Goal: Task Accomplishment & Management: Manage account settings

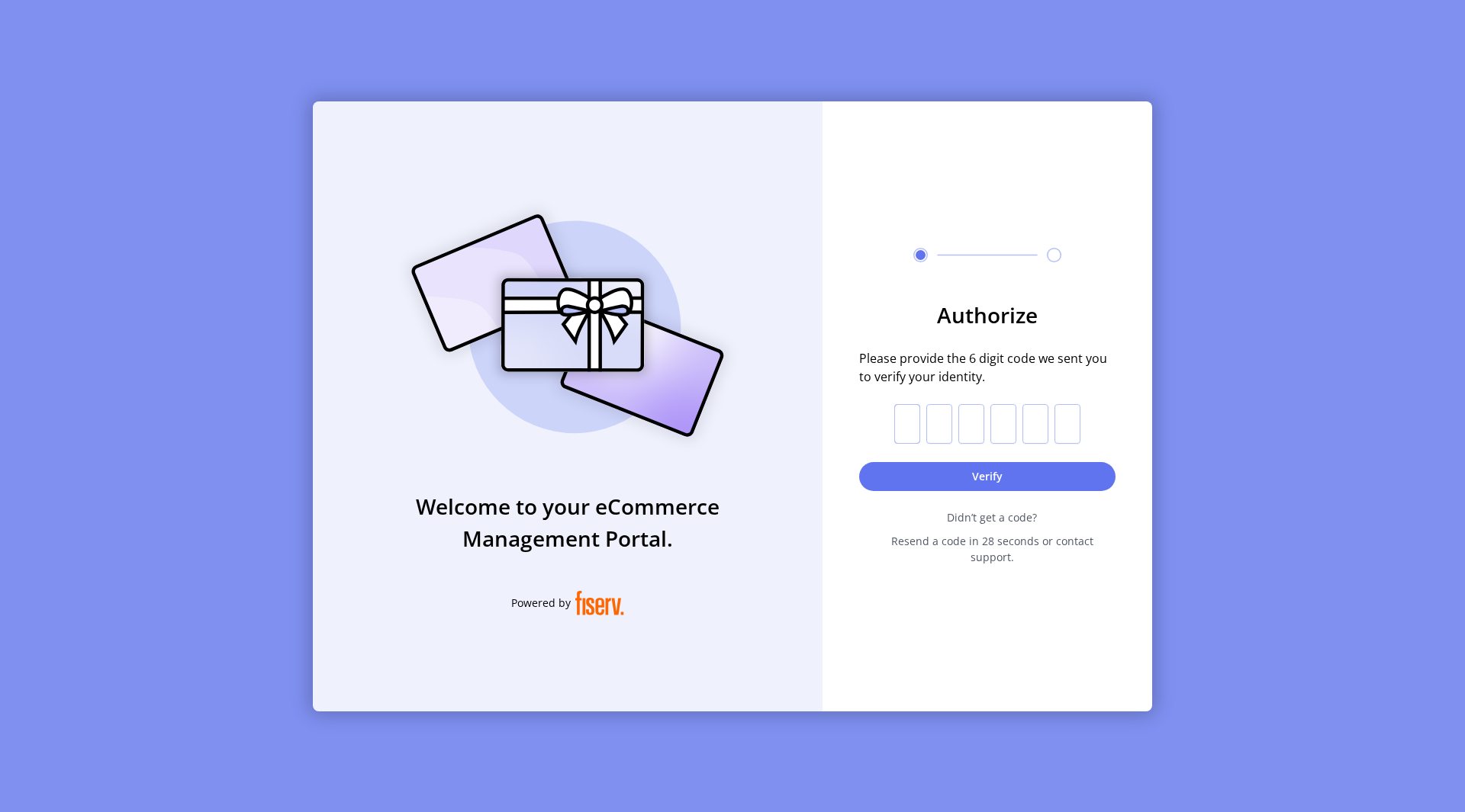
click at [911, 444] on input "text" at bounding box center [907, 424] width 26 height 40
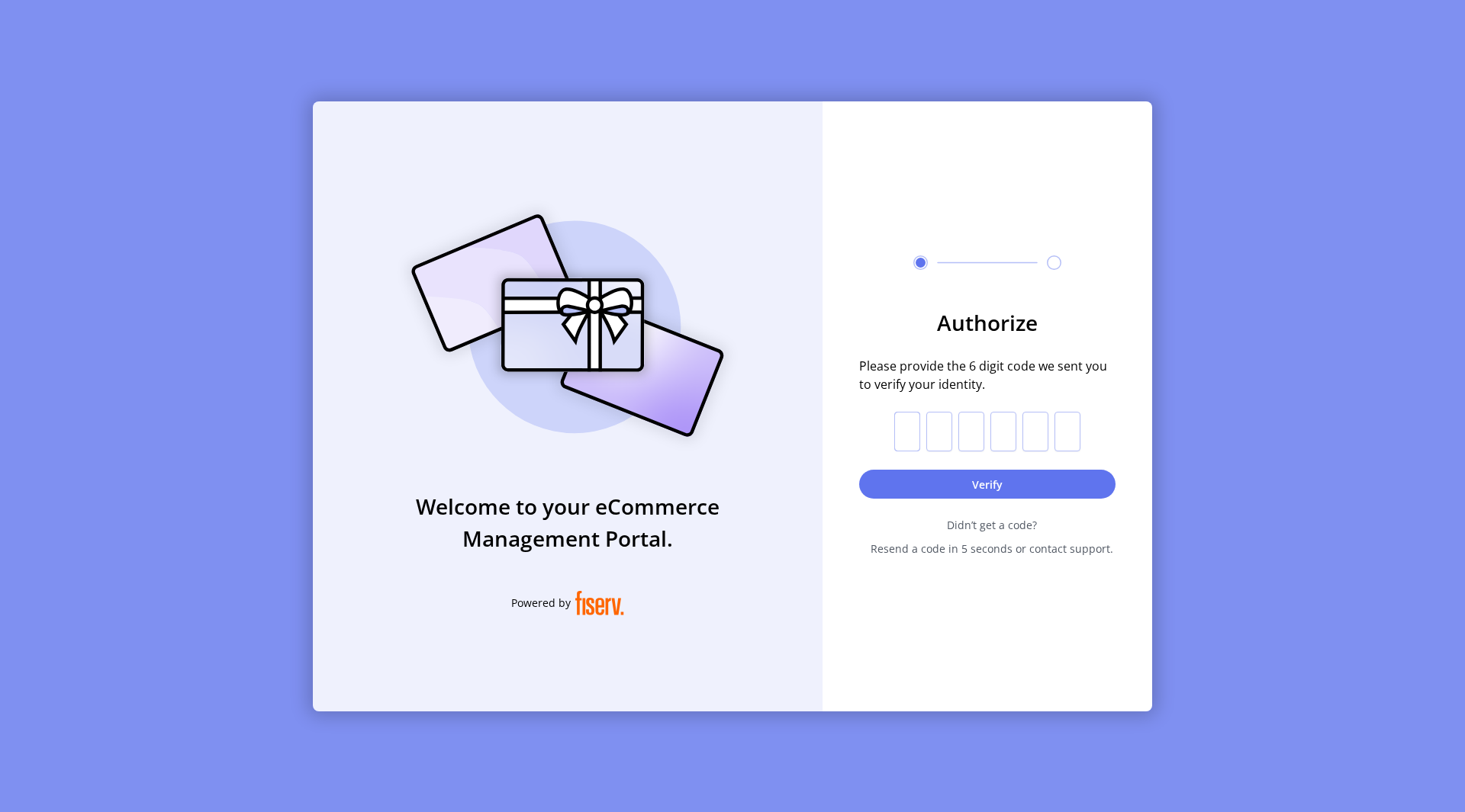
paste input "*"
type input "*"
click at [955, 486] on button "Verify" at bounding box center [986, 484] width 256 height 29
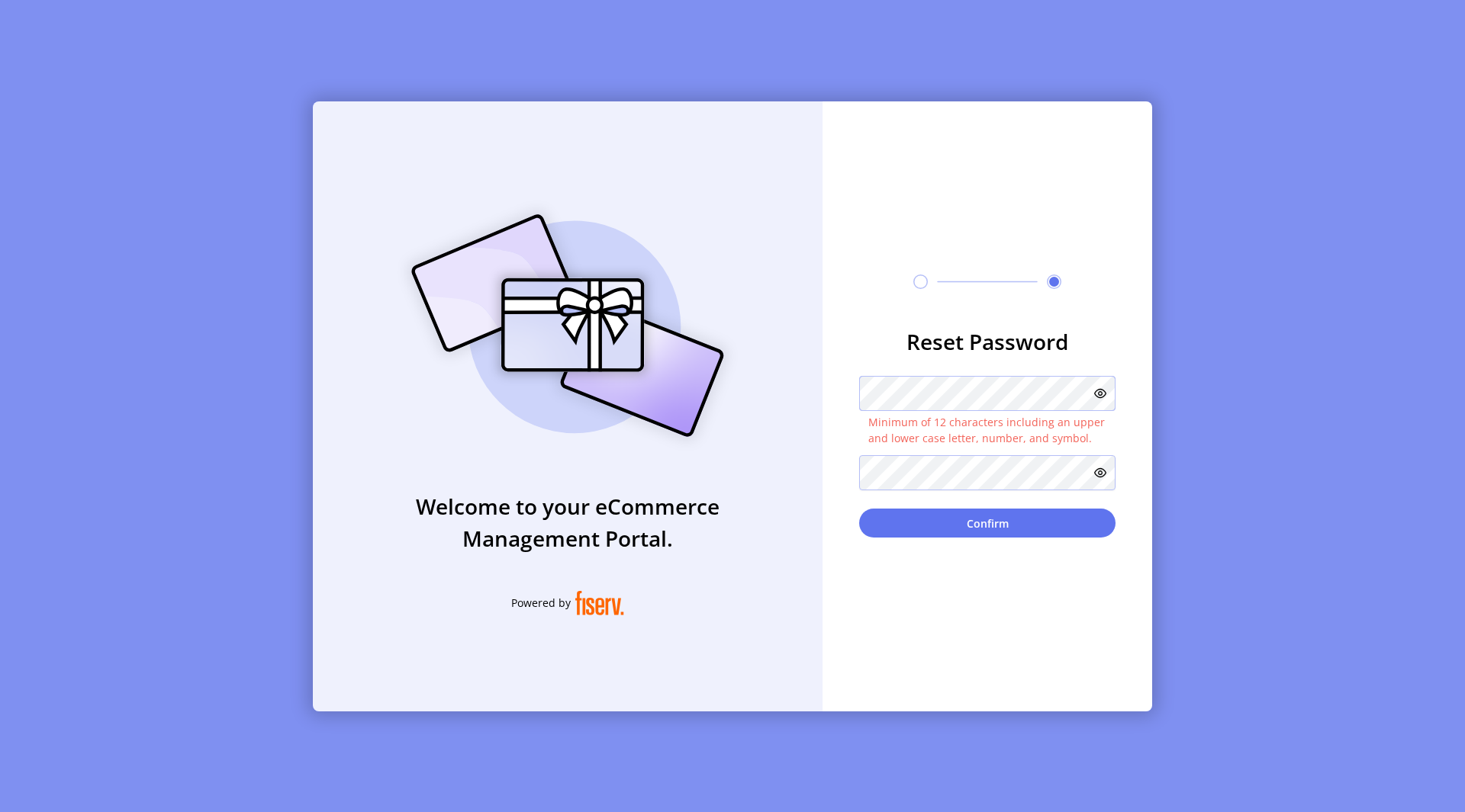
click at [859, 509] on button "Confirm" at bounding box center [986, 523] width 256 height 29
click at [1099, 396] on icon at bounding box center [1100, 394] width 12 height 12
click at [967, 541] on div "Reset Password Minimum of 12 characters including an upper and lower case lette…" at bounding box center [987, 407] width 329 height 610
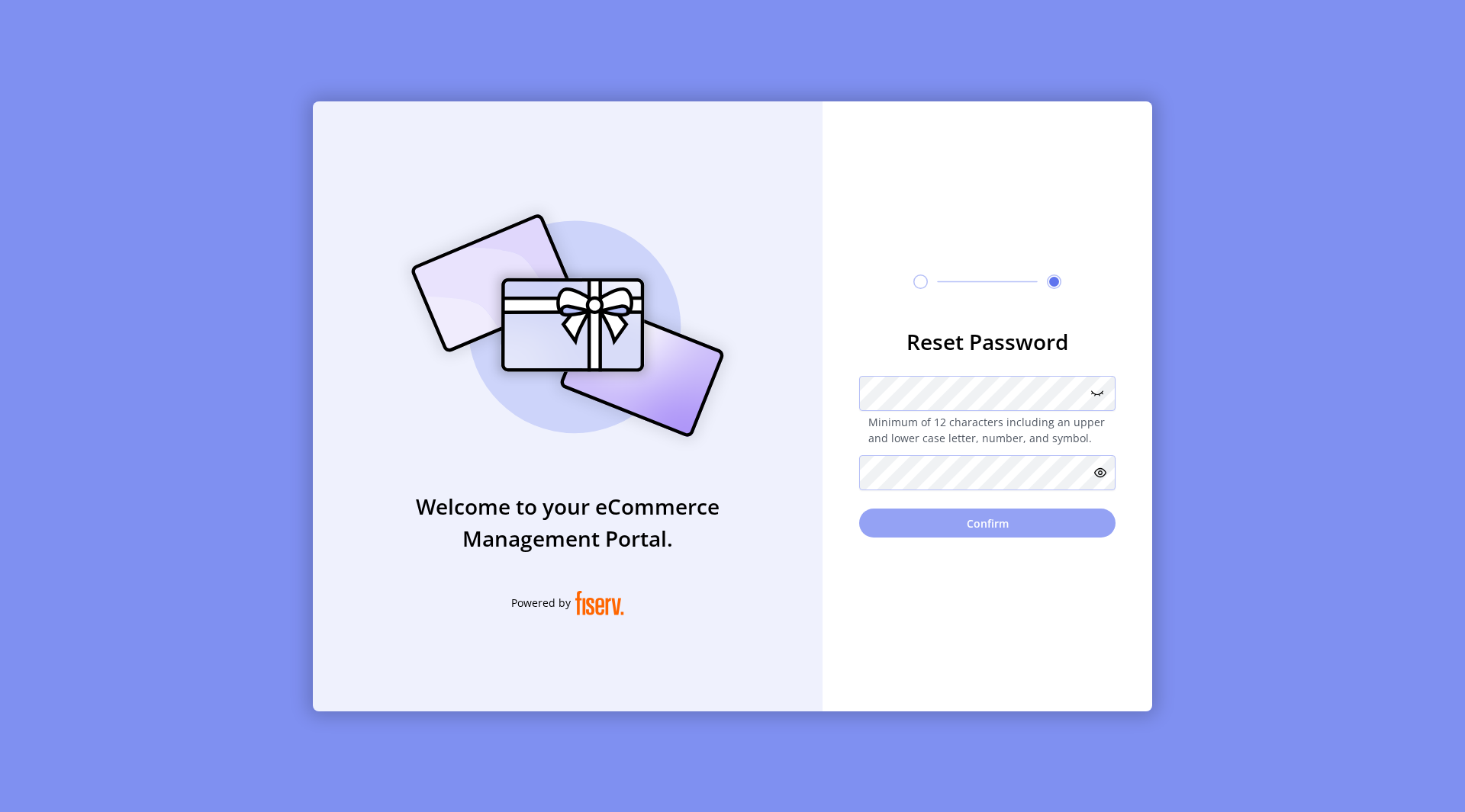
click at [972, 525] on button "Confirm" at bounding box center [986, 523] width 256 height 29
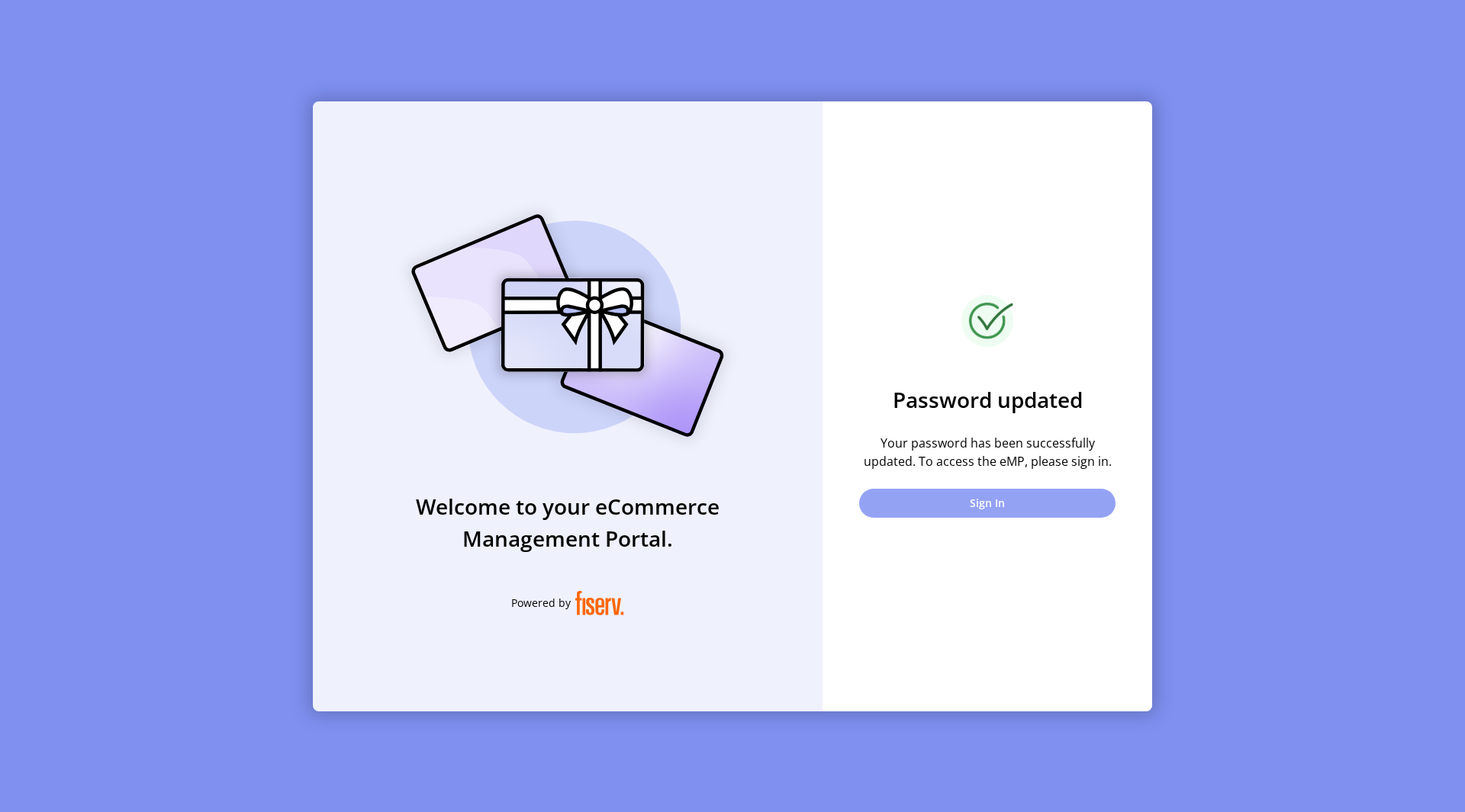
click at [938, 504] on button "Sign In" at bounding box center [986, 503] width 256 height 29
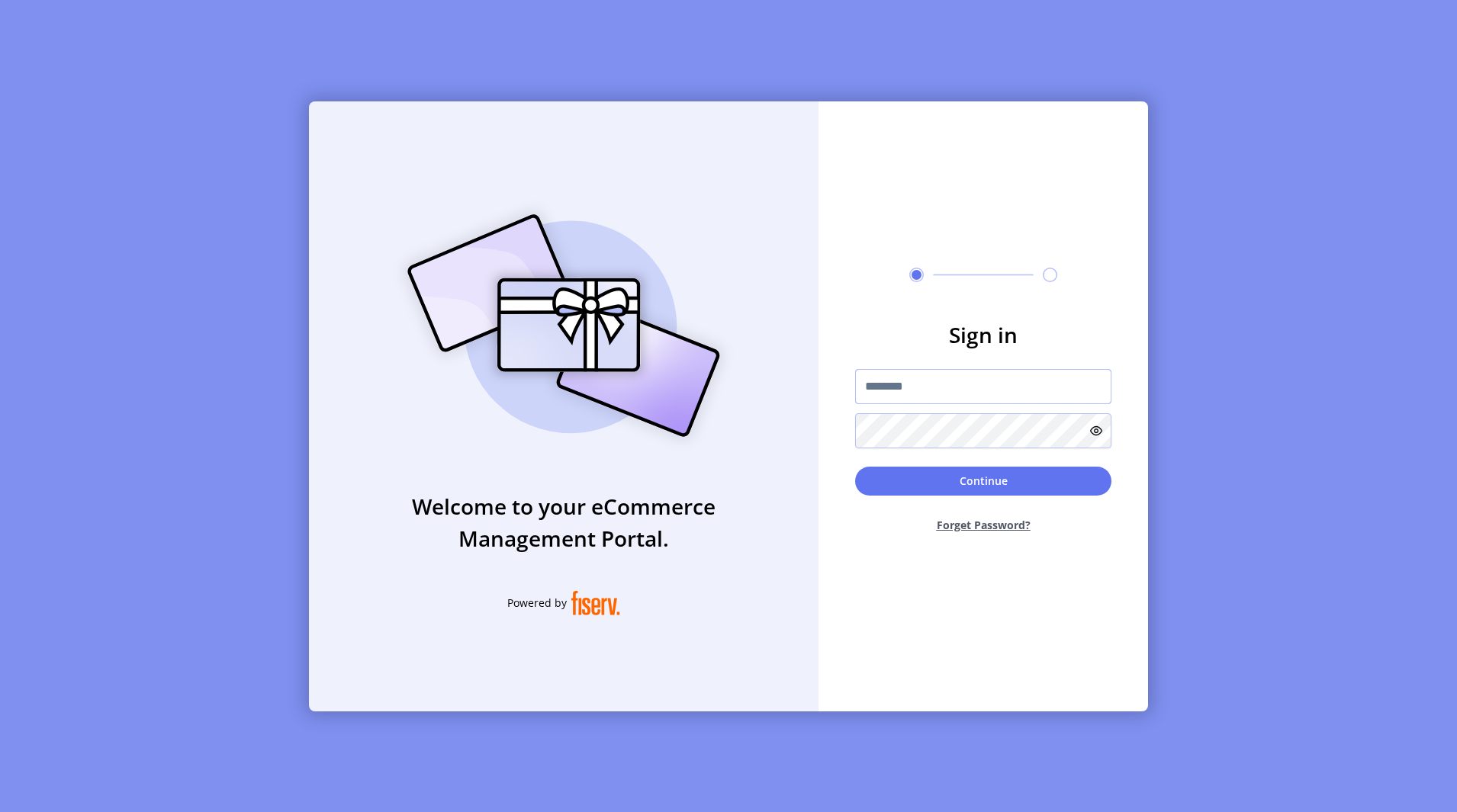
click at [936, 393] on input "text" at bounding box center [983, 386] width 256 height 35
click at [987, 390] on input "text" at bounding box center [983, 386] width 256 height 35
click at [987, 390] on input "*******" at bounding box center [983, 386] width 256 height 35
click at [972, 465] on form "Sign in ******** Continue Forget Password?" at bounding box center [983, 432] width 329 height 227
click at [969, 485] on button "Continue" at bounding box center [983, 482] width 256 height 29
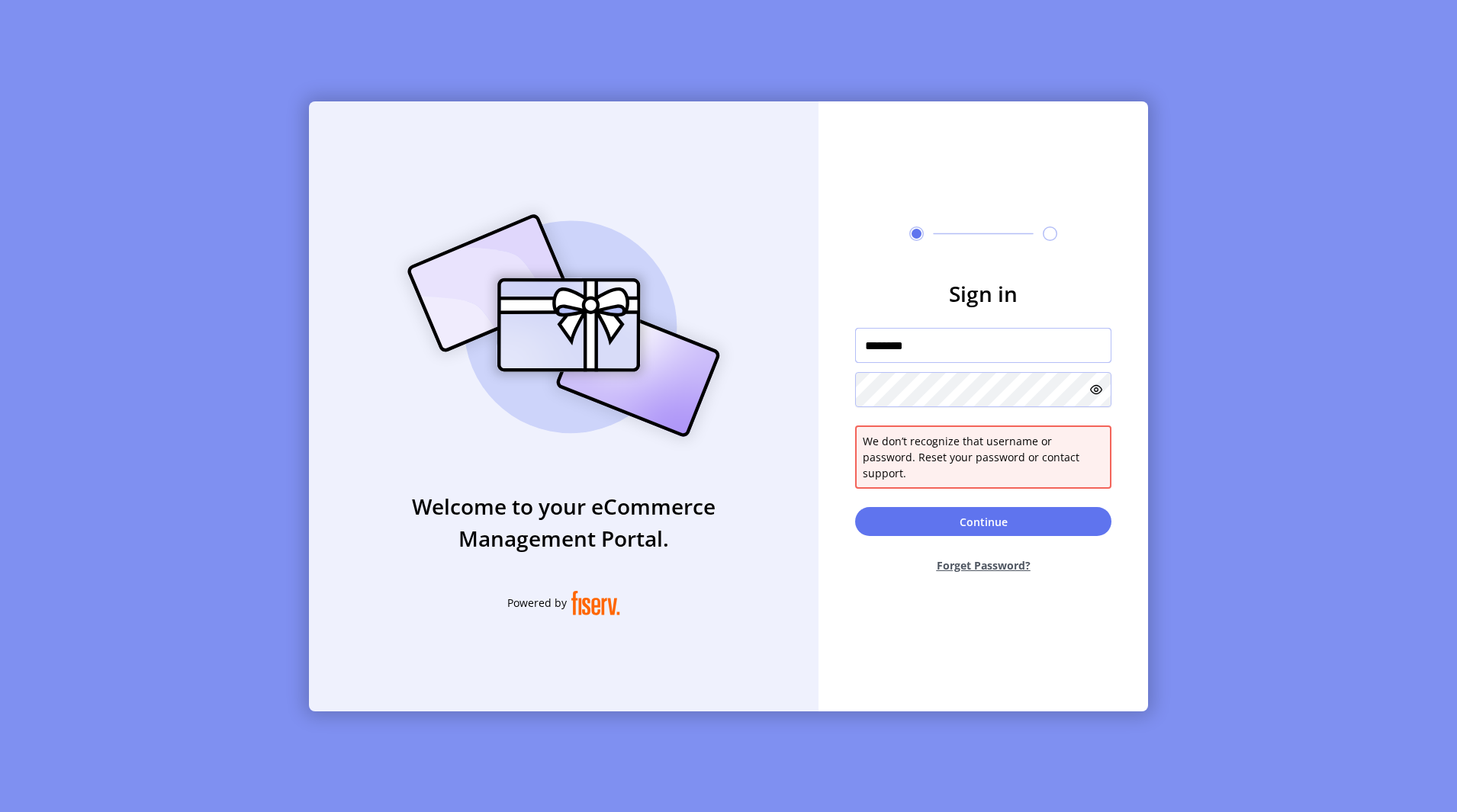
click at [951, 354] on input "********" at bounding box center [983, 345] width 256 height 35
paste input "******"
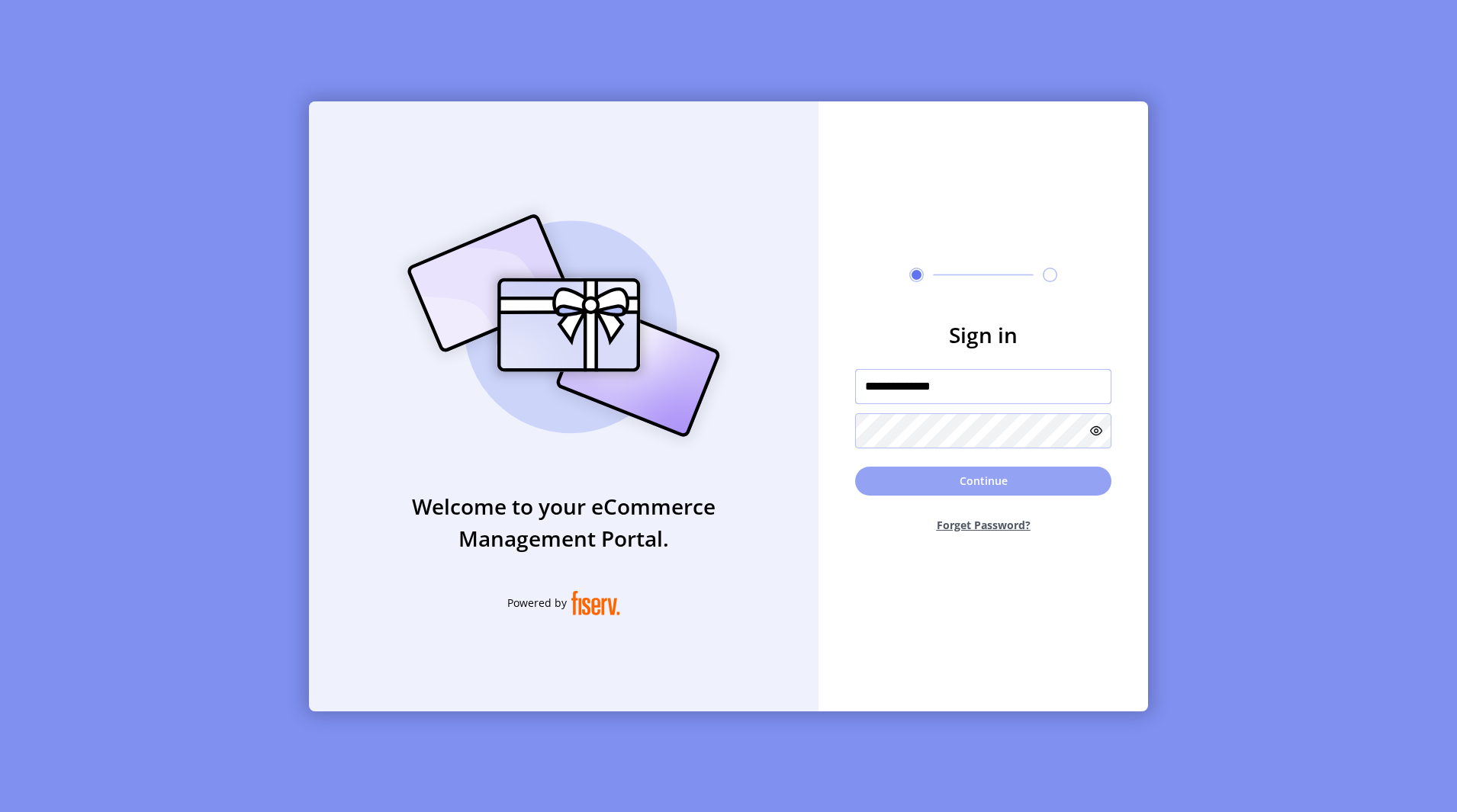
type input "**********"
click at [940, 478] on button "Continue" at bounding box center [983, 482] width 256 height 29
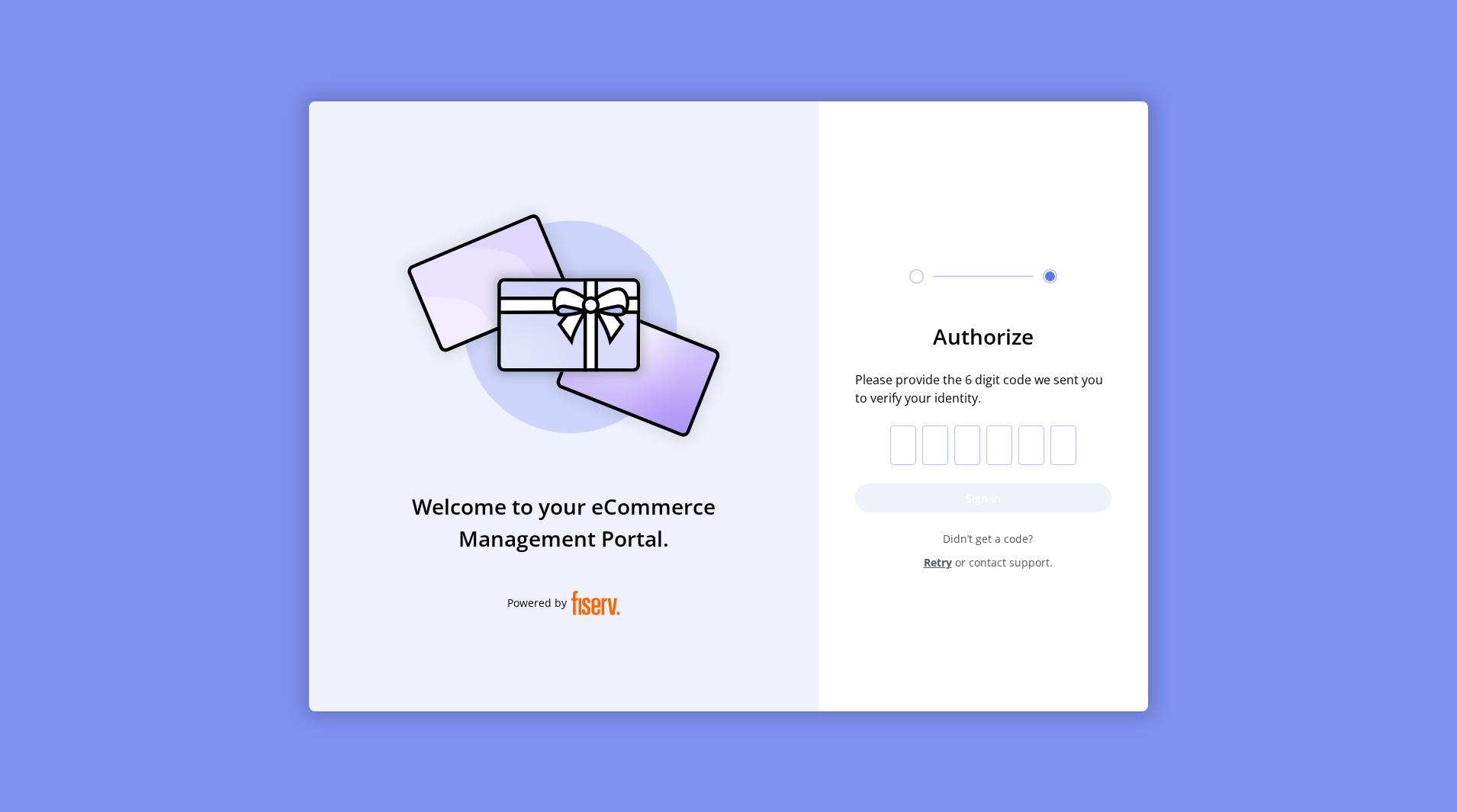
click at [916, 449] on input "text" at bounding box center [904, 446] width 26 height 40
paste input "*"
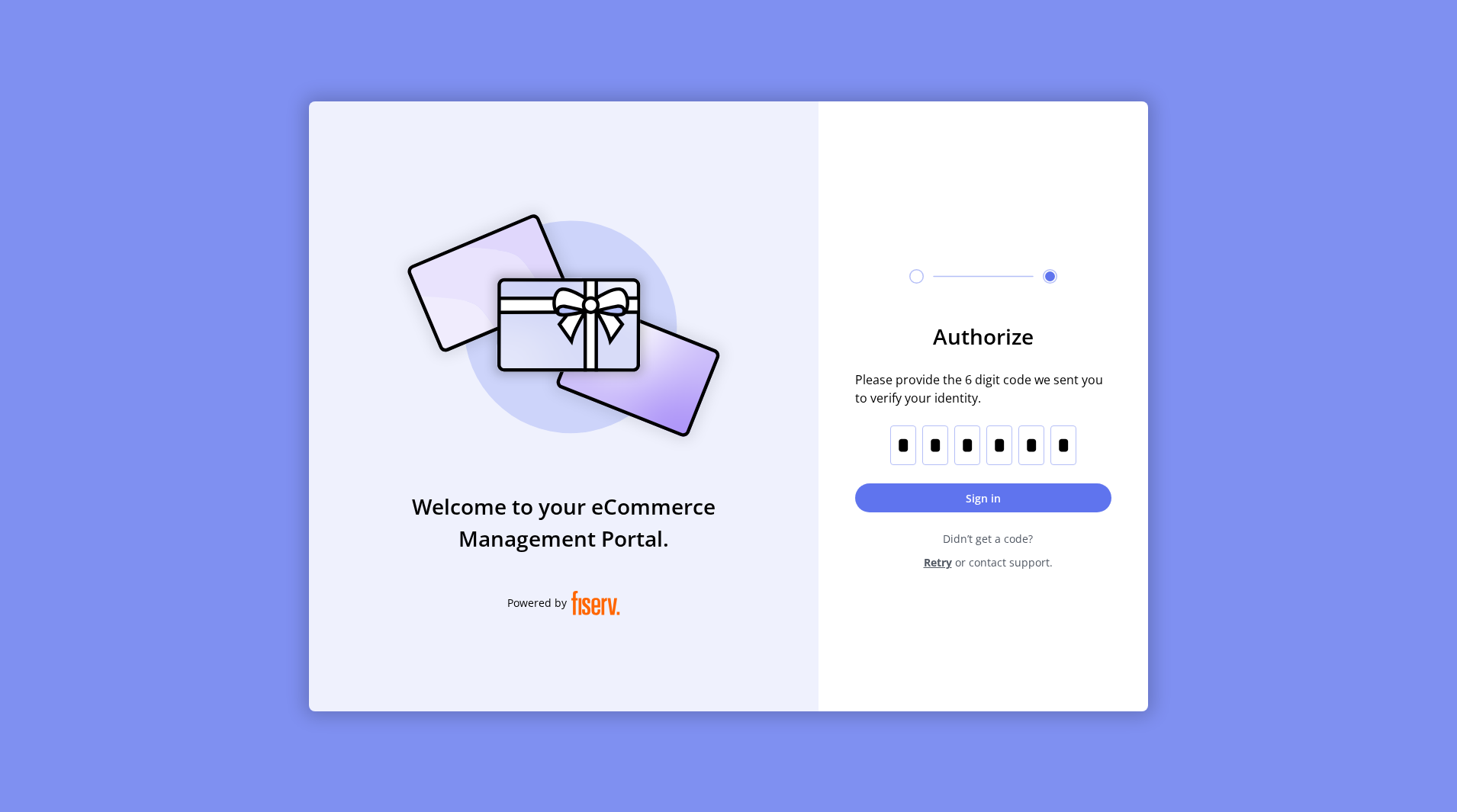
type input "*"
click at [986, 489] on button "Sign in" at bounding box center [983, 498] width 256 height 29
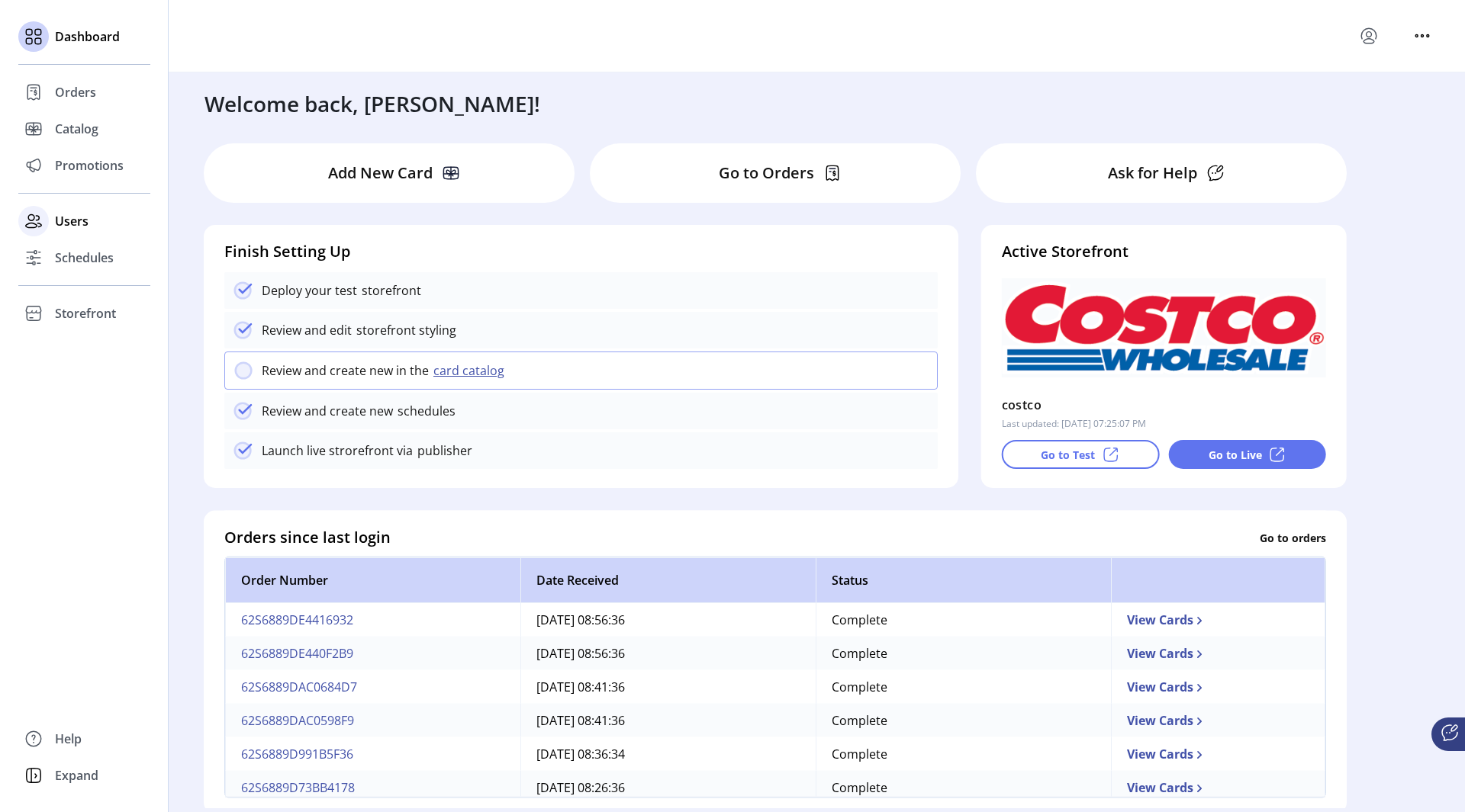
click at [100, 219] on div "Users" at bounding box center [84, 221] width 132 height 36
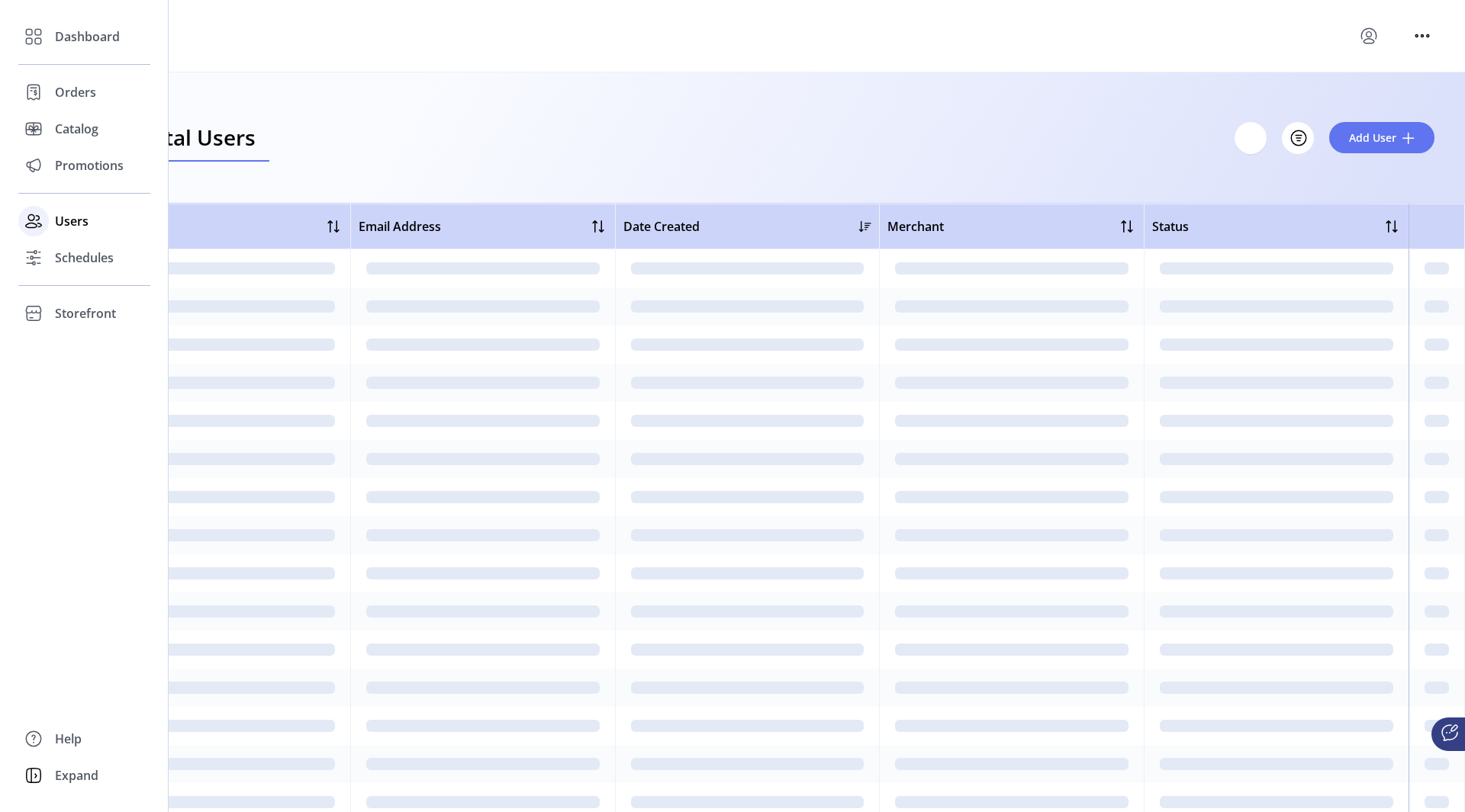
click at [52, 221] on div "Users" at bounding box center [84, 221] width 132 height 36
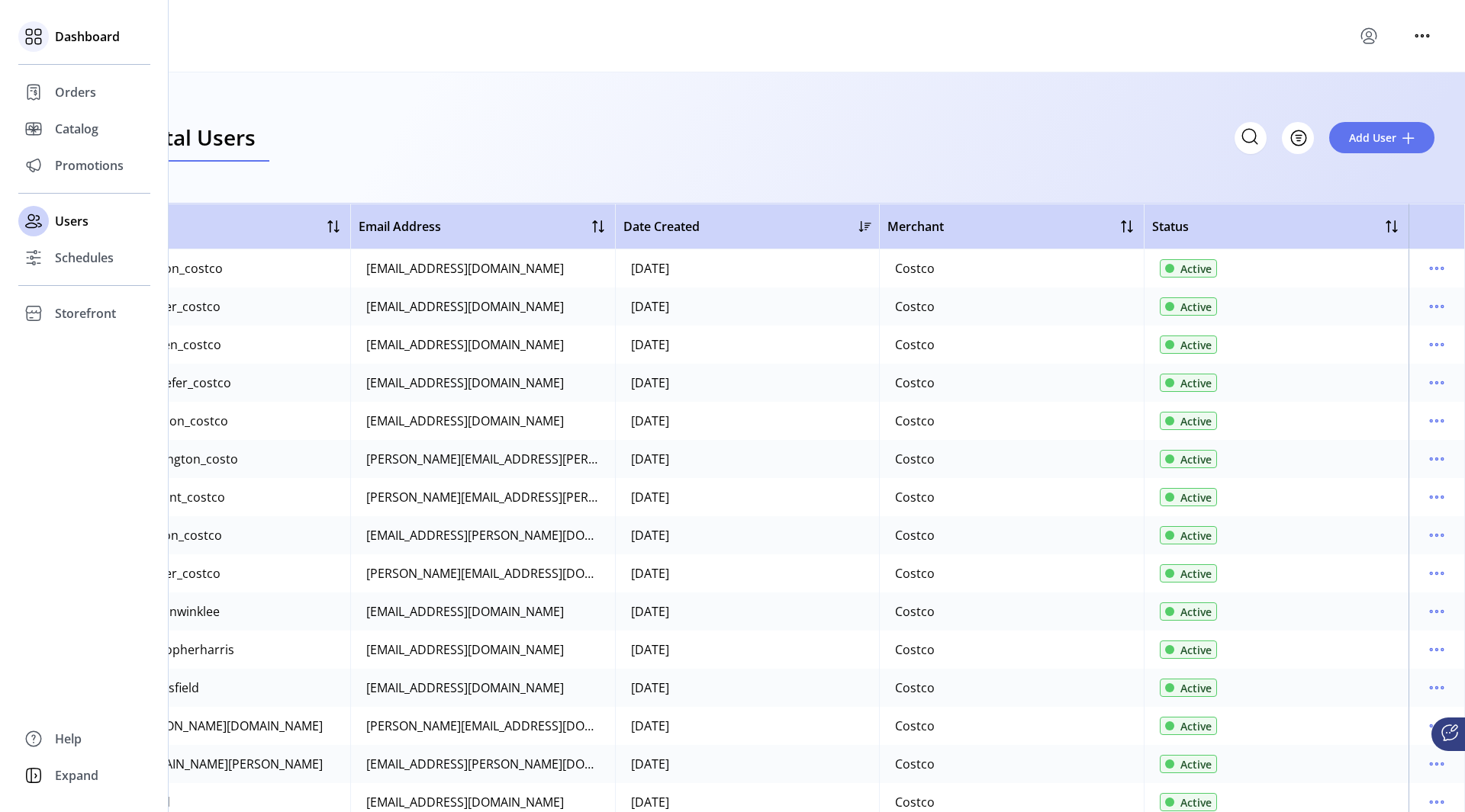
click at [54, 40] on div "Dashboard" at bounding box center [84, 36] width 132 height 36
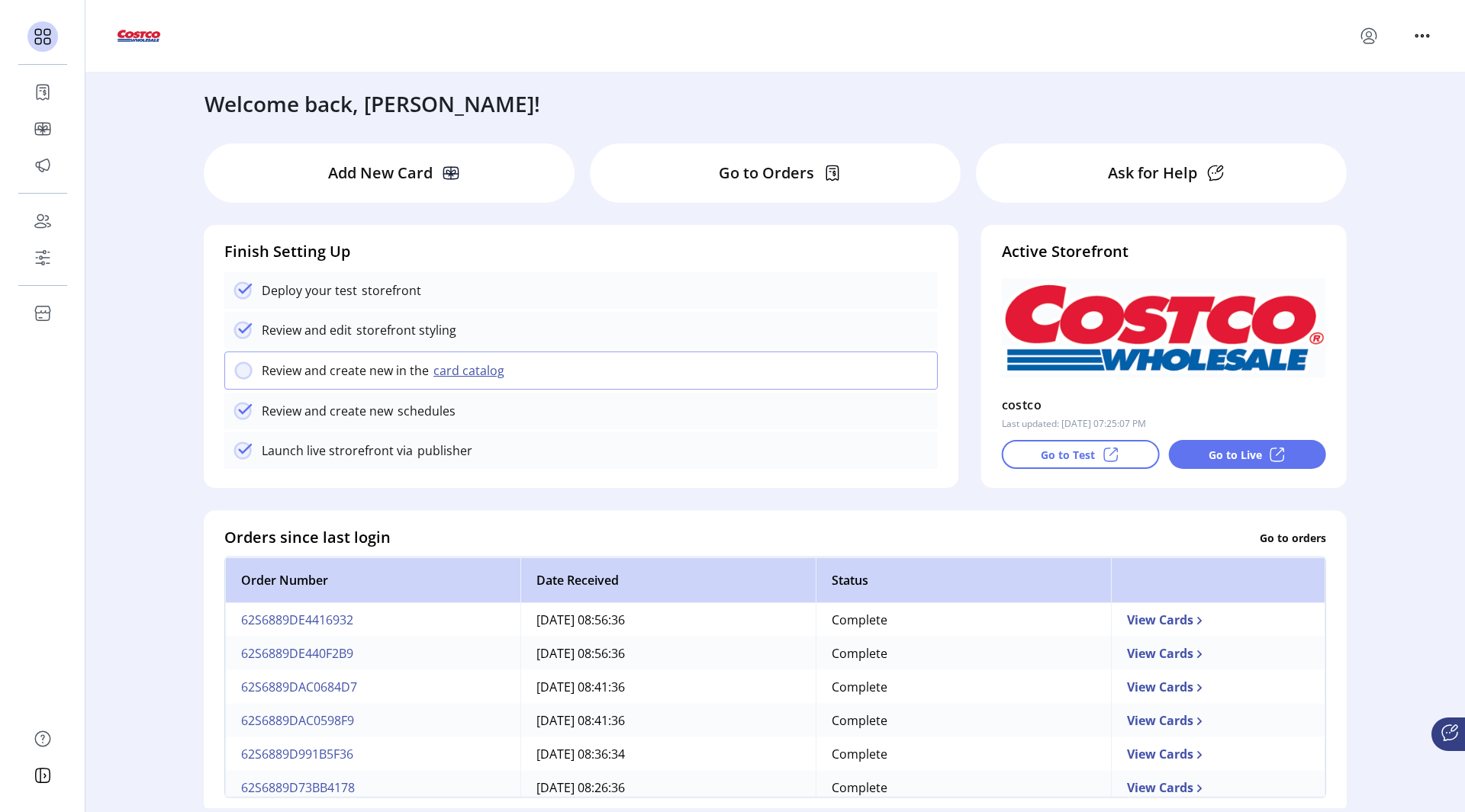
click at [185, 408] on div "Welcome back, [PERSON_NAME]! Add New Card Go to Orders Ask for Help Finish Sett…" at bounding box center [775, 440] width 1380 height 736
click at [242, 369] on 2311 at bounding box center [243, 371] width 16 height 16
click at [1094, 468] on div "Go to Test" at bounding box center [1080, 455] width 158 height 29
click at [1224, 457] on p "Go to Live" at bounding box center [1236, 455] width 53 height 16
click at [1108, 496] on ktd-grid-item "Active Storefront costco Last updated: 04/23/2025 07:25:07 PM Go to Test Go to …" at bounding box center [1164, 357] width 388 height 286
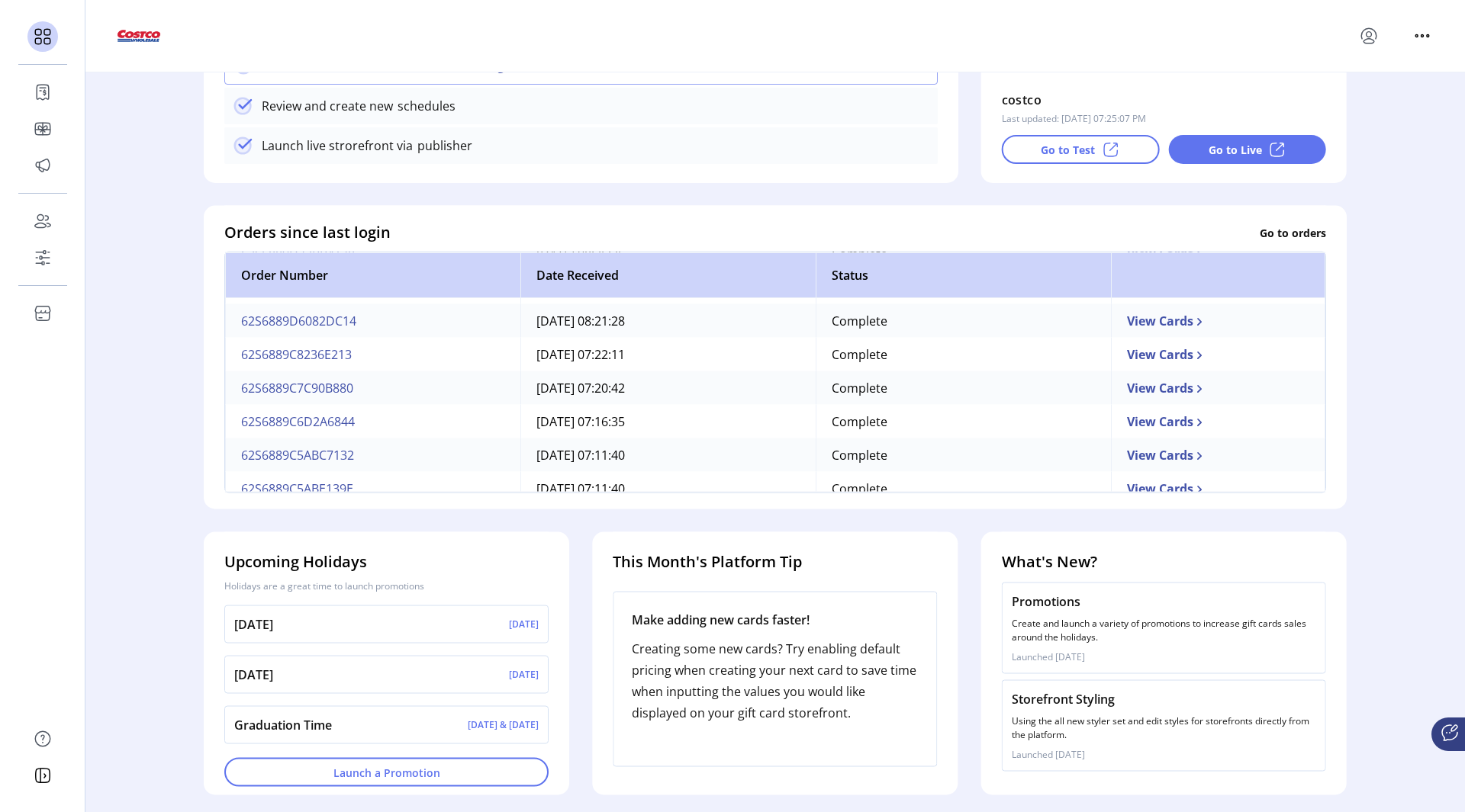
scroll to position [306, 0]
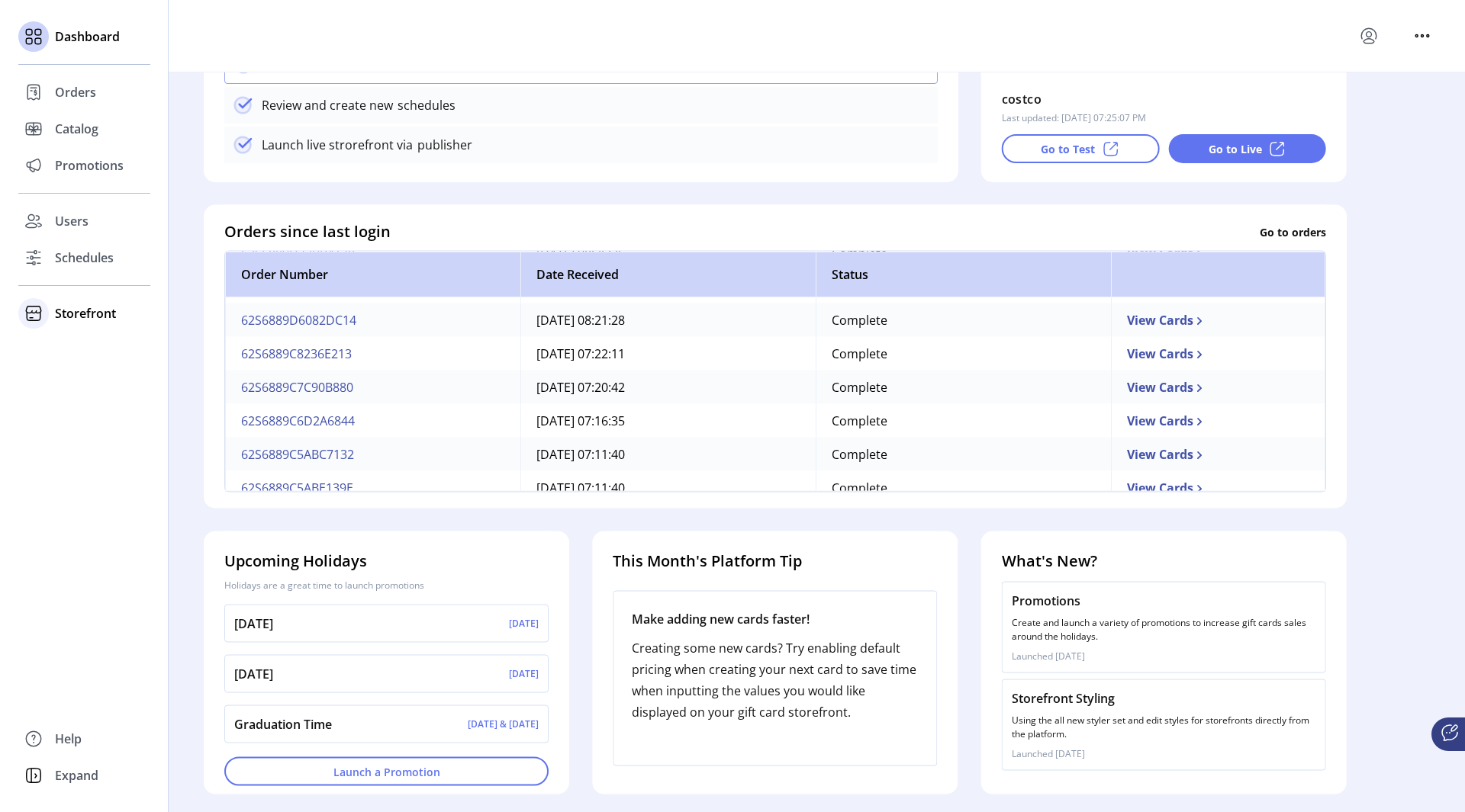
click at [60, 311] on span "Storefront" at bounding box center [85, 313] width 61 height 18
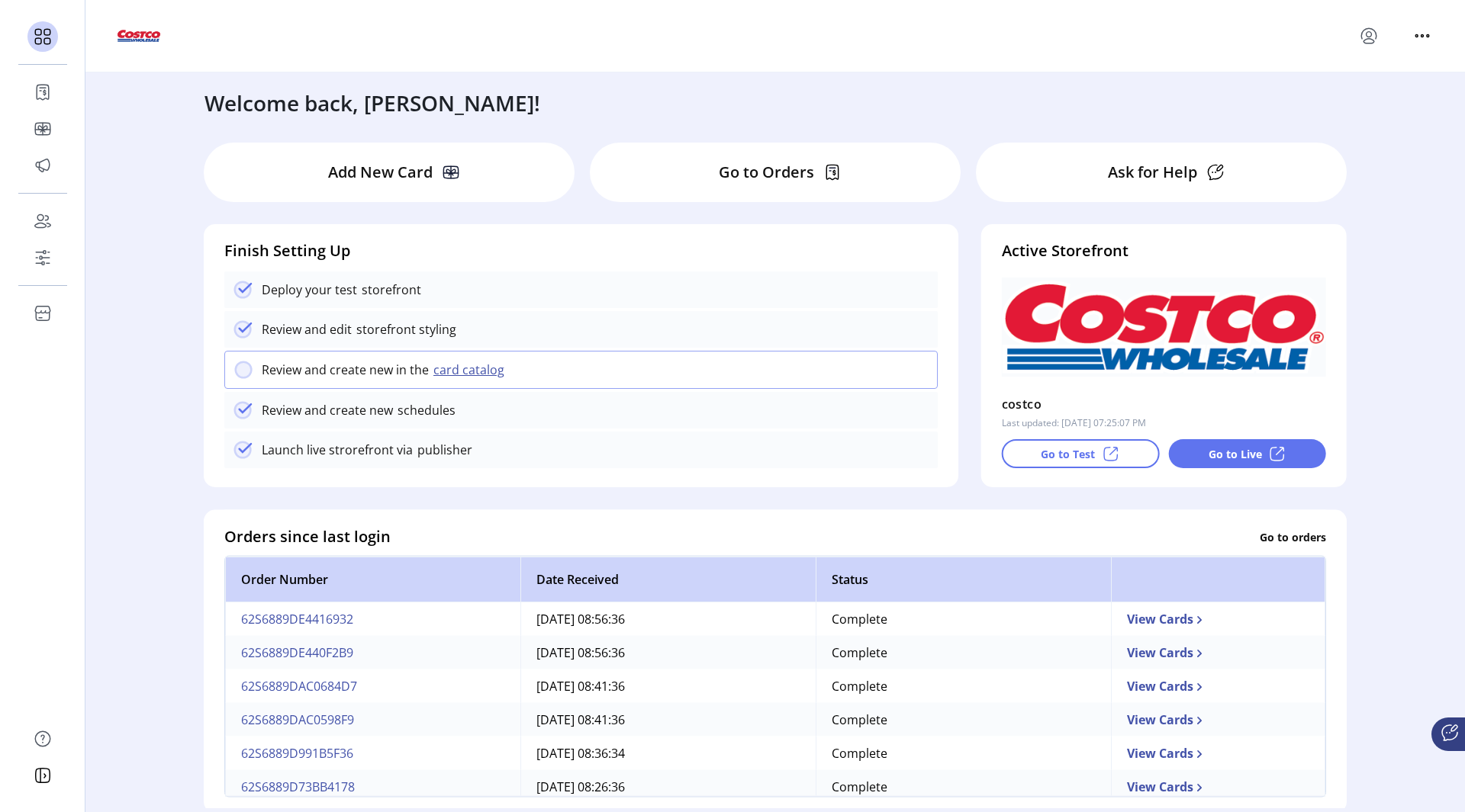
scroll to position [0, 0]
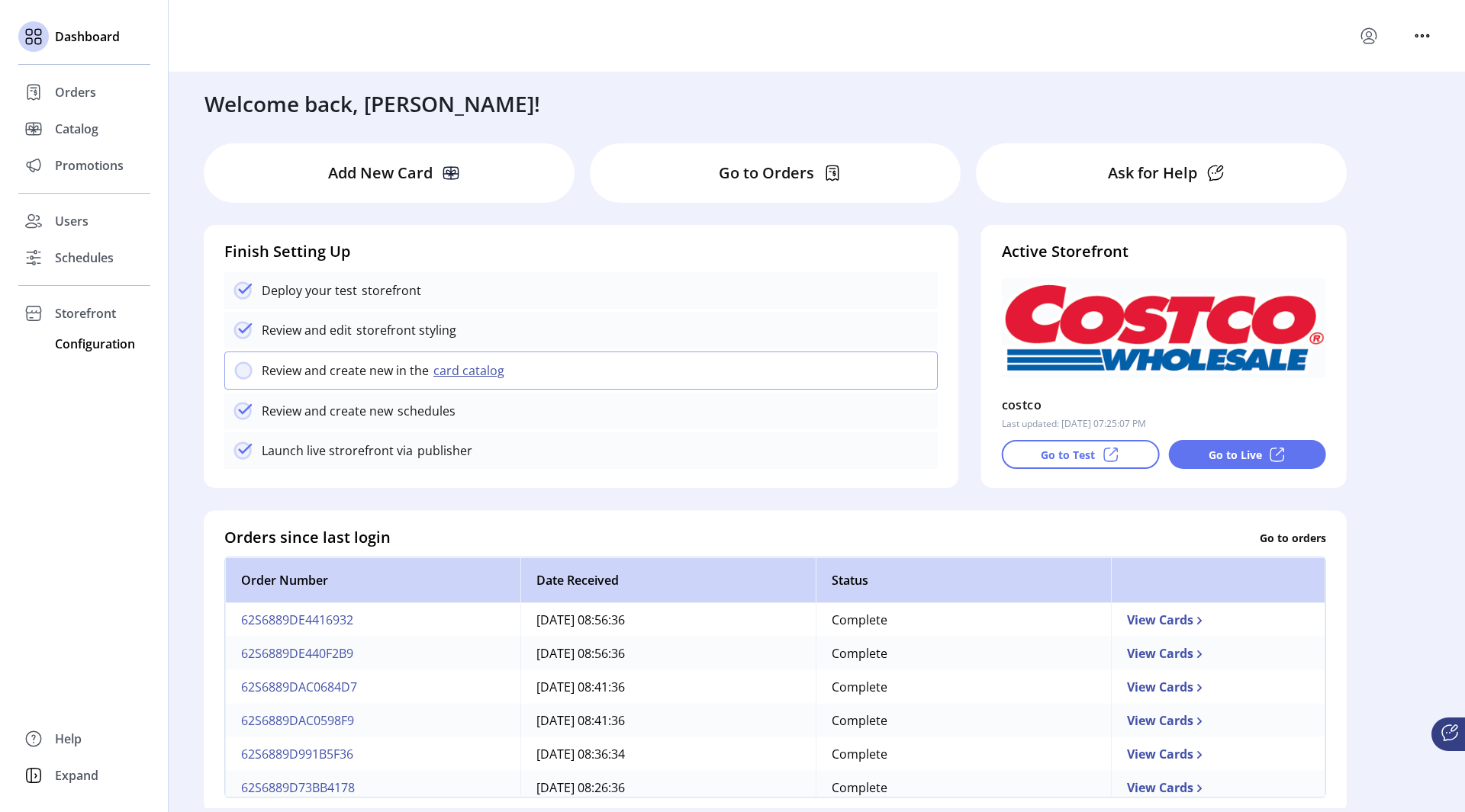
click at [70, 347] on span "Configuration" at bounding box center [95, 343] width 80 height 18
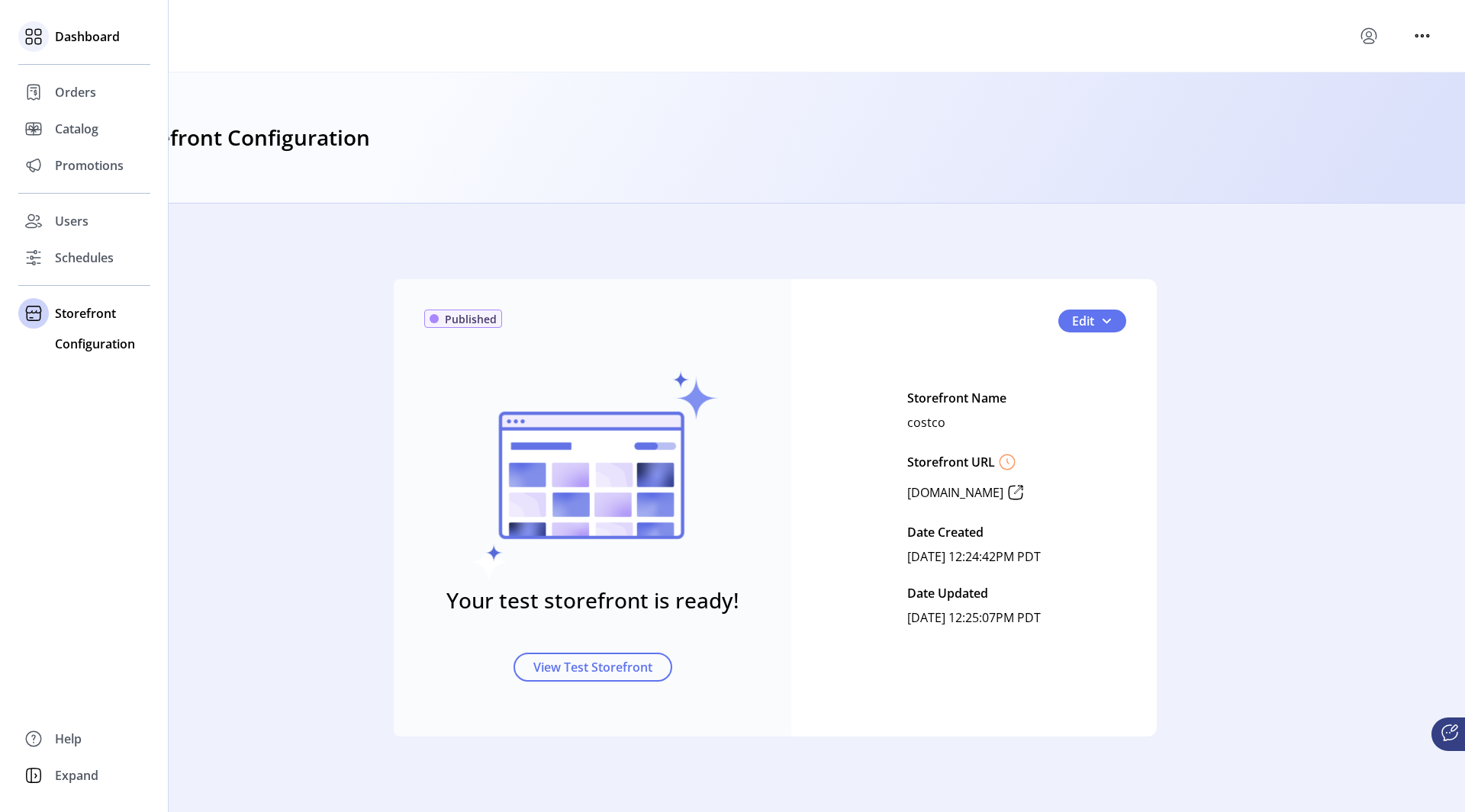
click at [59, 36] on span "Dashboard" at bounding box center [87, 36] width 65 height 18
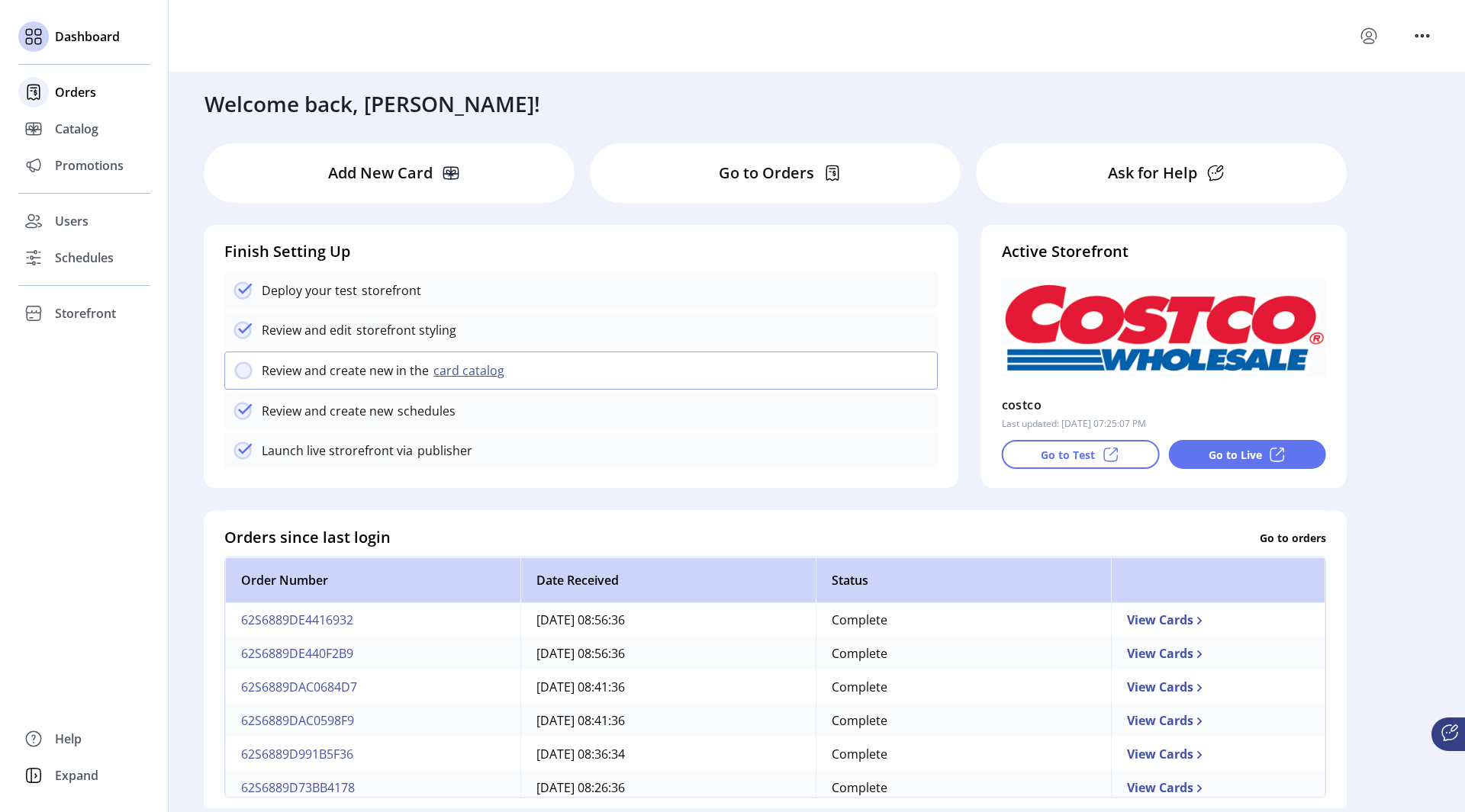
click at [46, 103] on div at bounding box center [33, 92] width 30 height 36
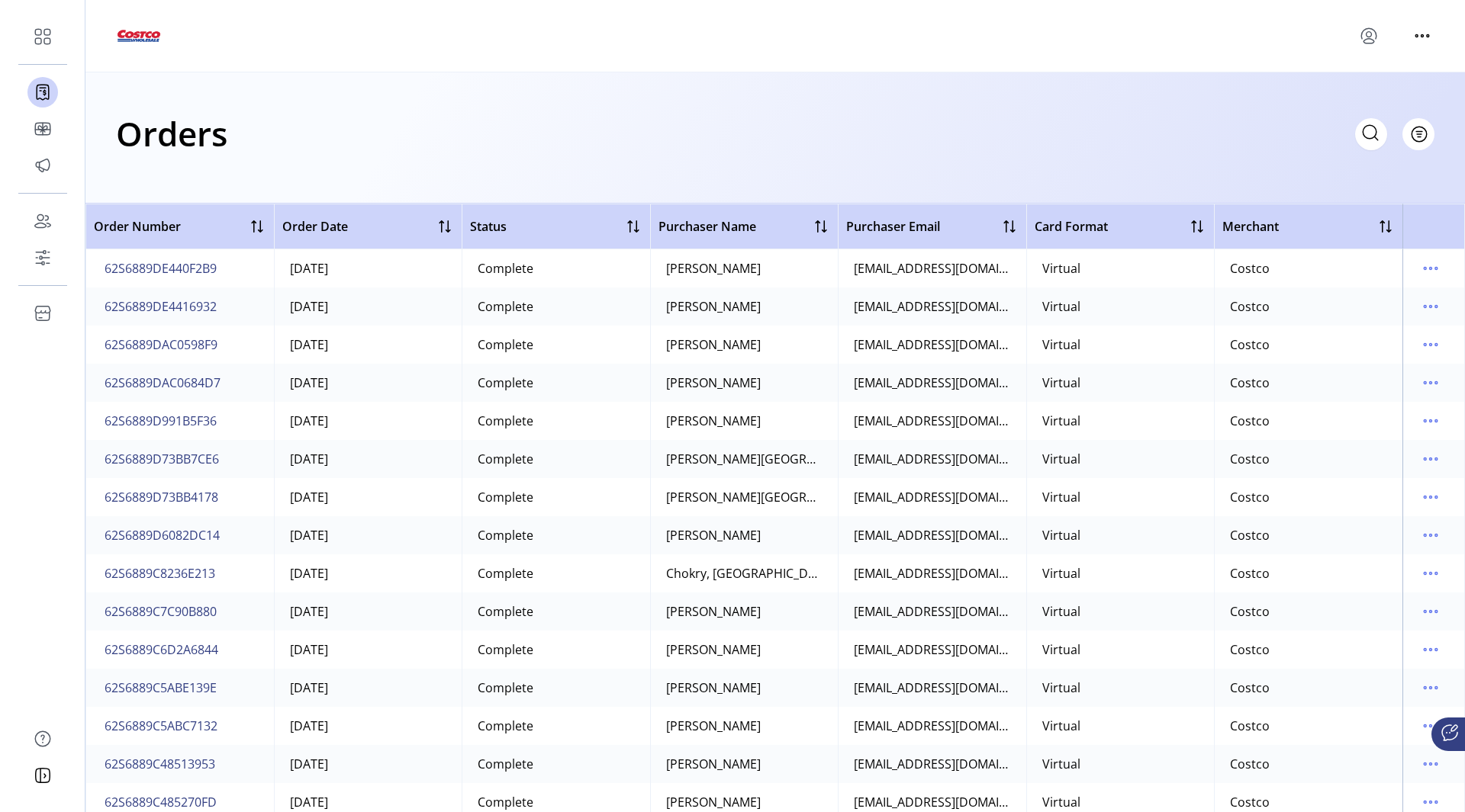
click at [554, 125] on div "Orders Filter Focused All Orders" at bounding box center [775, 134] width 1318 height 53
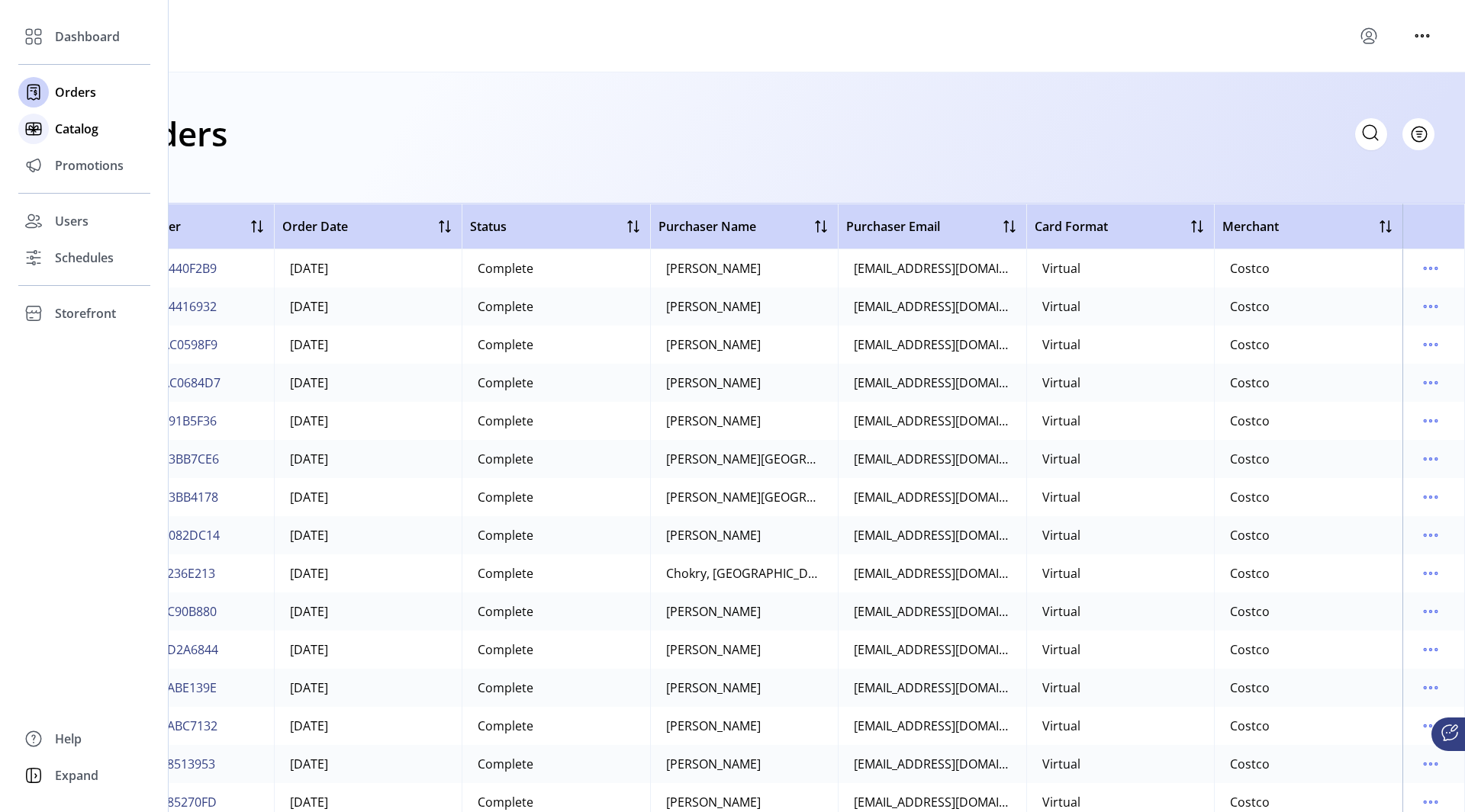
click at [54, 141] on div "Catalog" at bounding box center [84, 128] width 132 height 36
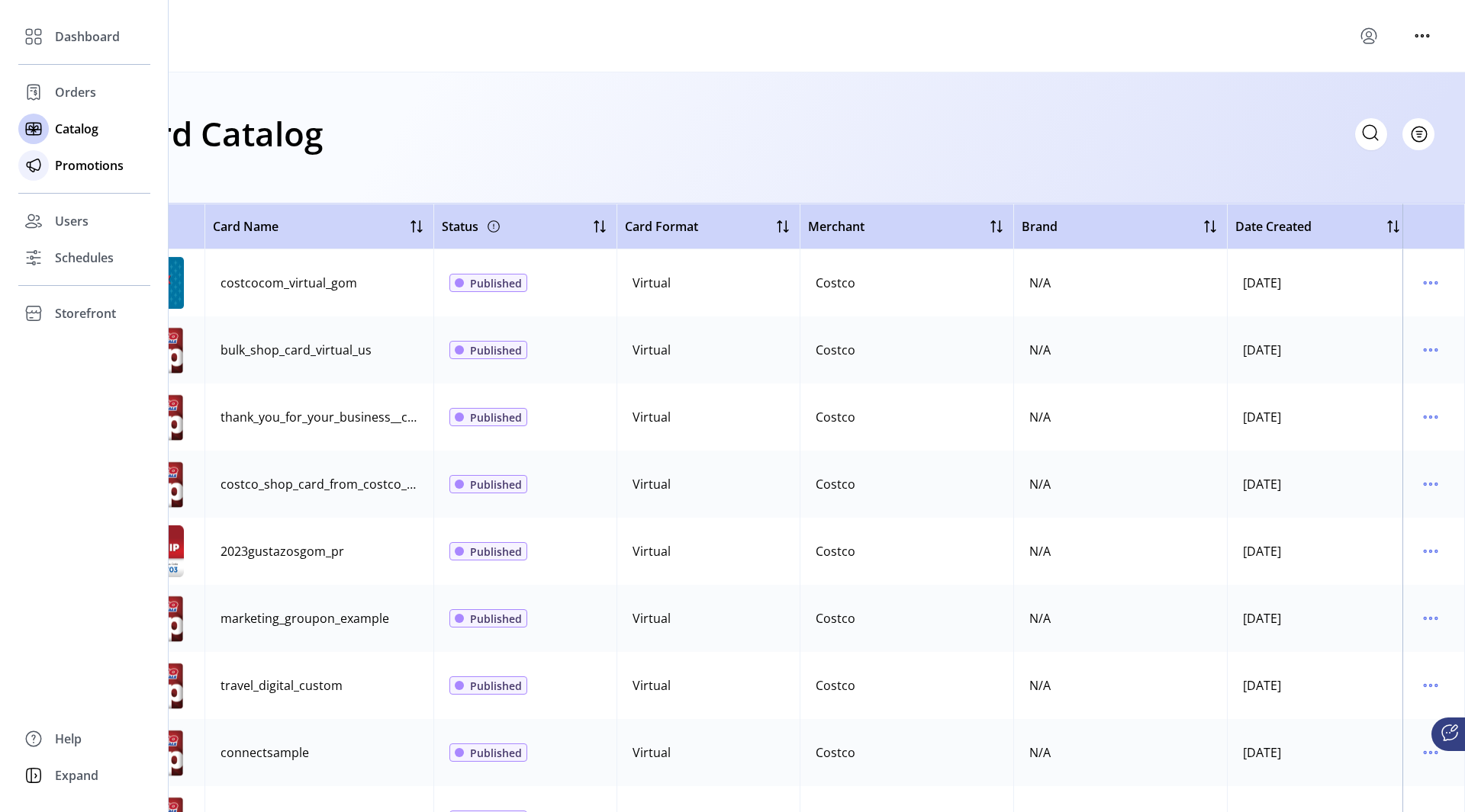
click at [43, 160] on icon at bounding box center [34, 166] width 24 height 24
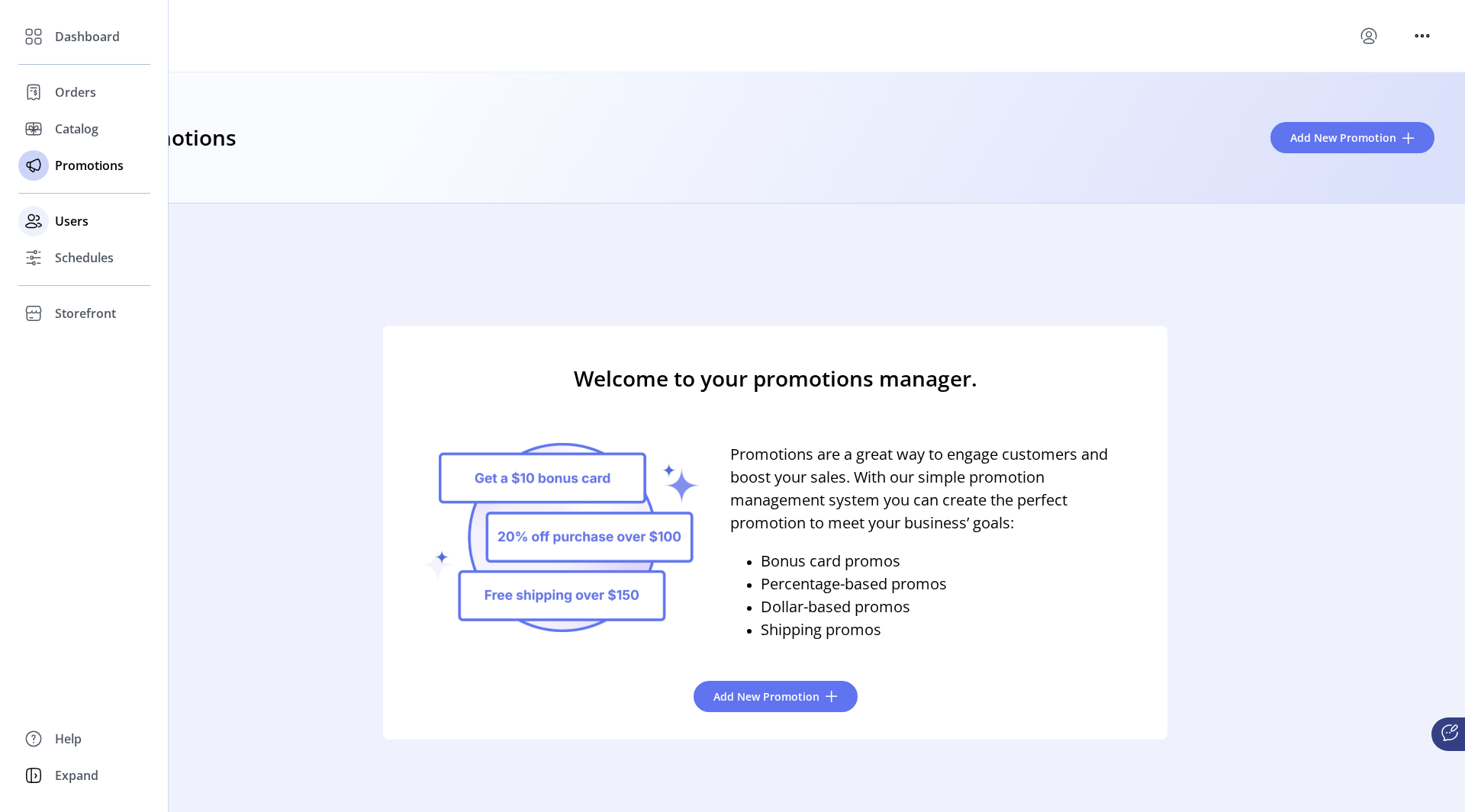
click at [66, 216] on span "Users" at bounding box center [72, 221] width 34 height 18
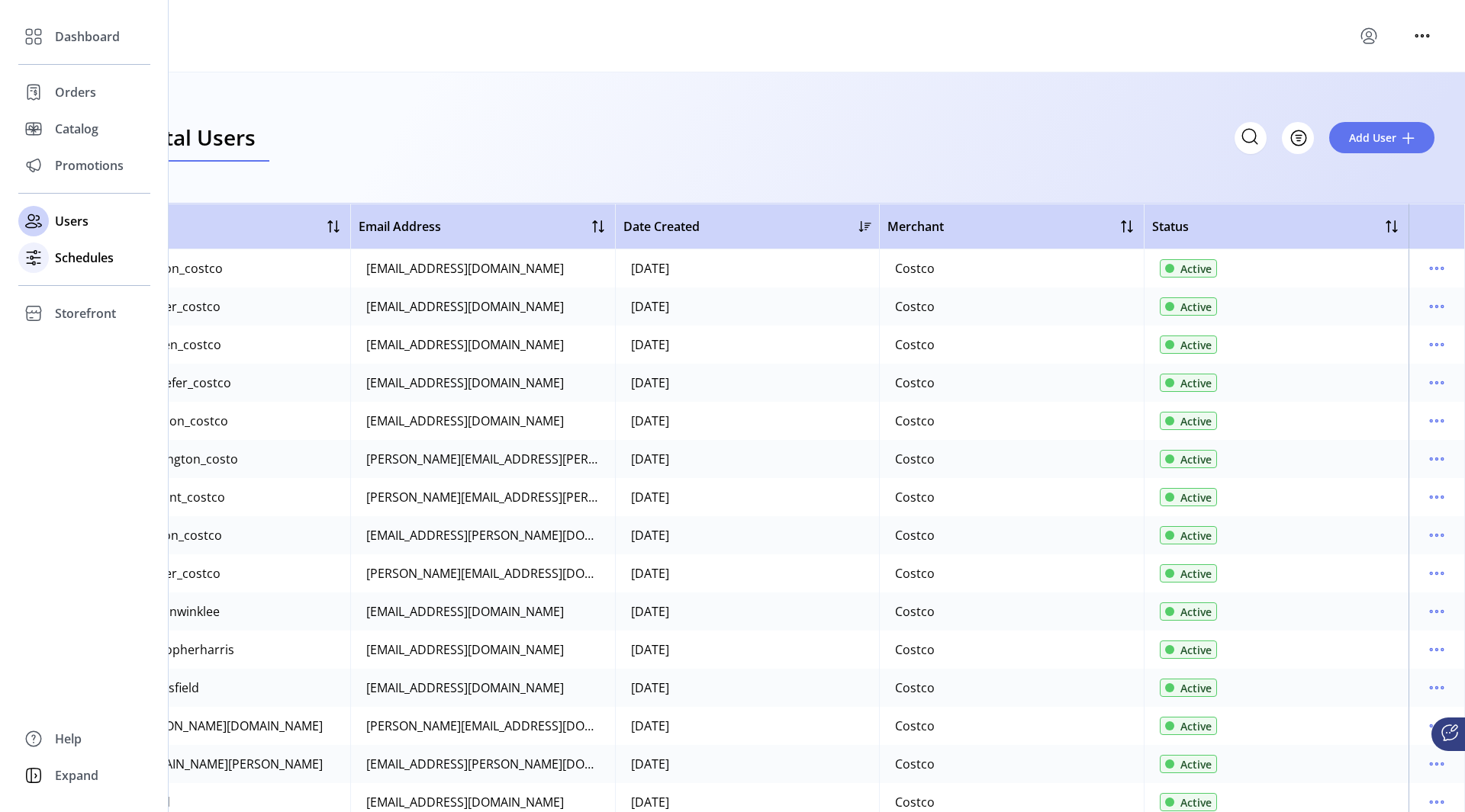
click at [36, 255] on icon at bounding box center [34, 258] width 24 height 24
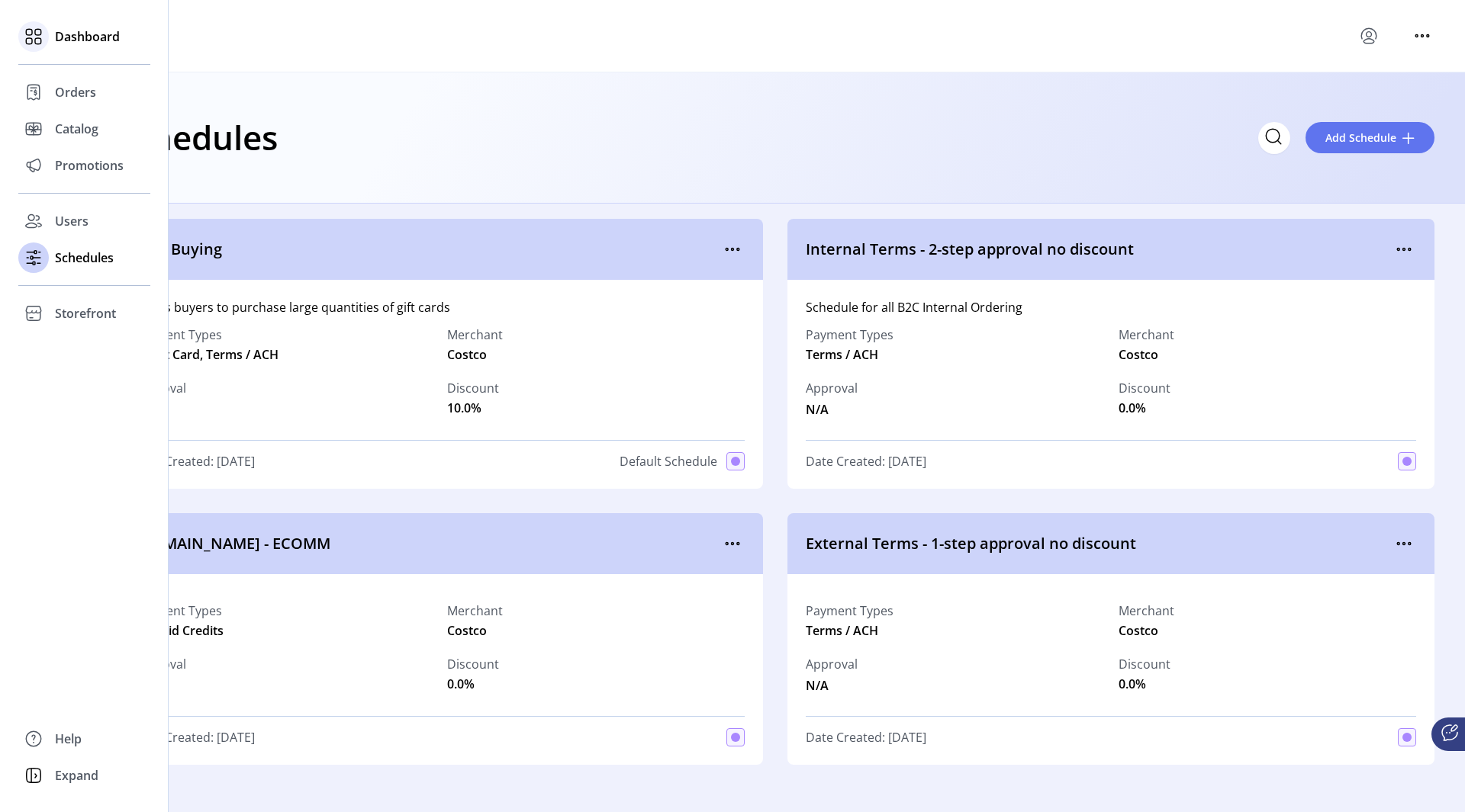
click at [74, 46] on div "Dashboard" at bounding box center [84, 36] width 132 height 36
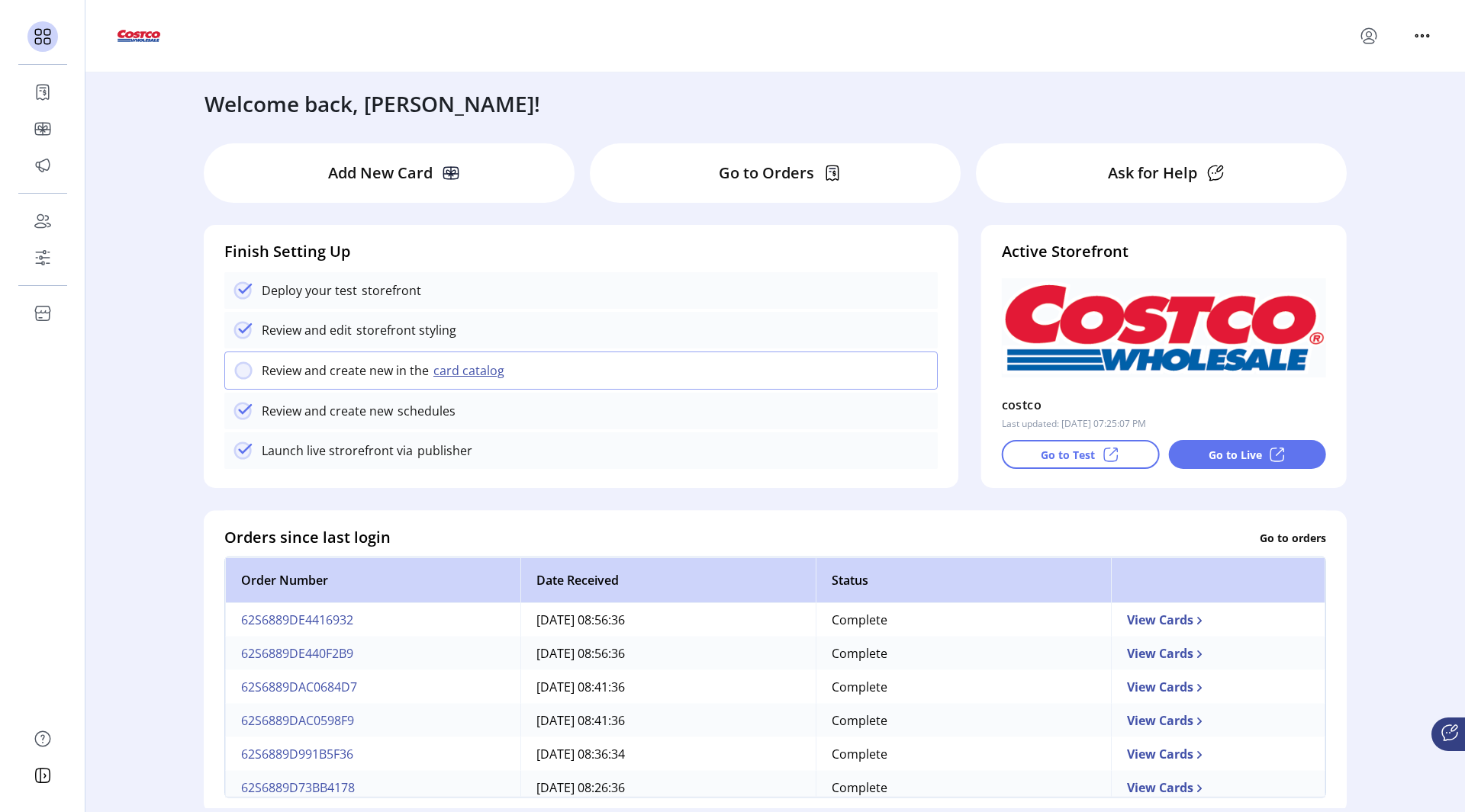
click at [466, 372] on button "card catalog" at bounding box center [471, 370] width 85 height 18
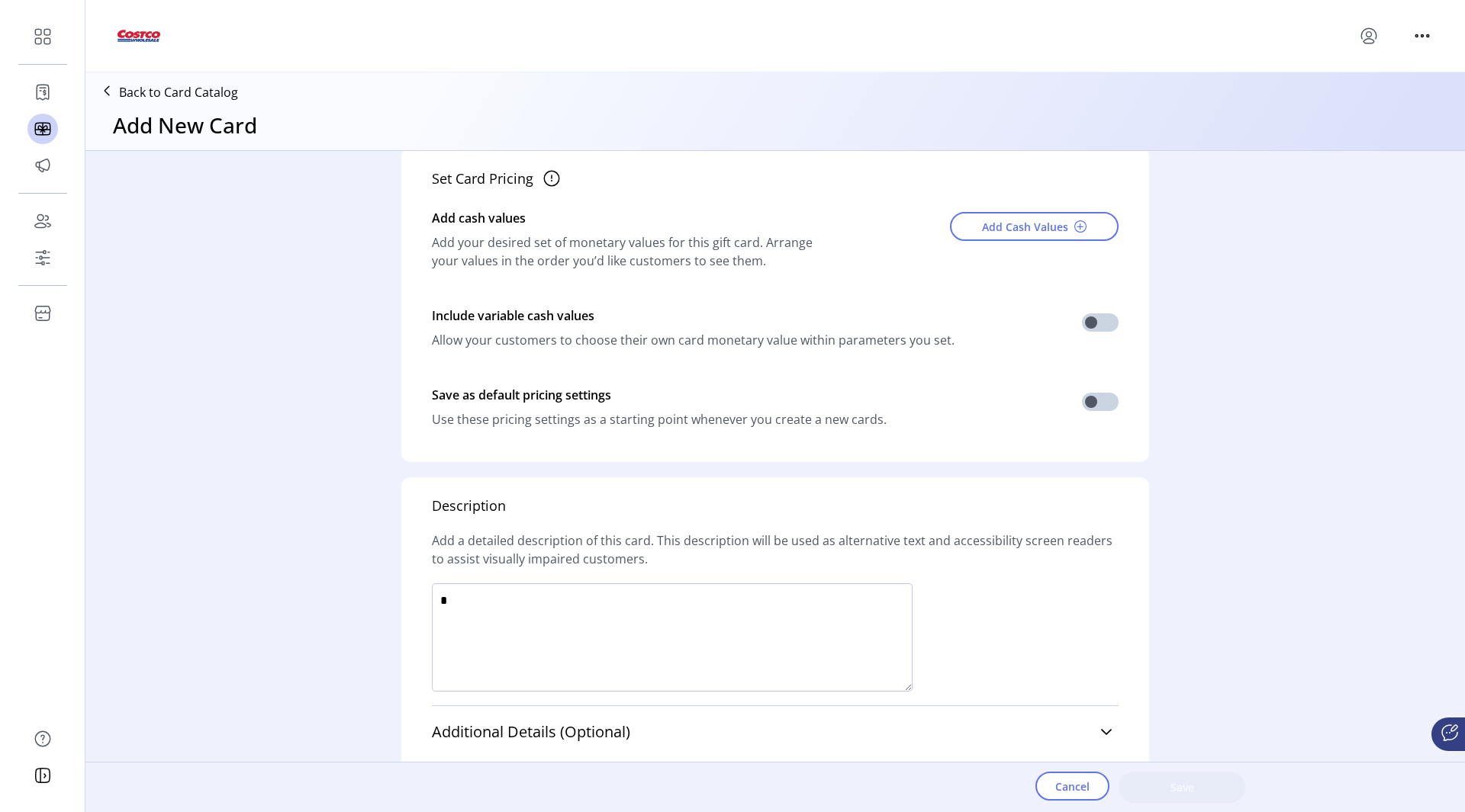
scroll to position [498, 0]
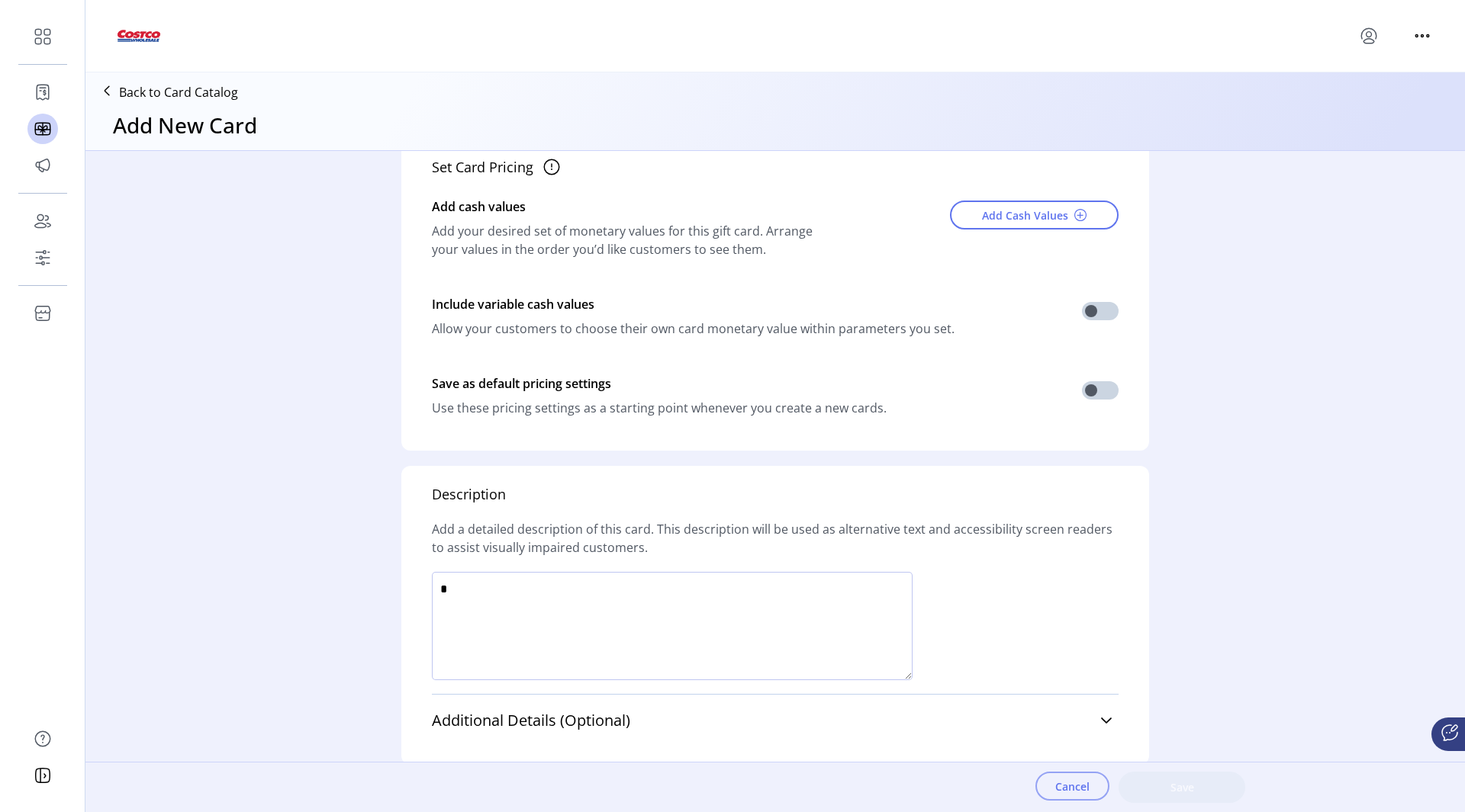
click at [1055, 789] on span "Cancel" at bounding box center [1073, 786] width 34 height 16
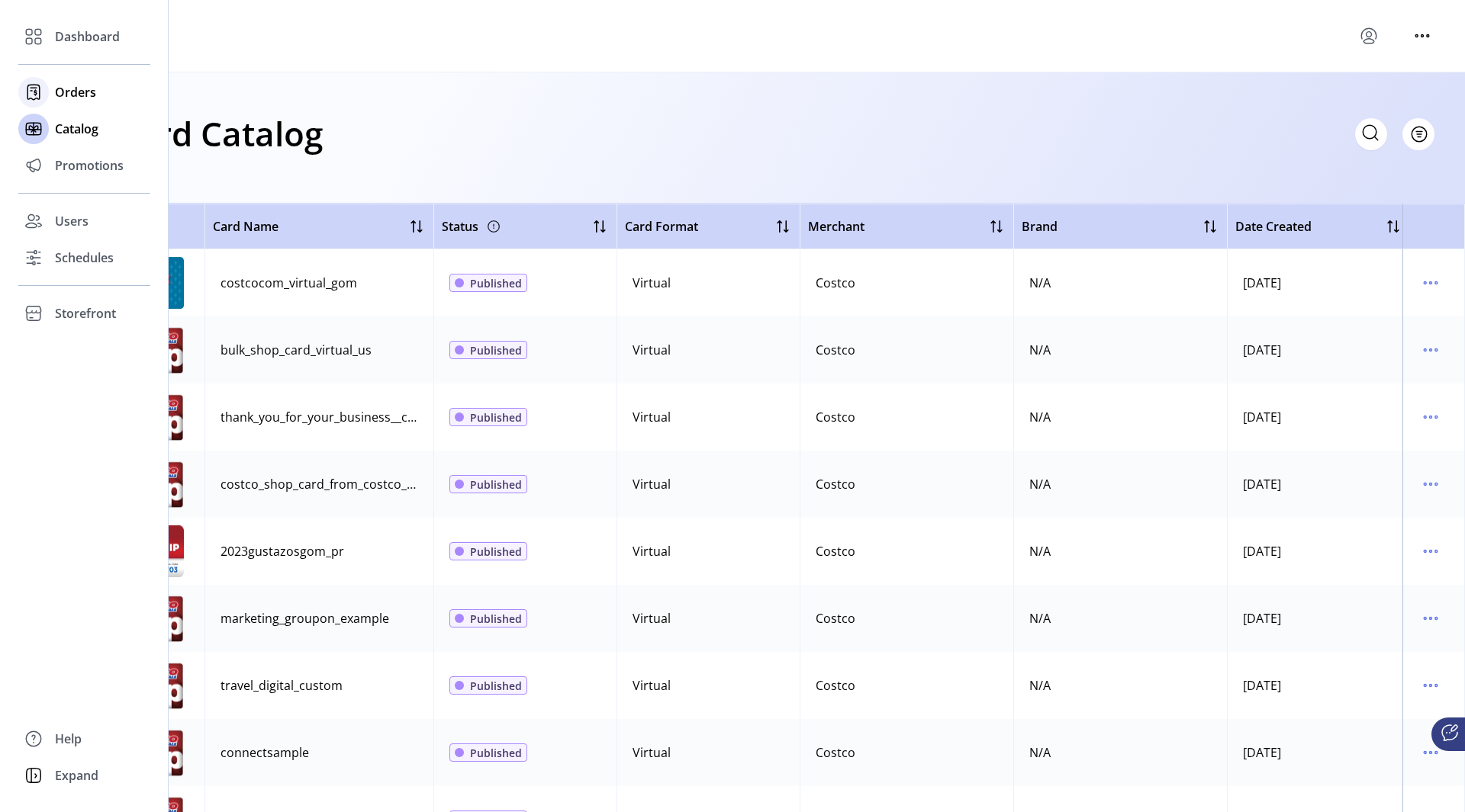
click at [67, 87] on span "Orders" at bounding box center [76, 91] width 41 height 18
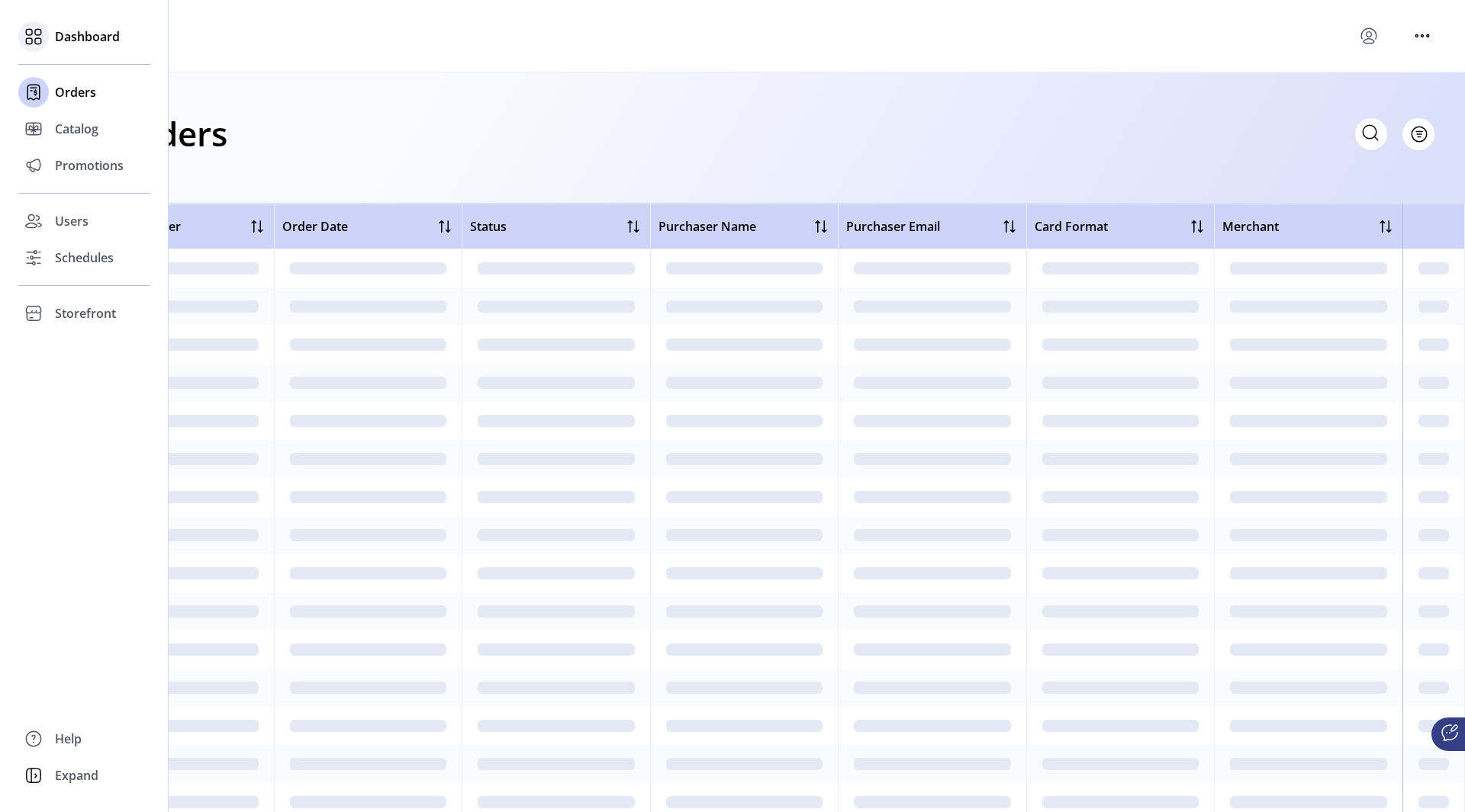
click at [78, 45] on span "Dashboard" at bounding box center [87, 36] width 65 height 18
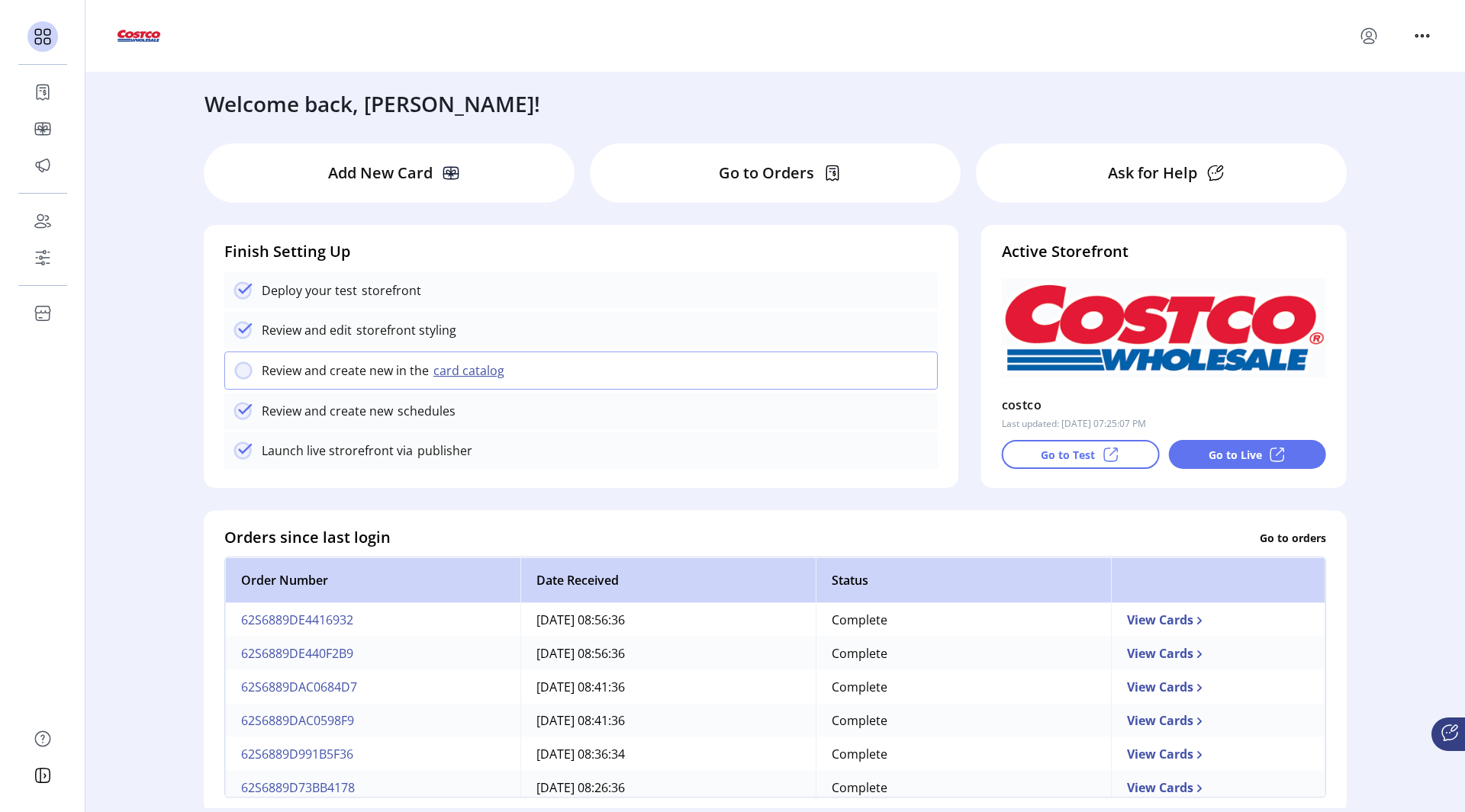
click at [122, 374] on div "Welcome back, [PERSON_NAME]! Add New Card Go to Orders Ask for Help Finish Sett…" at bounding box center [775, 440] width 1380 height 736
click at [284, 380] on div "Review and create new in the card catalog" at bounding box center [580, 371] width 713 height 38
click at [1370, 34] on icon "menu" at bounding box center [1368, 35] width 24 height 24
click at [1406, 33] on div "Profile Sign Out" at bounding box center [1395, 35] width 78 height 24
click at [1412, 37] on icon "menu" at bounding box center [1422, 35] width 24 height 24
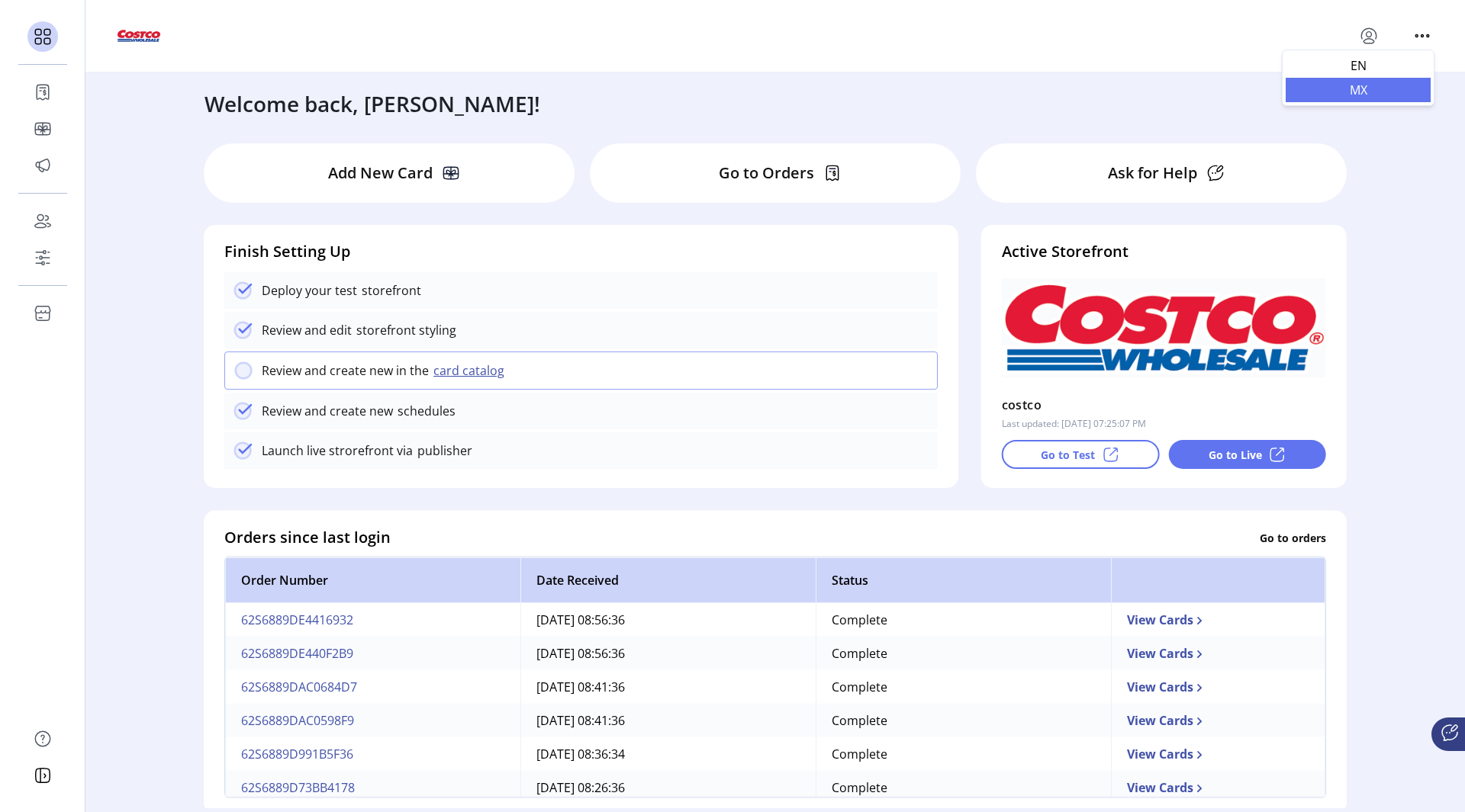
click at [1350, 88] on span "MX" at bounding box center [1358, 90] width 127 height 12
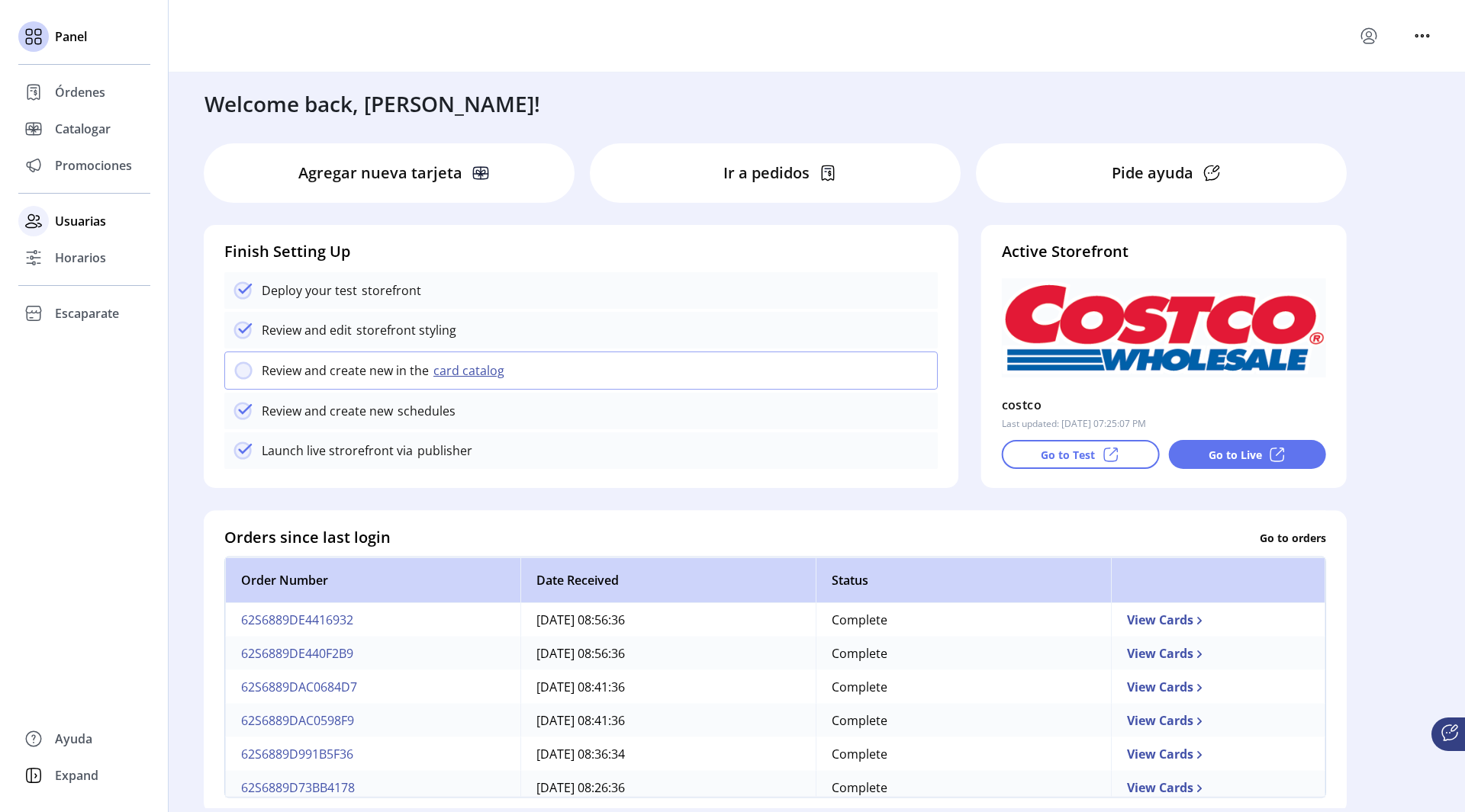
click at [90, 232] on div "Usuarias" at bounding box center [84, 221] width 132 height 36
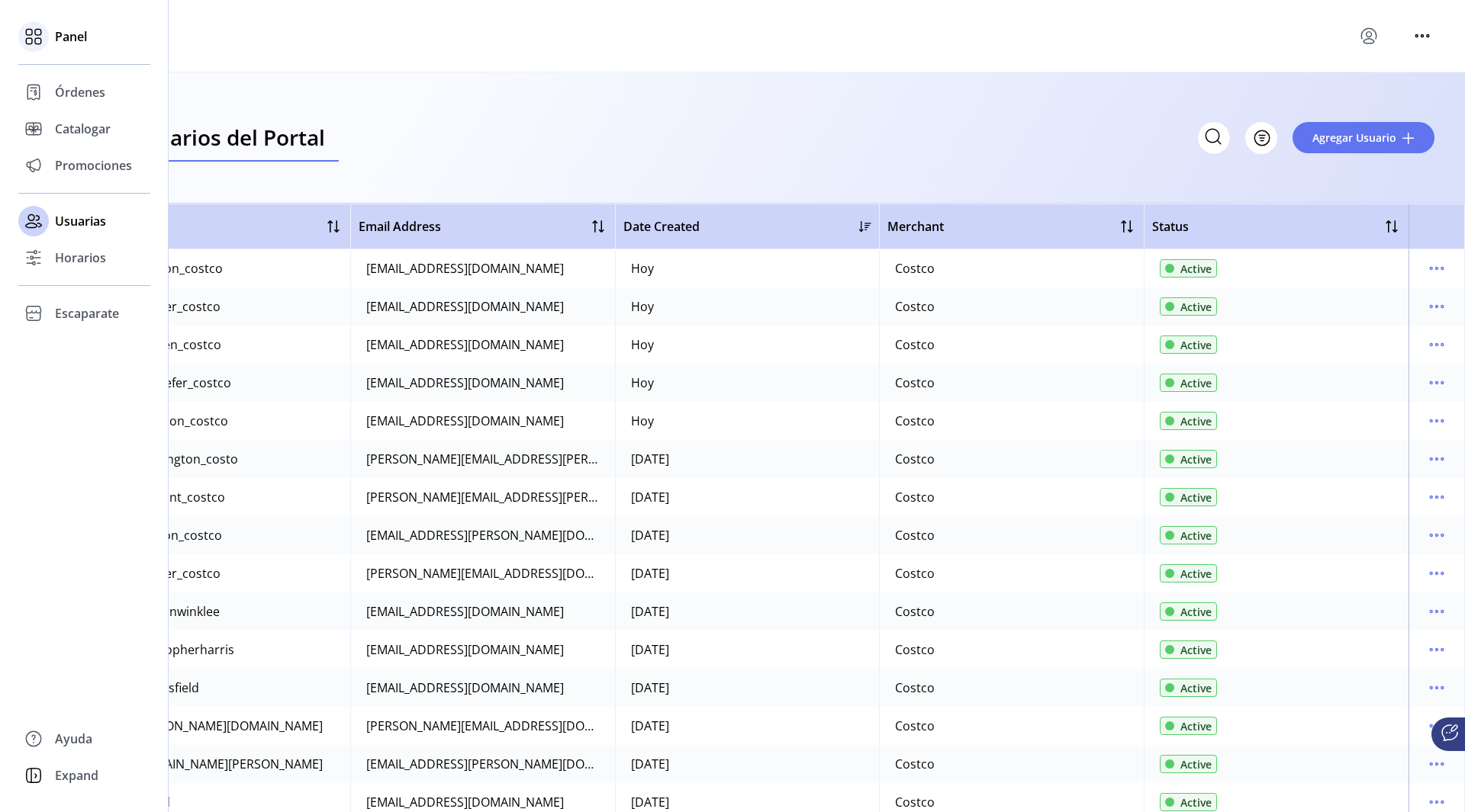
click at [76, 30] on span "Panel" at bounding box center [71, 36] width 32 height 18
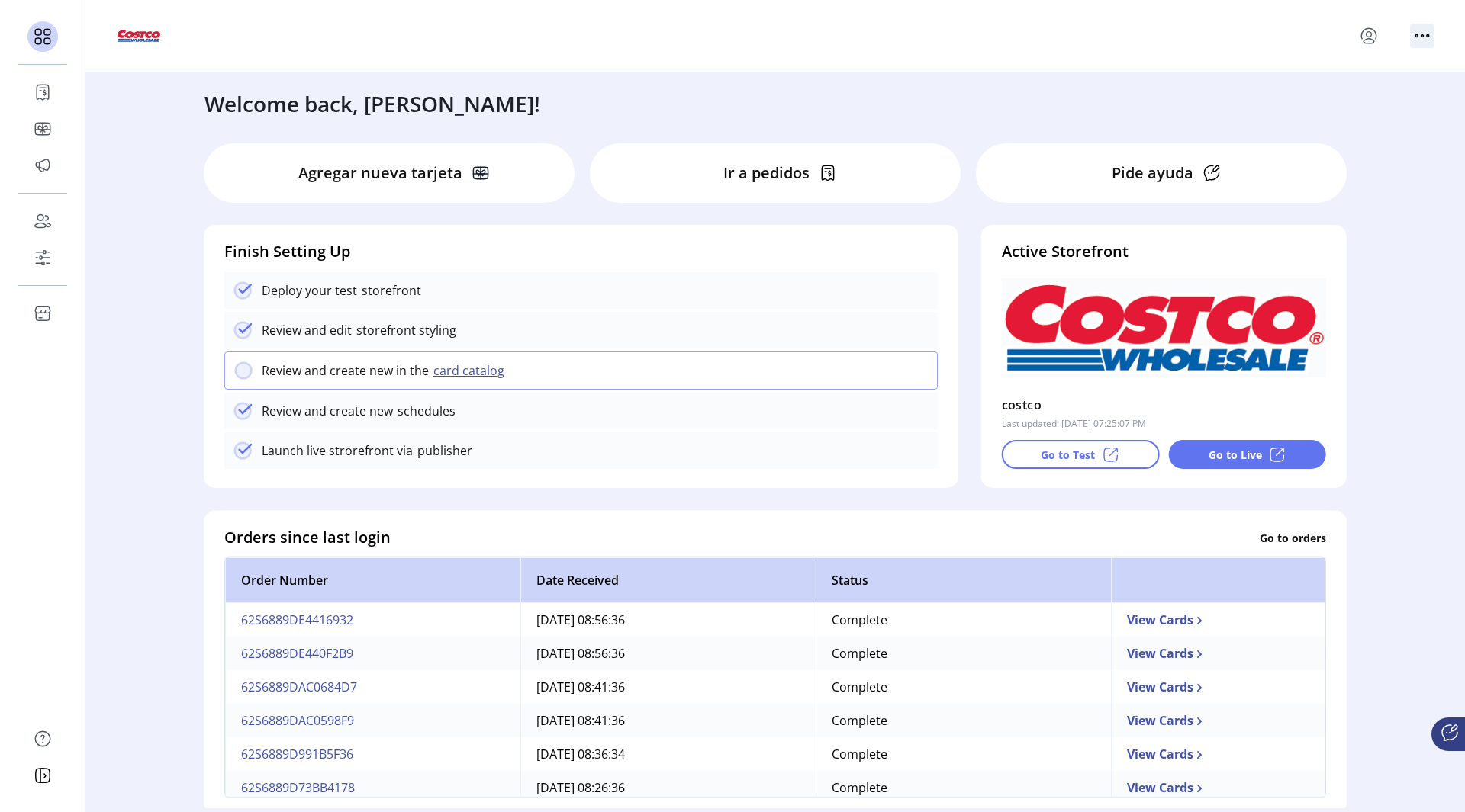
click at [1422, 30] on icon "Menú de encabezado" at bounding box center [1422, 35] width 24 height 24
click at [1372, 62] on span "EN" at bounding box center [1358, 66] width 127 height 12
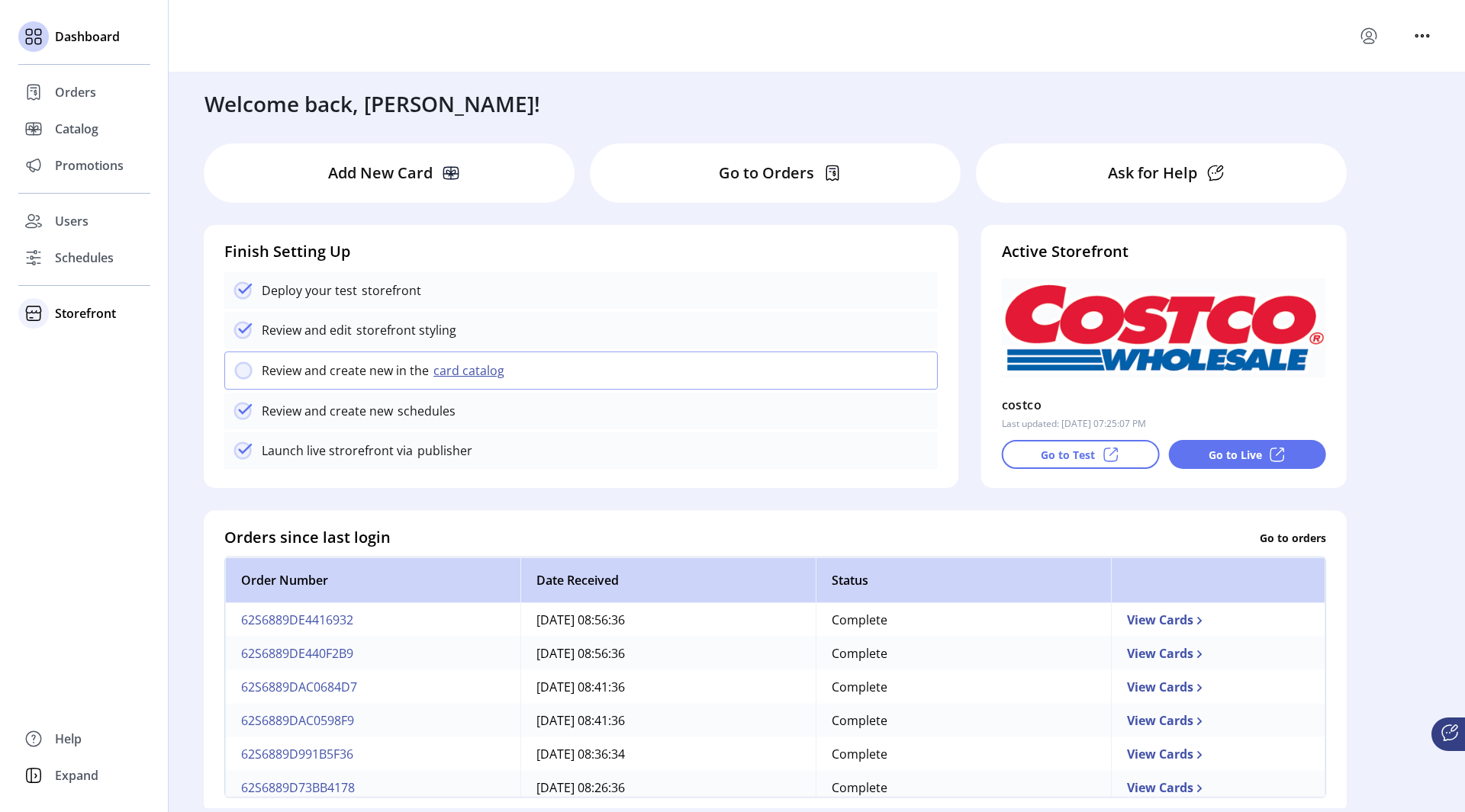
click at [49, 322] on div "Storefront" at bounding box center [84, 313] width 132 height 36
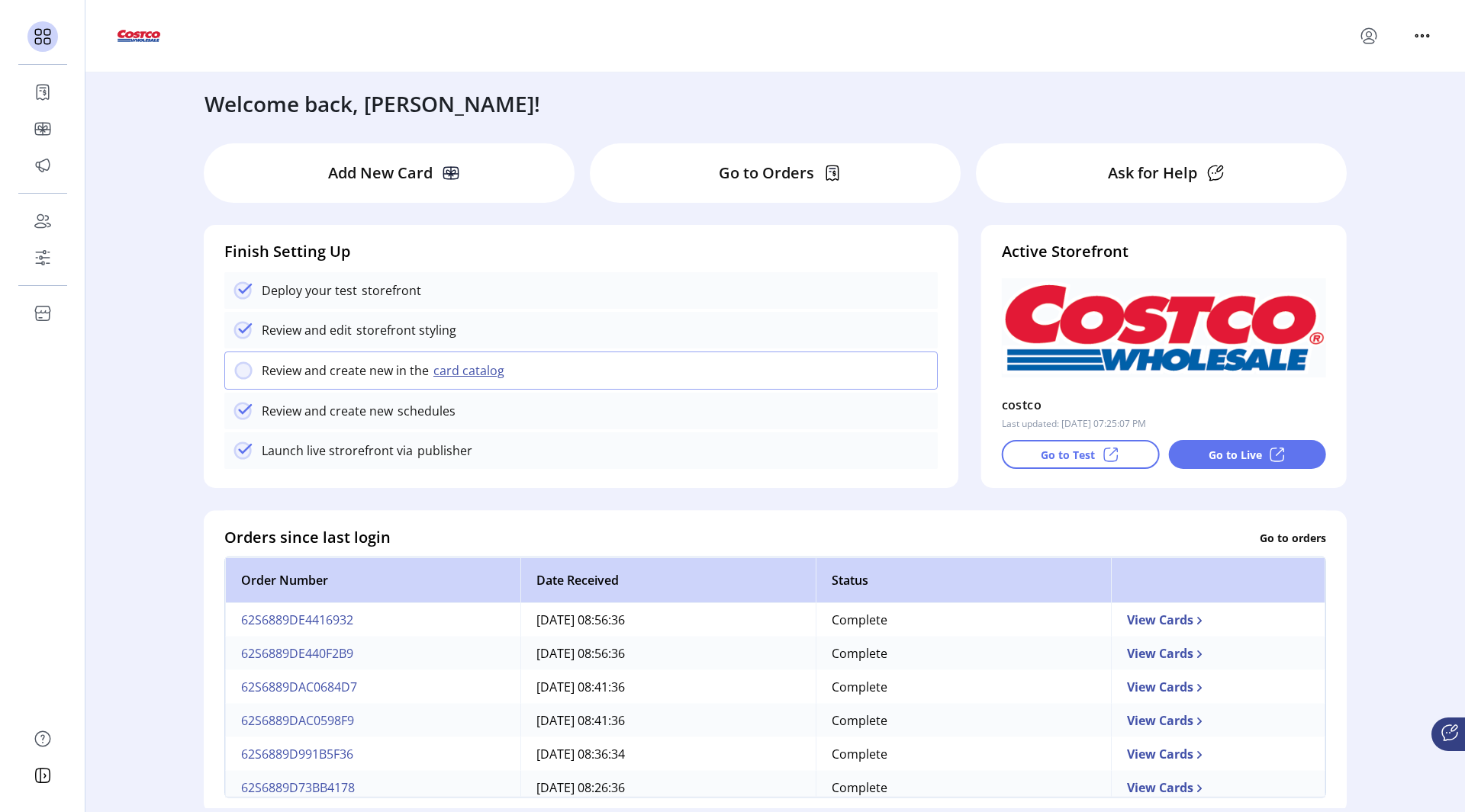
click at [180, 384] on div "Welcome back, [PERSON_NAME]! Add New Card Go to Orders Ask for Help Finish Sett…" at bounding box center [775, 440] width 1380 height 736
click at [456, 384] on div "Review and create new in the card catalog" at bounding box center [580, 371] width 713 height 38
click at [462, 369] on button "card catalog" at bounding box center [471, 370] width 85 height 18
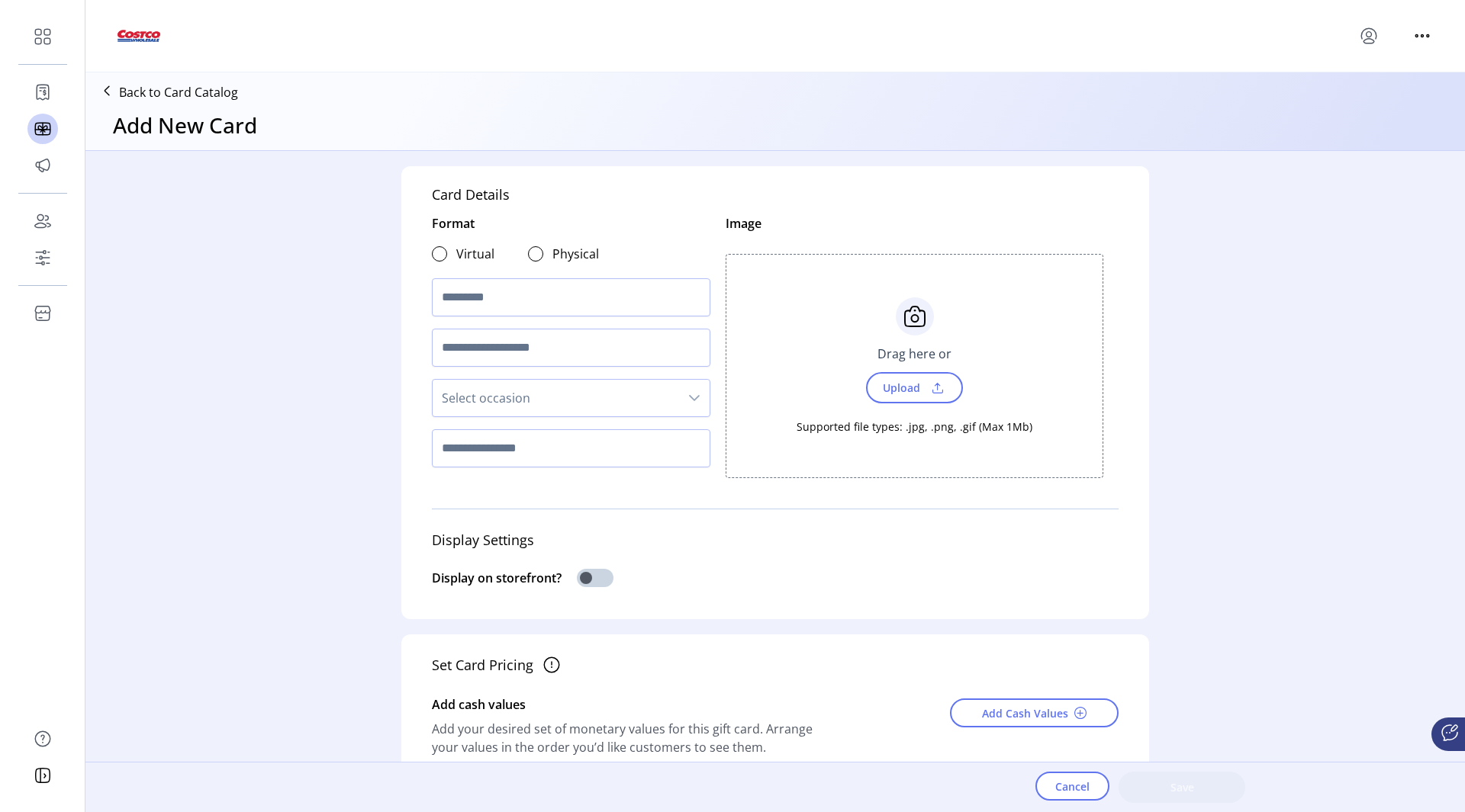
click at [146, 92] on p "Back to Card Catalog" at bounding box center [178, 91] width 119 height 18
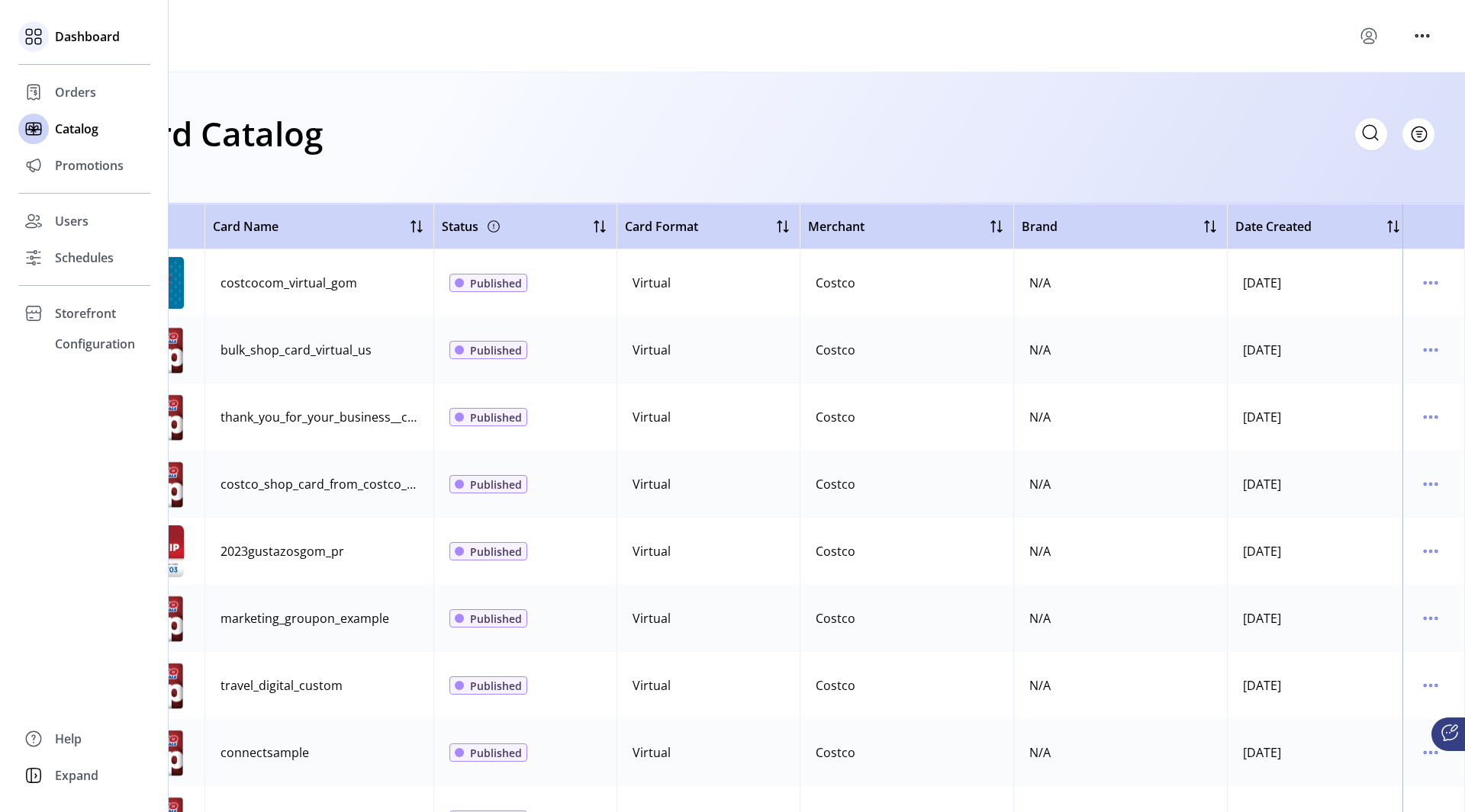
click at [61, 30] on span "Dashboard" at bounding box center [87, 36] width 65 height 18
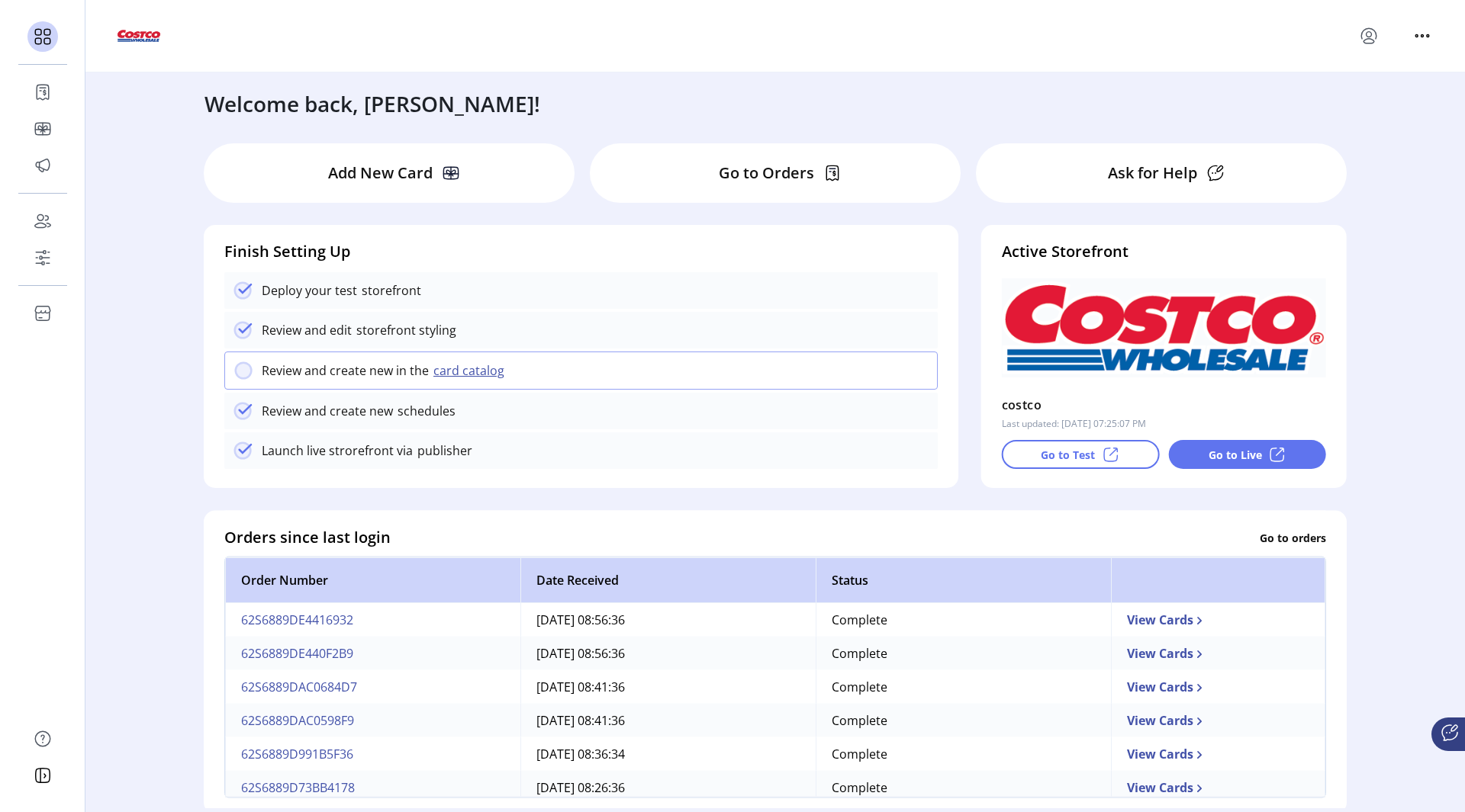
drag, startPoint x: 215, startPoint y: 255, endPoint x: 571, endPoint y: 259, distance: 356.0
click at [569, 259] on div "Finish Setting Up Deploy your test storefront Review and edit storefront stylin…" at bounding box center [581, 345] width 732 height 240
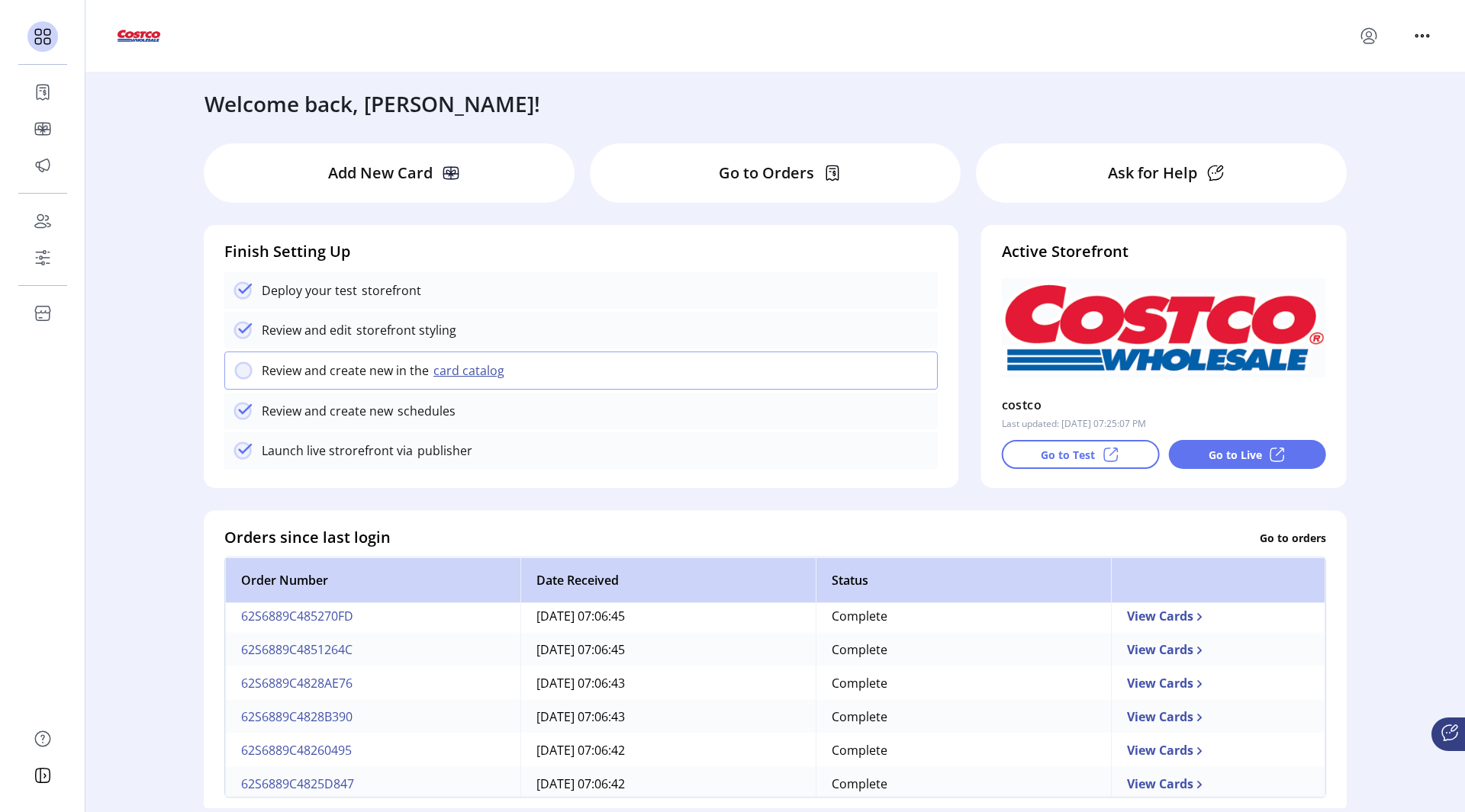
scroll to position [478, 0]
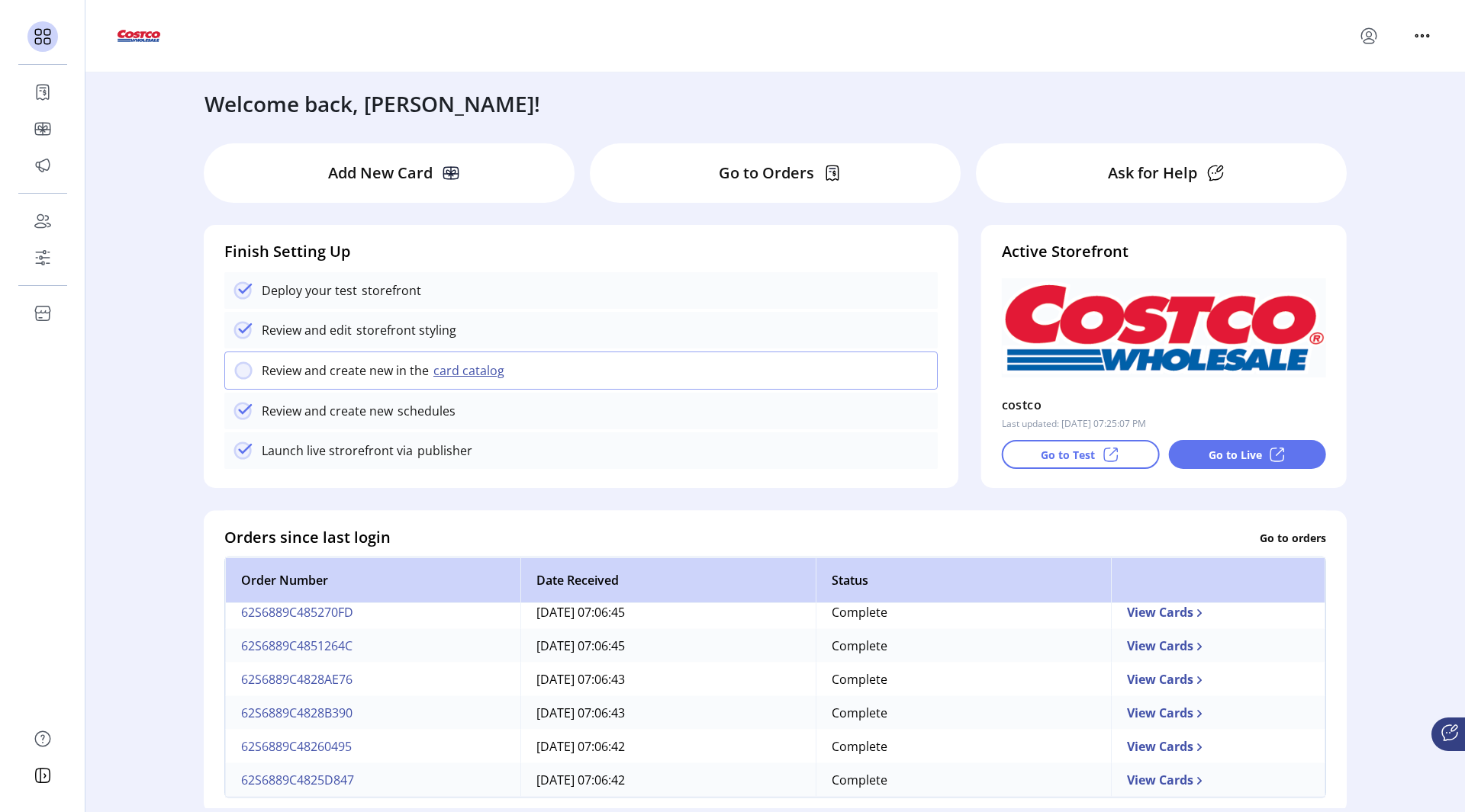
click at [889, 165] on div "Go to Orders" at bounding box center [775, 172] width 371 height 59
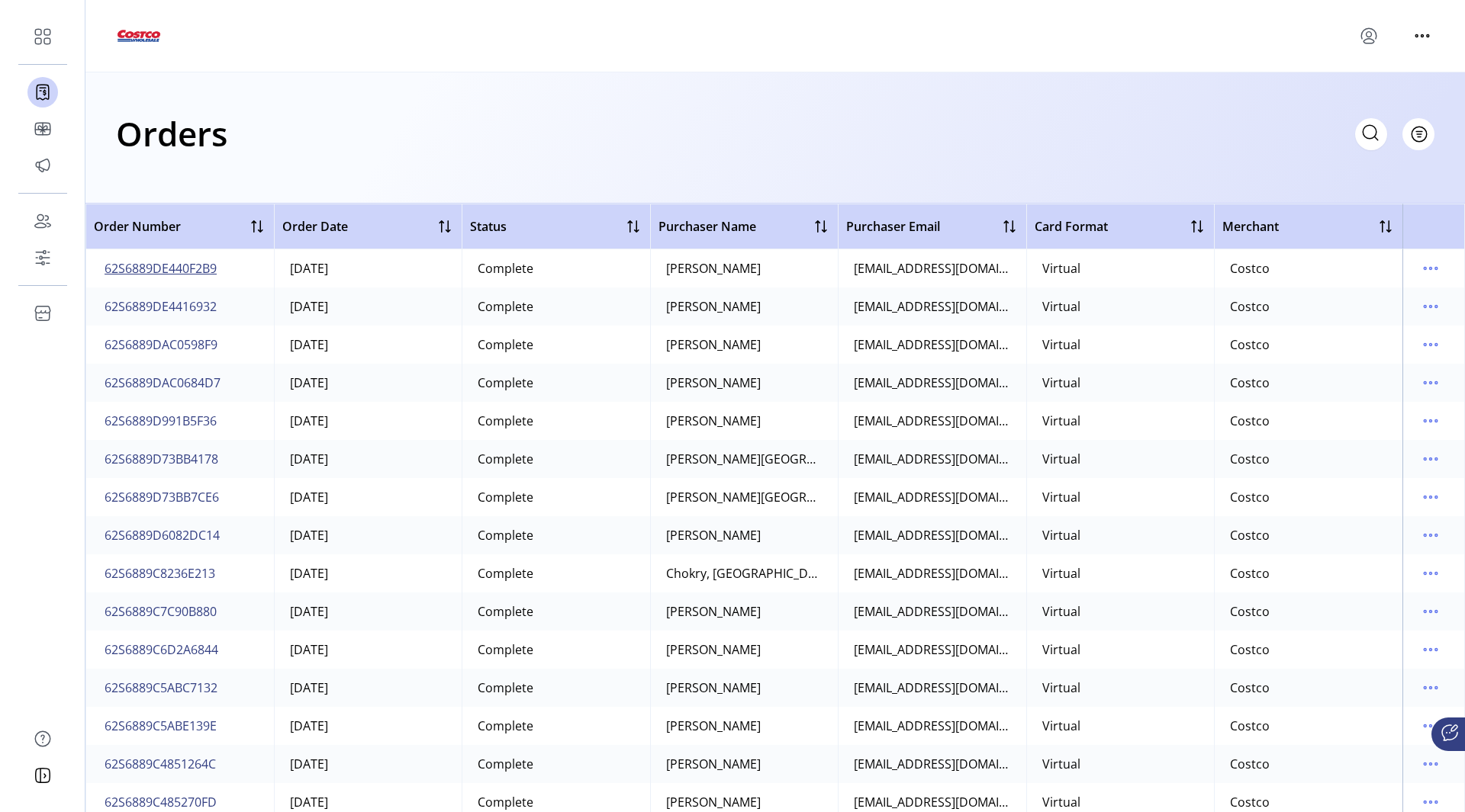
click at [151, 265] on span "62S6889DE440F2B9" at bounding box center [160, 268] width 112 height 18
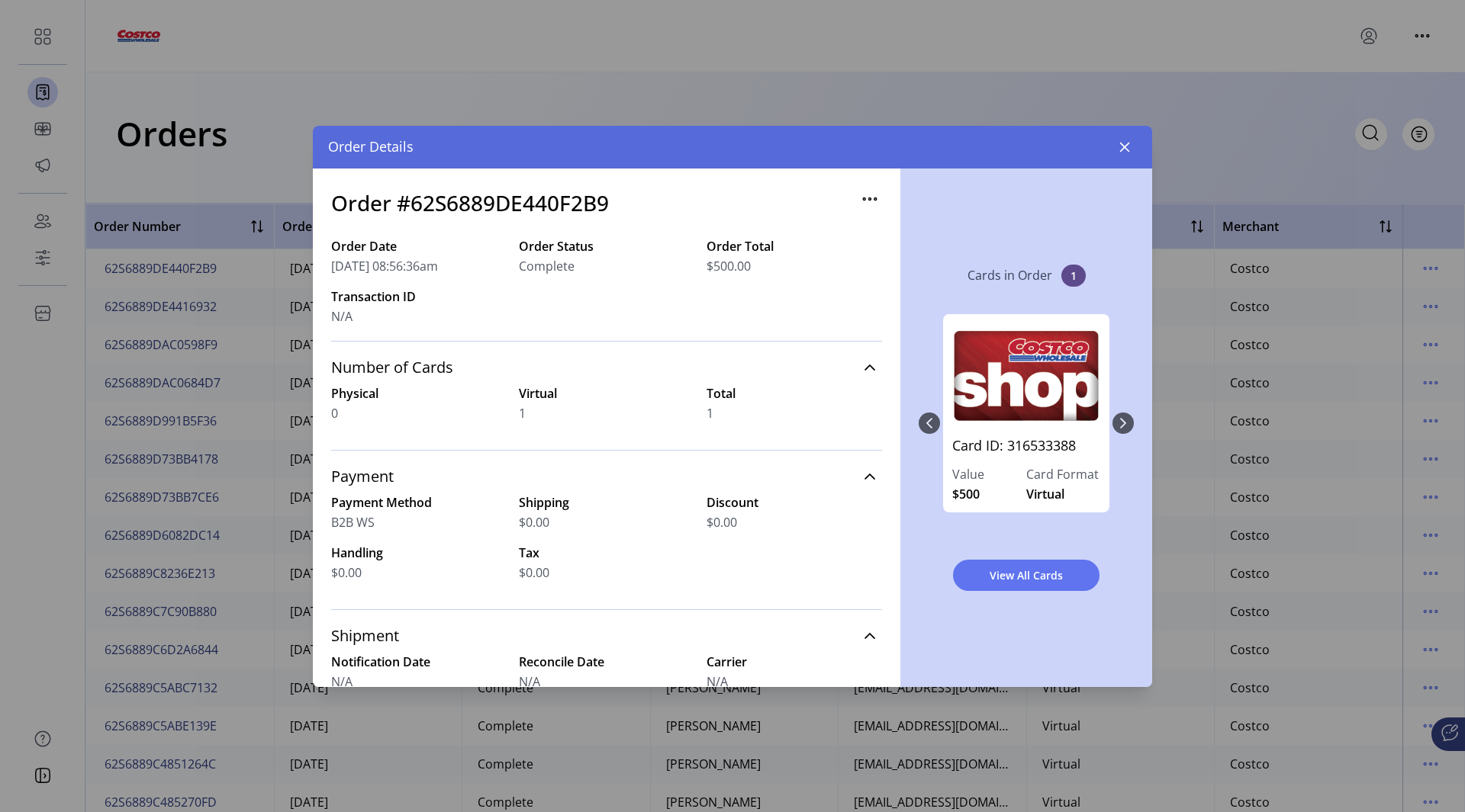
click at [1124, 418] on div "Card ID: 316533388 Value $500 Card Format Virtual" at bounding box center [1026, 423] width 216 height 248
click at [1127, 141] on icon "button" at bounding box center [1124, 147] width 12 height 12
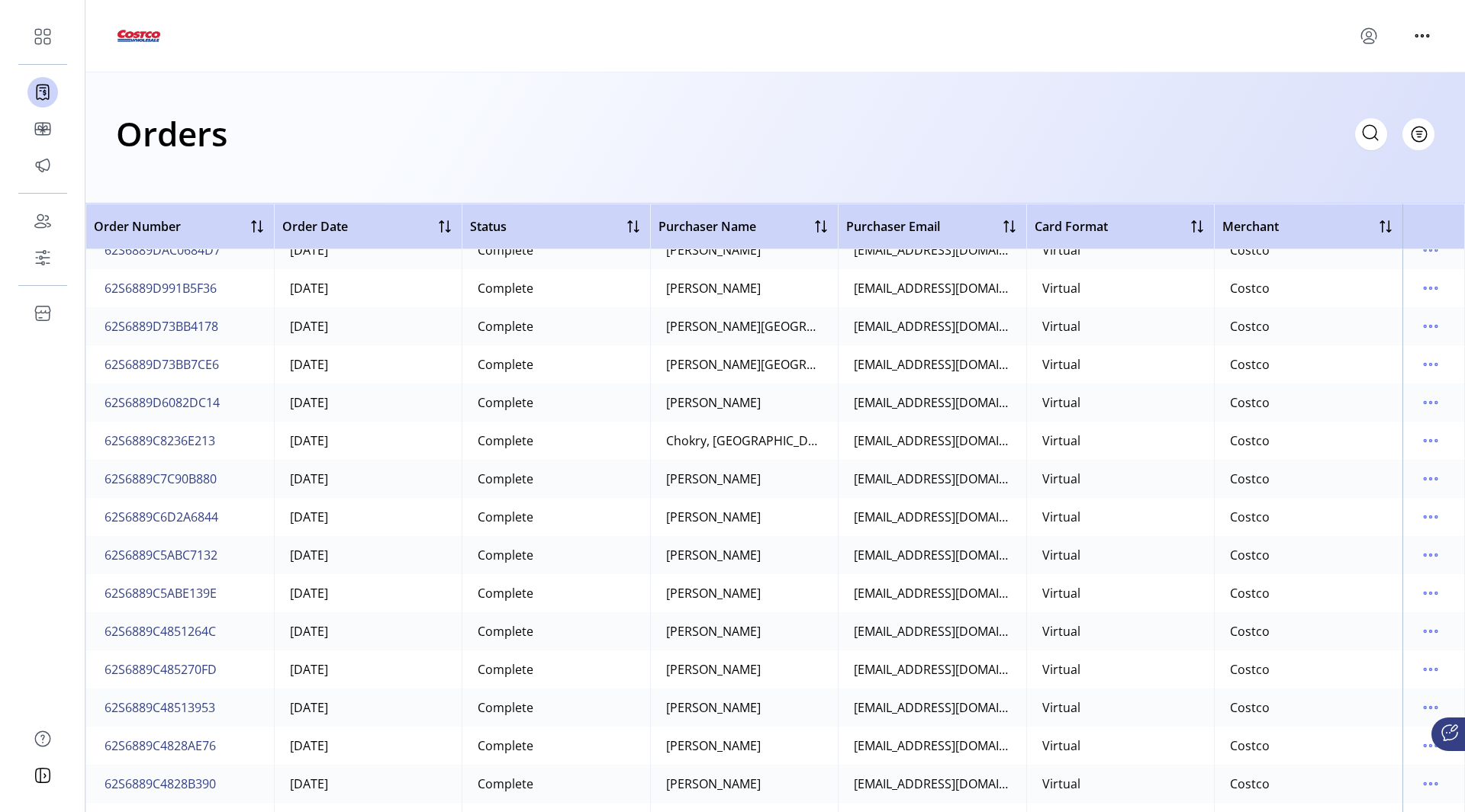
scroll to position [153, 0]
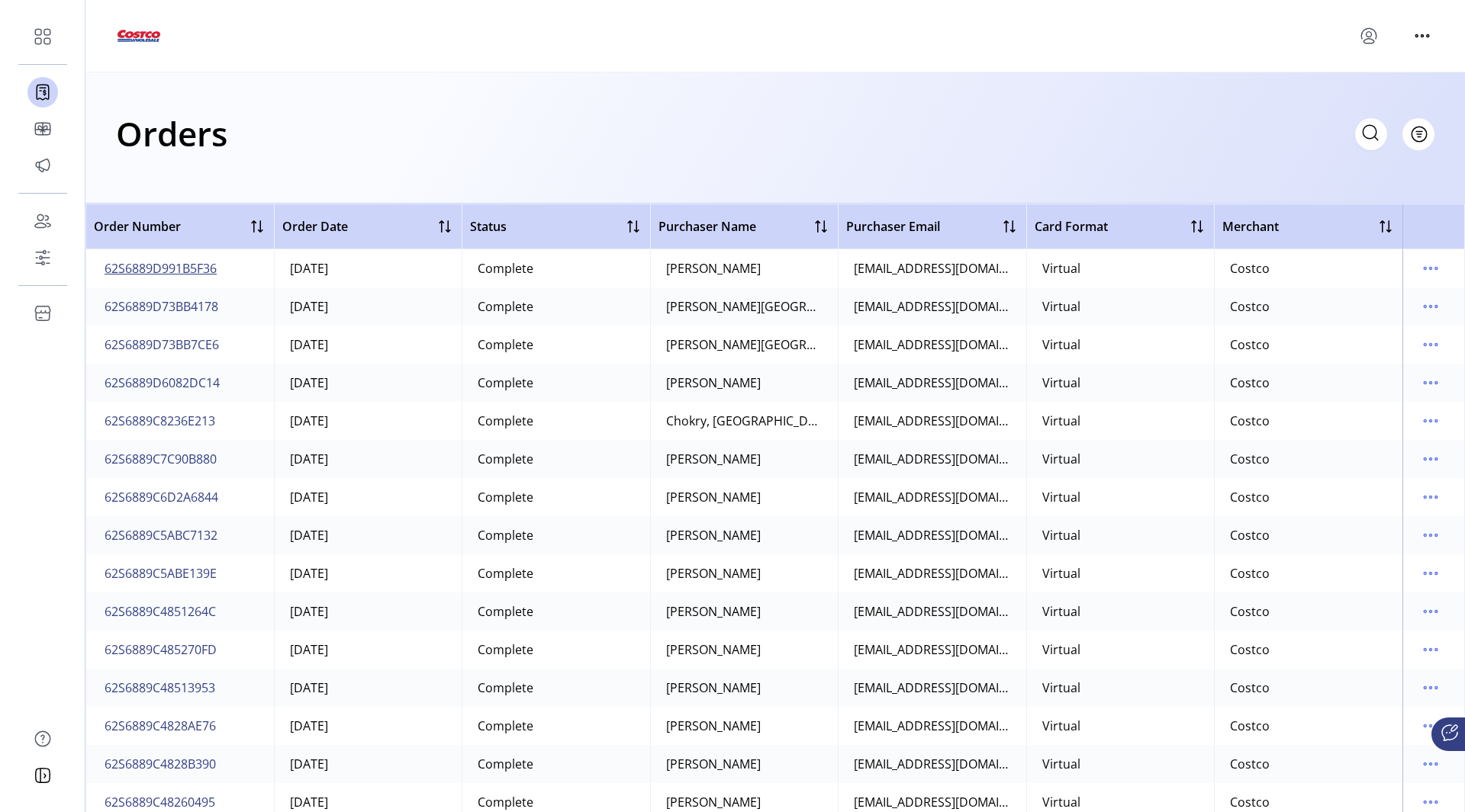
click at [143, 269] on span "62S6889D991B5F36" at bounding box center [160, 268] width 112 height 18
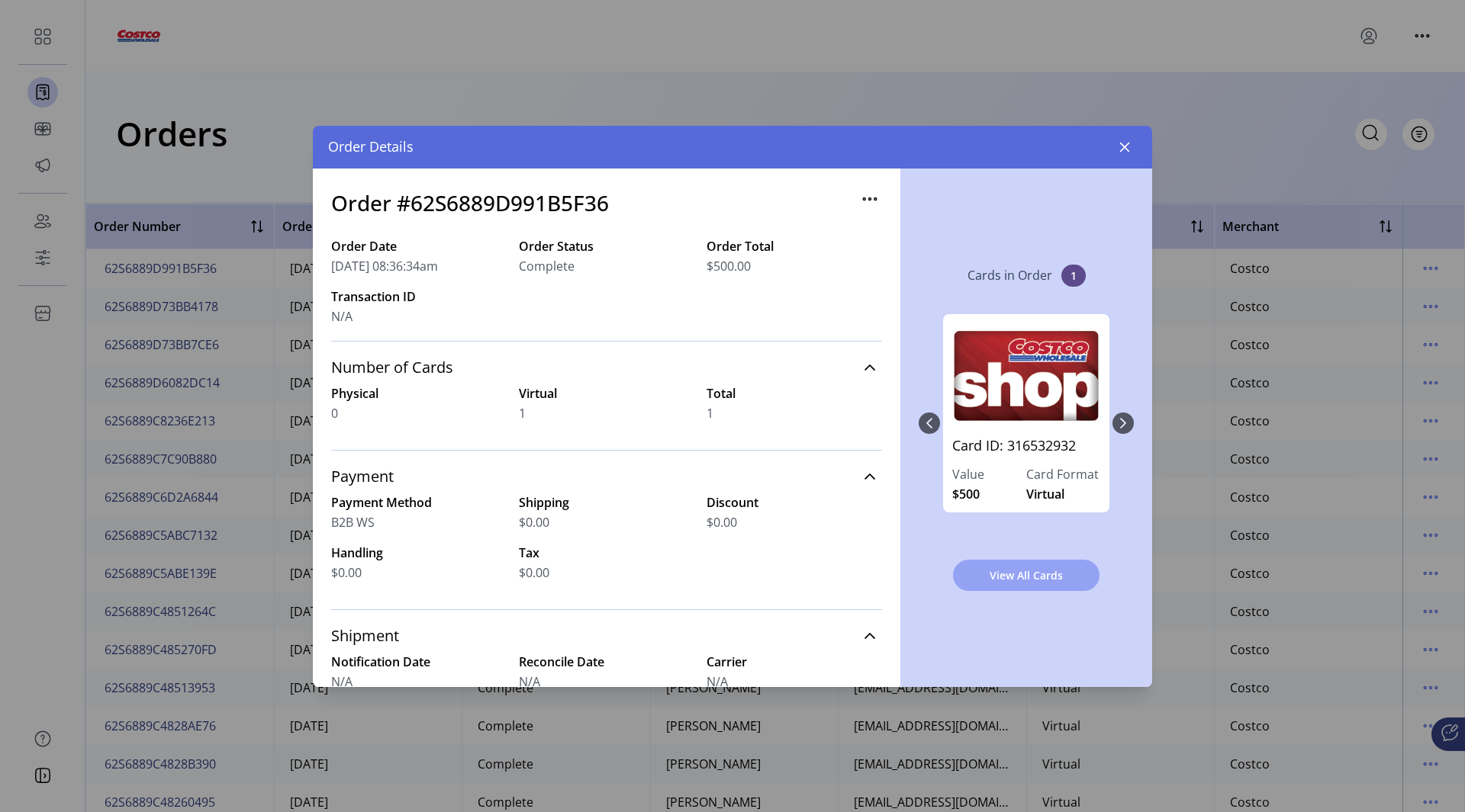
click at [1025, 572] on span "View All Cards" at bounding box center [1026, 575] width 107 height 16
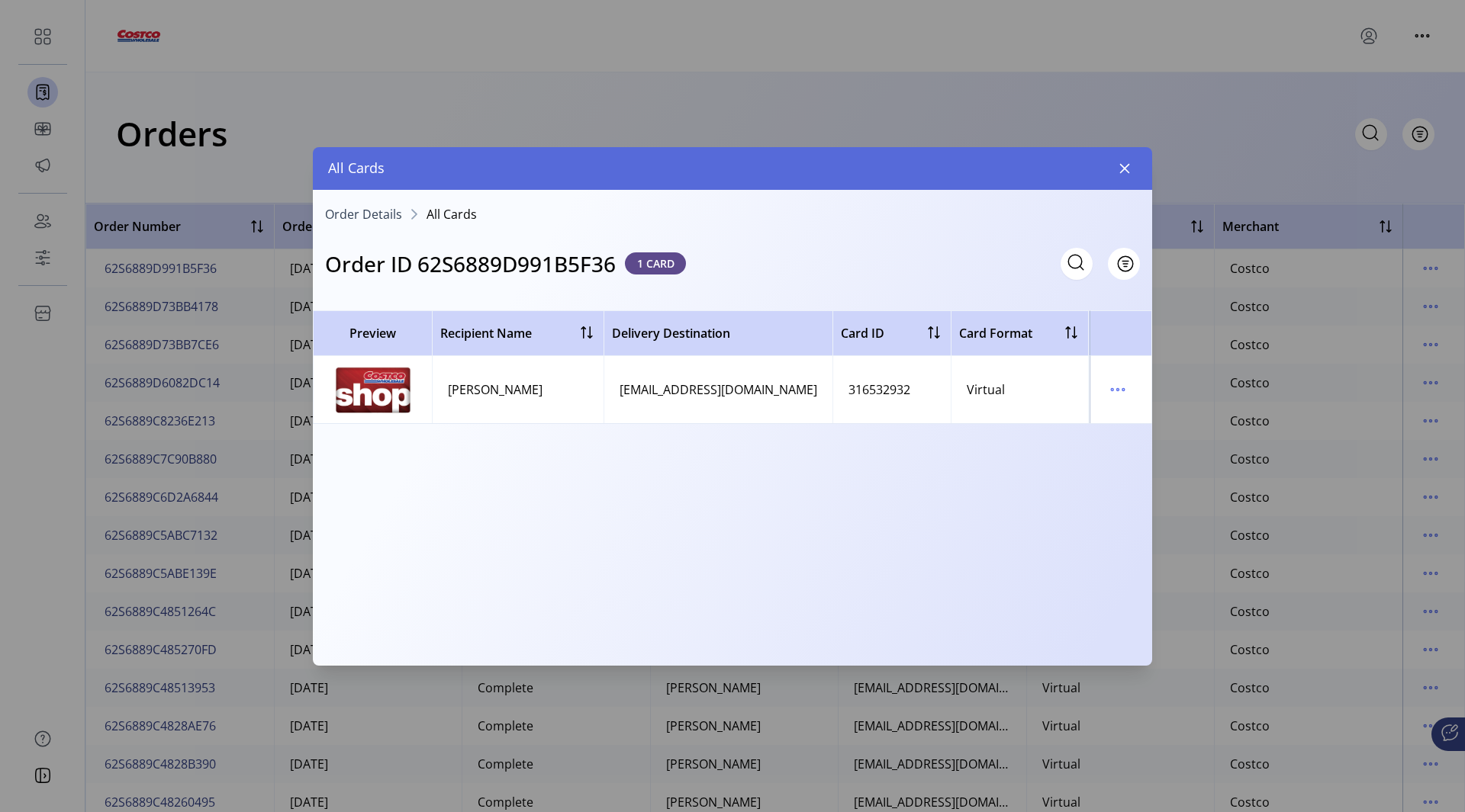
click at [711, 372] on td "[EMAIL_ADDRESS][DOMAIN_NAME]" at bounding box center [717, 390] width 229 height 67
click at [1122, 388] on icon "menu" at bounding box center [1118, 390] width 24 height 24
click at [839, 460] on div "Preview Recipient Name Delivery Destination Card ID Card Format Delivery Status…" at bounding box center [732, 483] width 839 height 345
click at [1124, 266] on span "Filter" at bounding box center [1117, 263] width 26 height 16
click at [1011, 467] on div "Preview Recipient Name Delivery Destination Card ID Card Format Delivery Status…" at bounding box center [732, 483] width 839 height 345
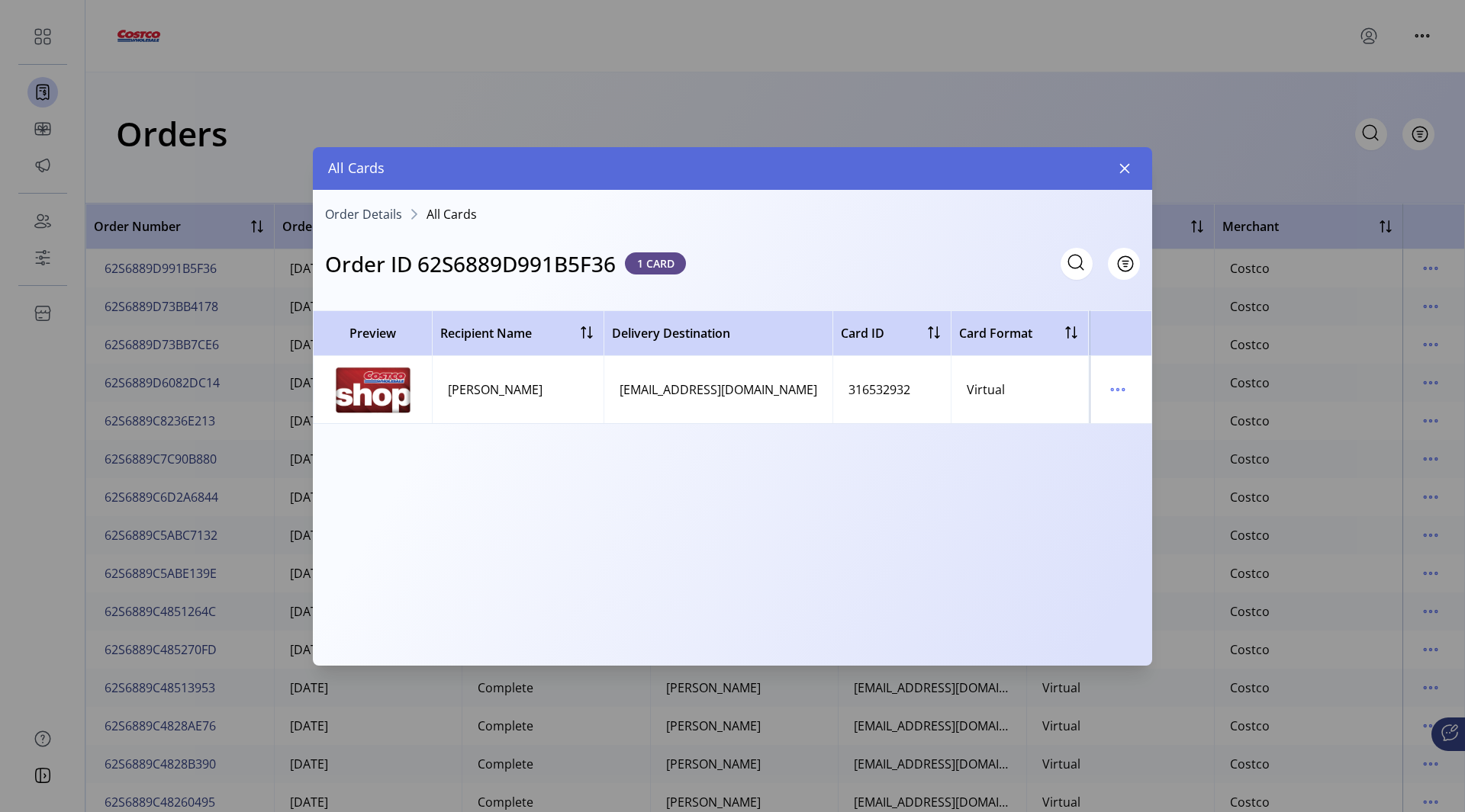
click at [1143, 268] on div "Order ID 62S6889D991B5F36 1 CARD Filter" at bounding box center [732, 254] width 839 height 50
click at [1130, 265] on span "Filter" at bounding box center [1117, 263] width 26 height 16
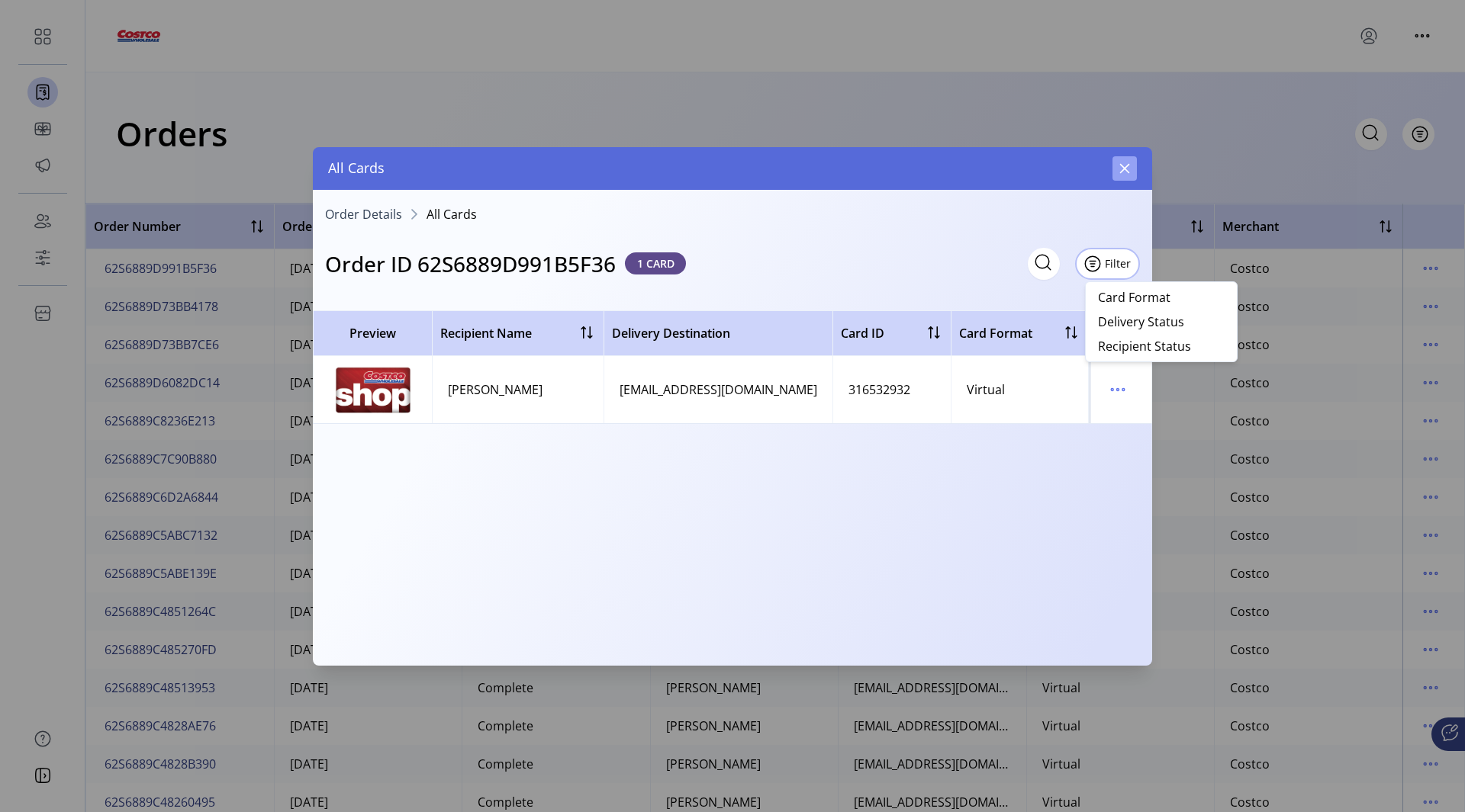
click at [1127, 180] on button "button" at bounding box center [1124, 168] width 24 height 24
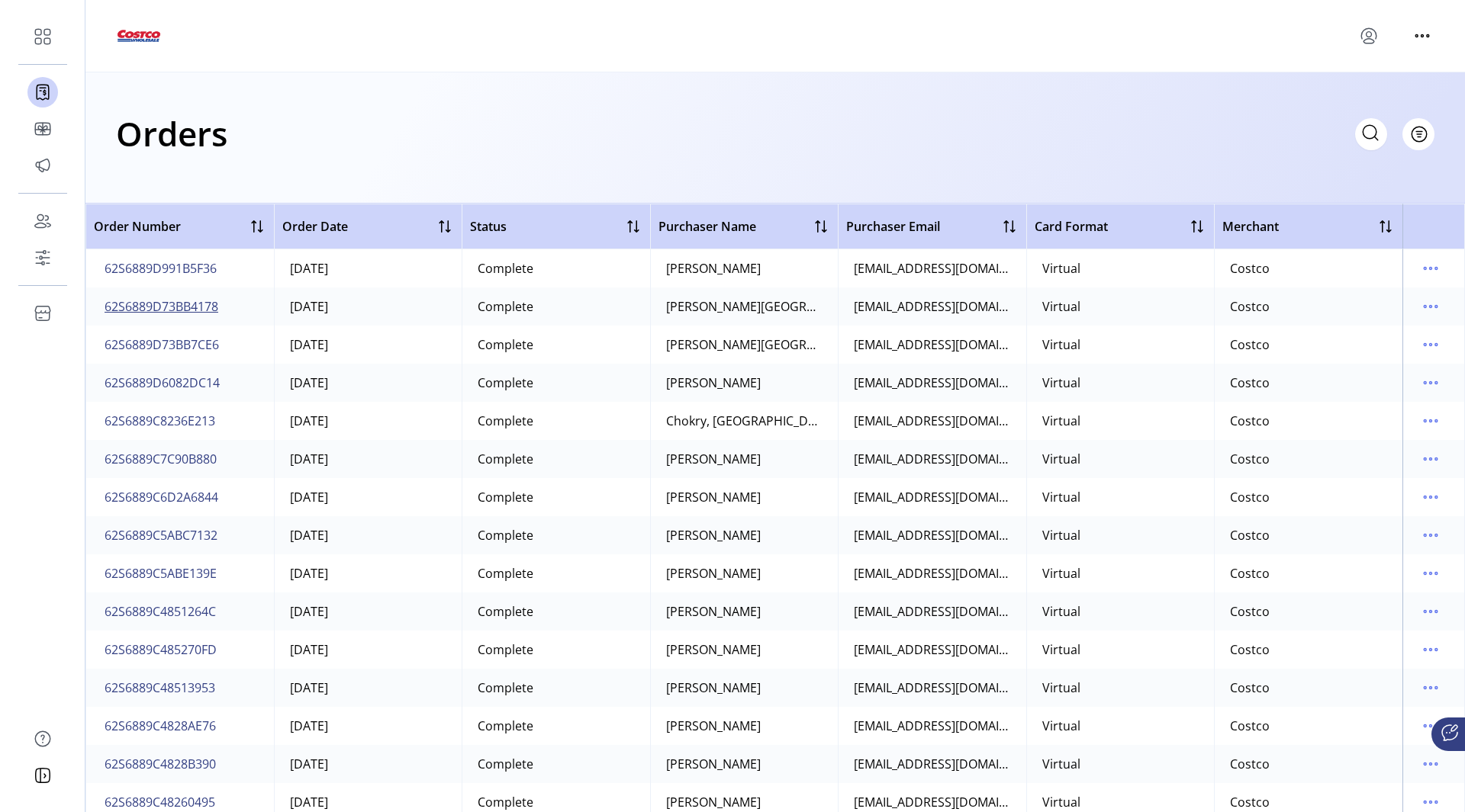
click at [156, 307] on span "62S6889D73BB4178" at bounding box center [161, 306] width 114 height 18
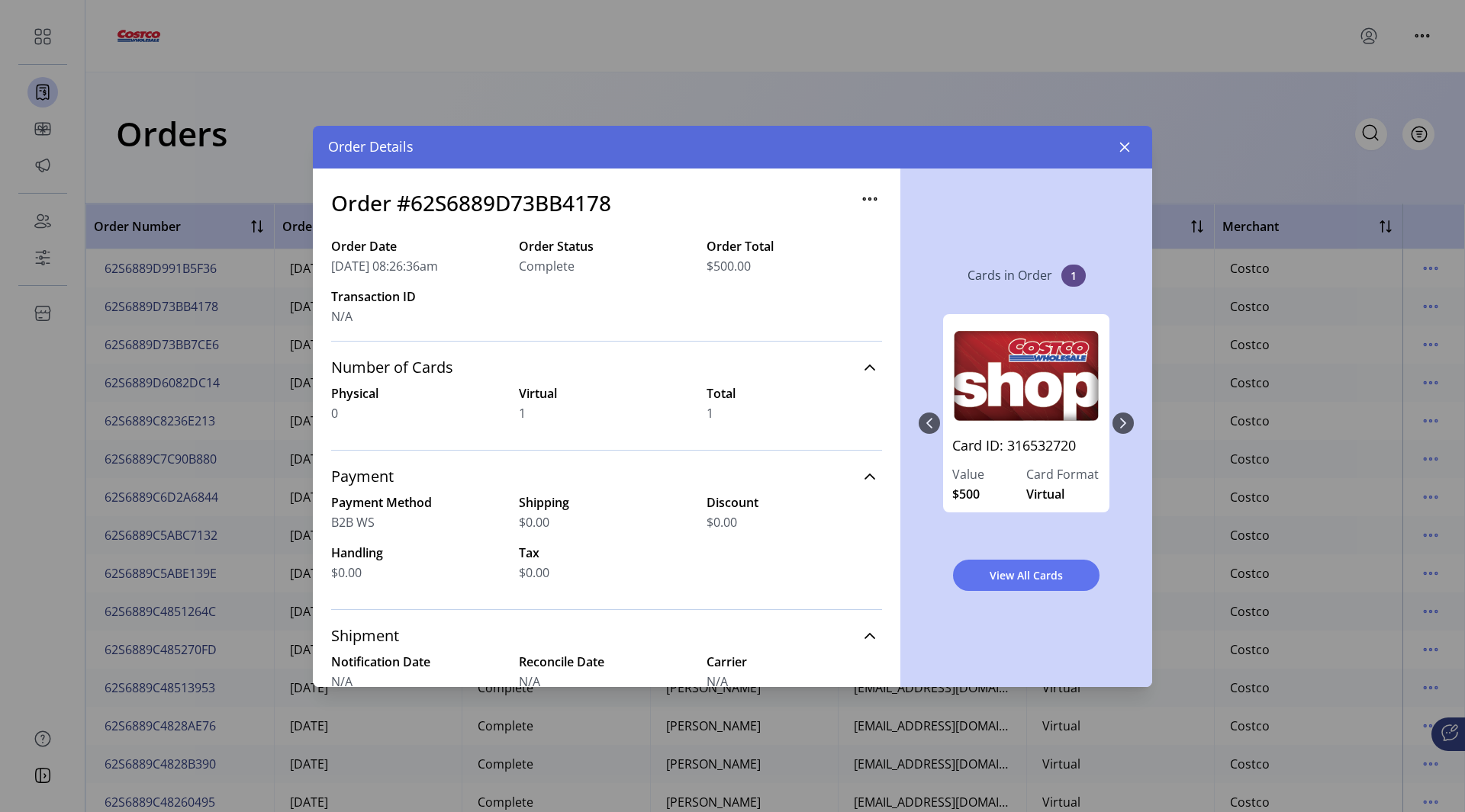
click at [924, 422] on div "Card ID: 316532720 Value $500 Card Format Virtual" at bounding box center [1026, 423] width 216 height 248
click at [1124, 145] on icon "button" at bounding box center [1125, 147] width 10 height 10
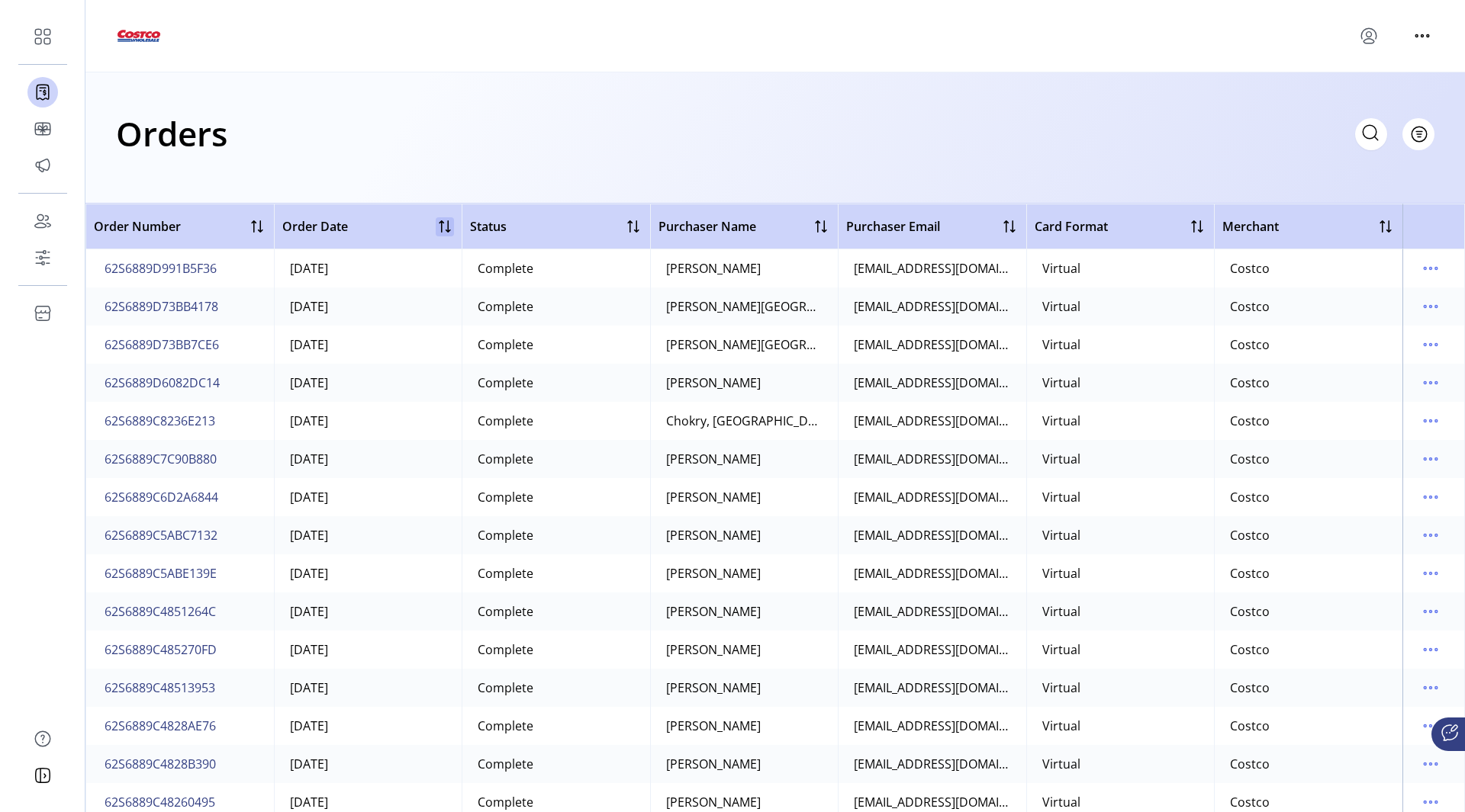
click at [447, 222] on div at bounding box center [444, 226] width 18 height 18
click at [187, 361] on td "62S6791A3FCCC273" at bounding box center [179, 345] width 189 height 38
click at [186, 347] on span "62S6791A3FCCC273" at bounding box center [160, 344] width 112 height 18
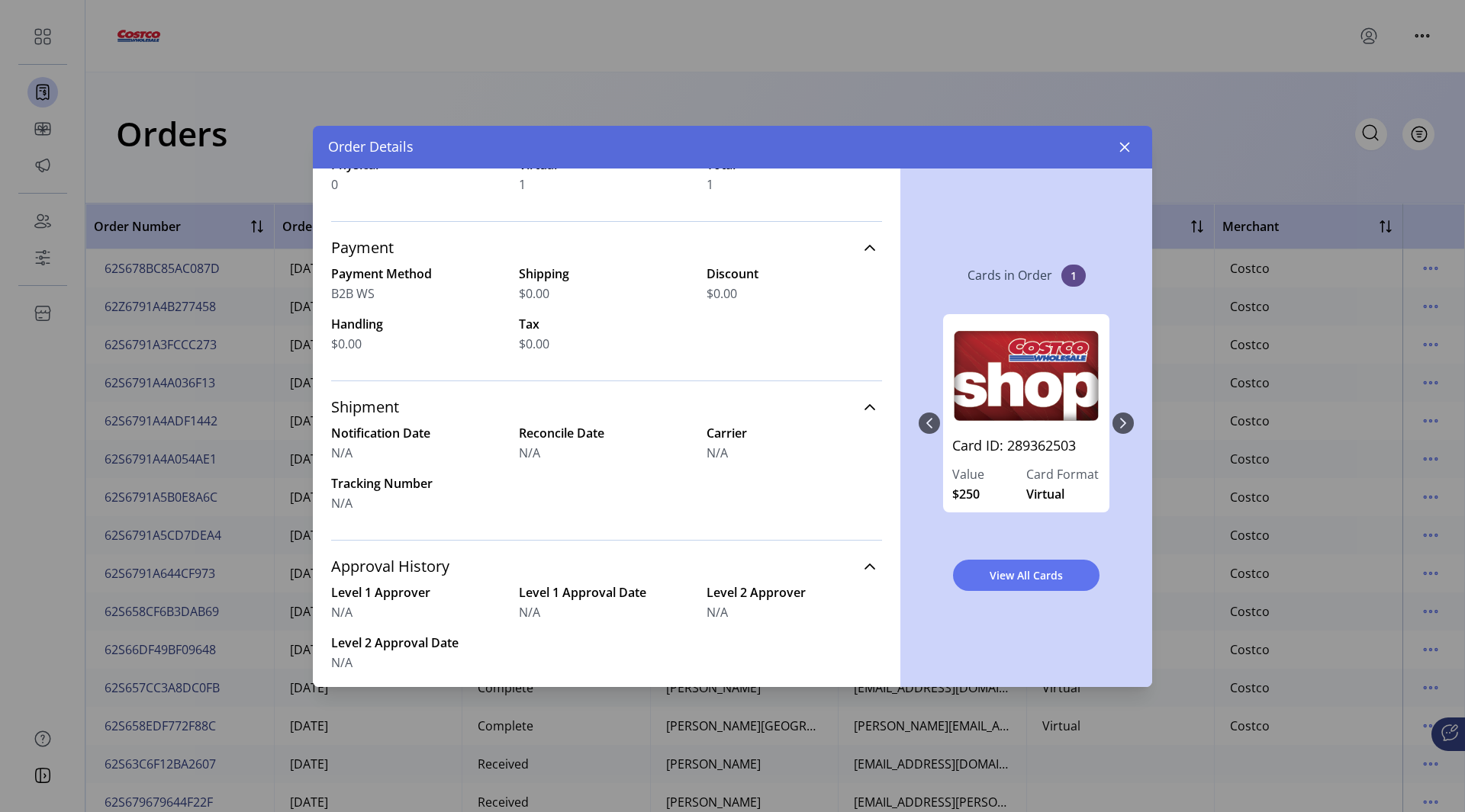
scroll to position [76, 0]
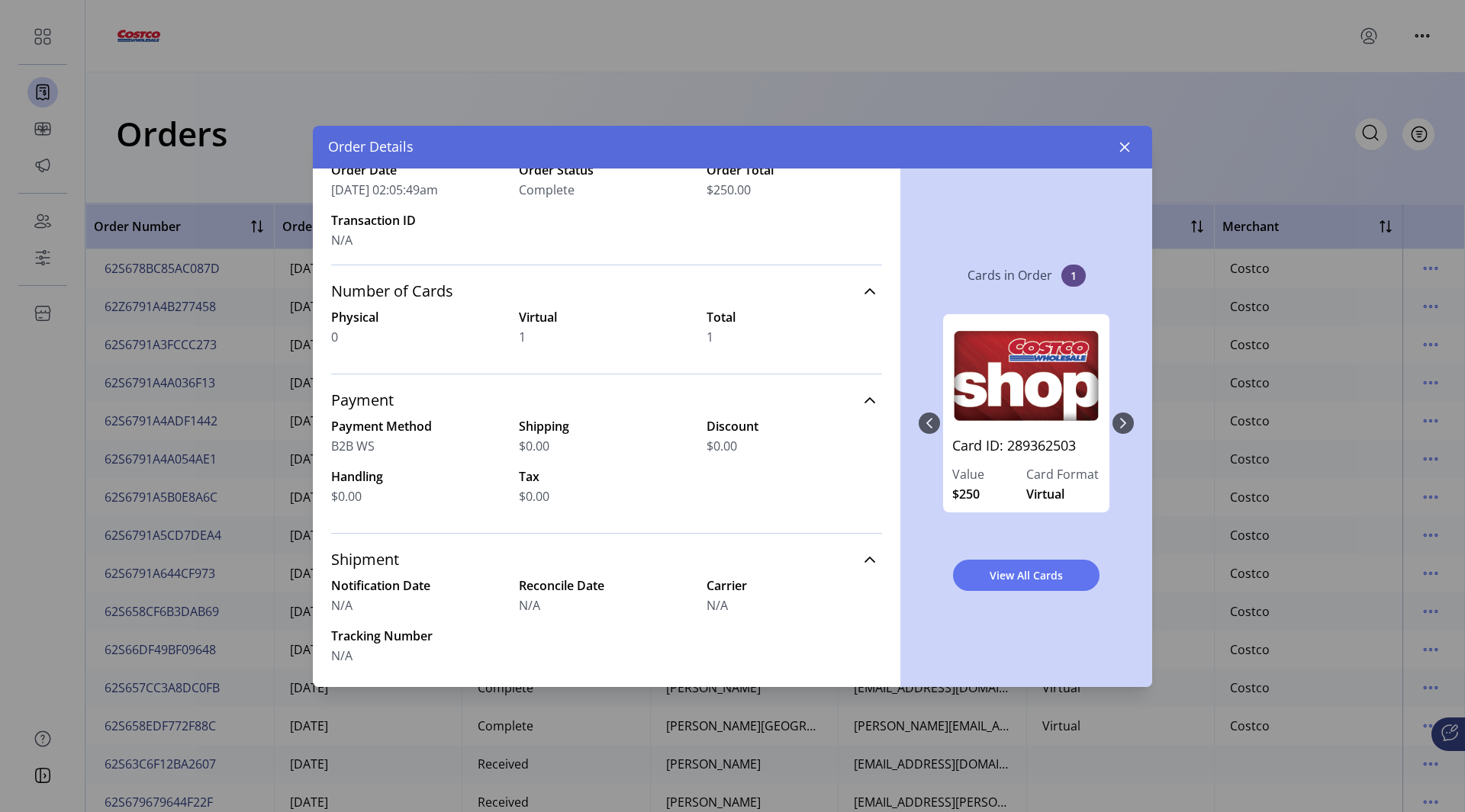
click at [1128, 415] on div "Card ID: 289362503 Value $250 Card Format Virtual" at bounding box center [1026, 423] width 216 height 248
click at [1117, 427] on div "Card ID: 289362503 Value $250 Card Format Virtual" at bounding box center [1026, 423] width 216 height 248
click at [1129, 156] on button "button" at bounding box center [1124, 147] width 24 height 24
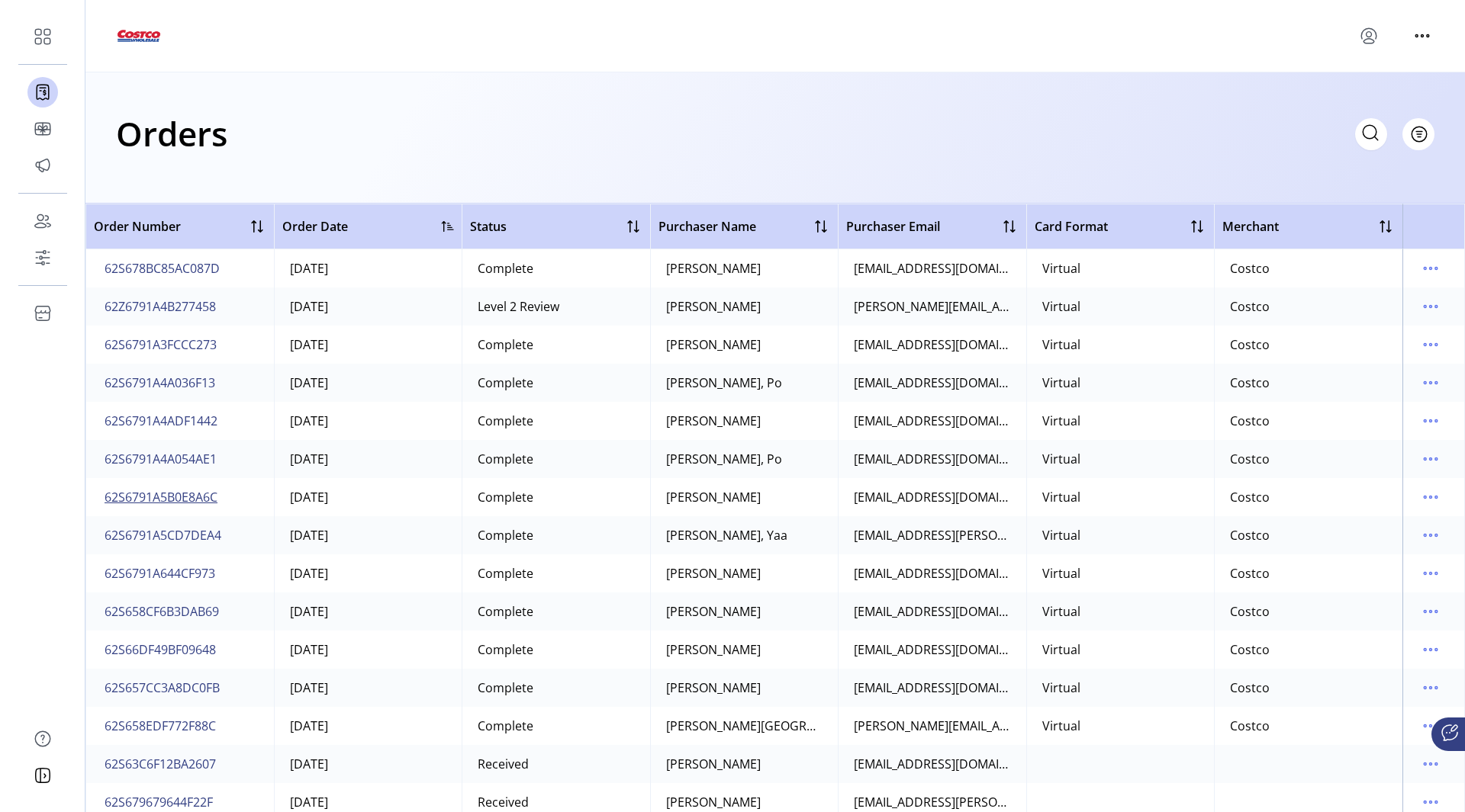
click at [176, 507] on button "62S6791A5B0E8A6C" at bounding box center [161, 497] width 119 height 24
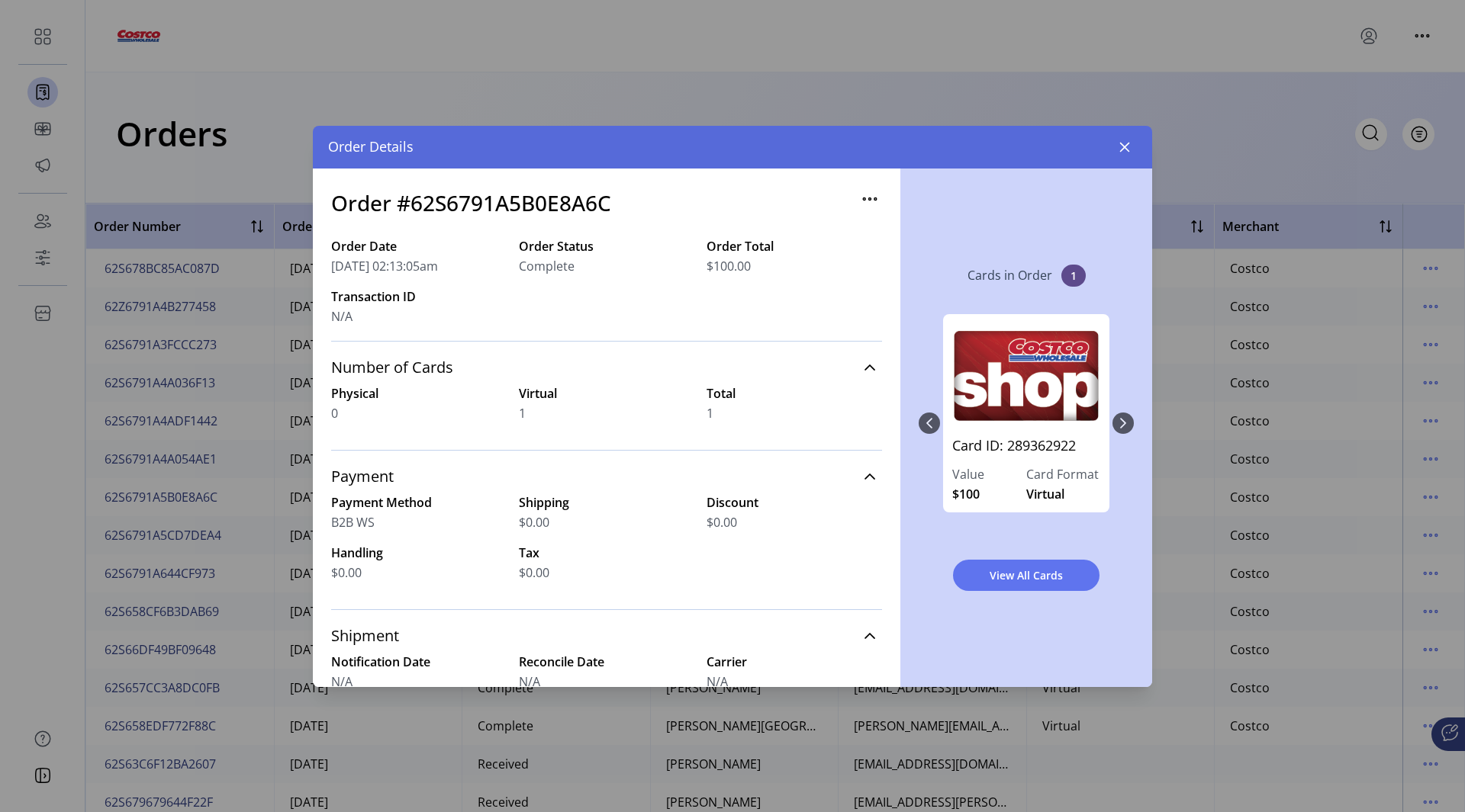
click at [1143, 144] on div "Order Details" at bounding box center [732, 147] width 839 height 43
click at [1140, 146] on div "Order Details" at bounding box center [732, 147] width 839 height 43
click at [1126, 147] on icon "button" at bounding box center [1124, 147] width 12 height 12
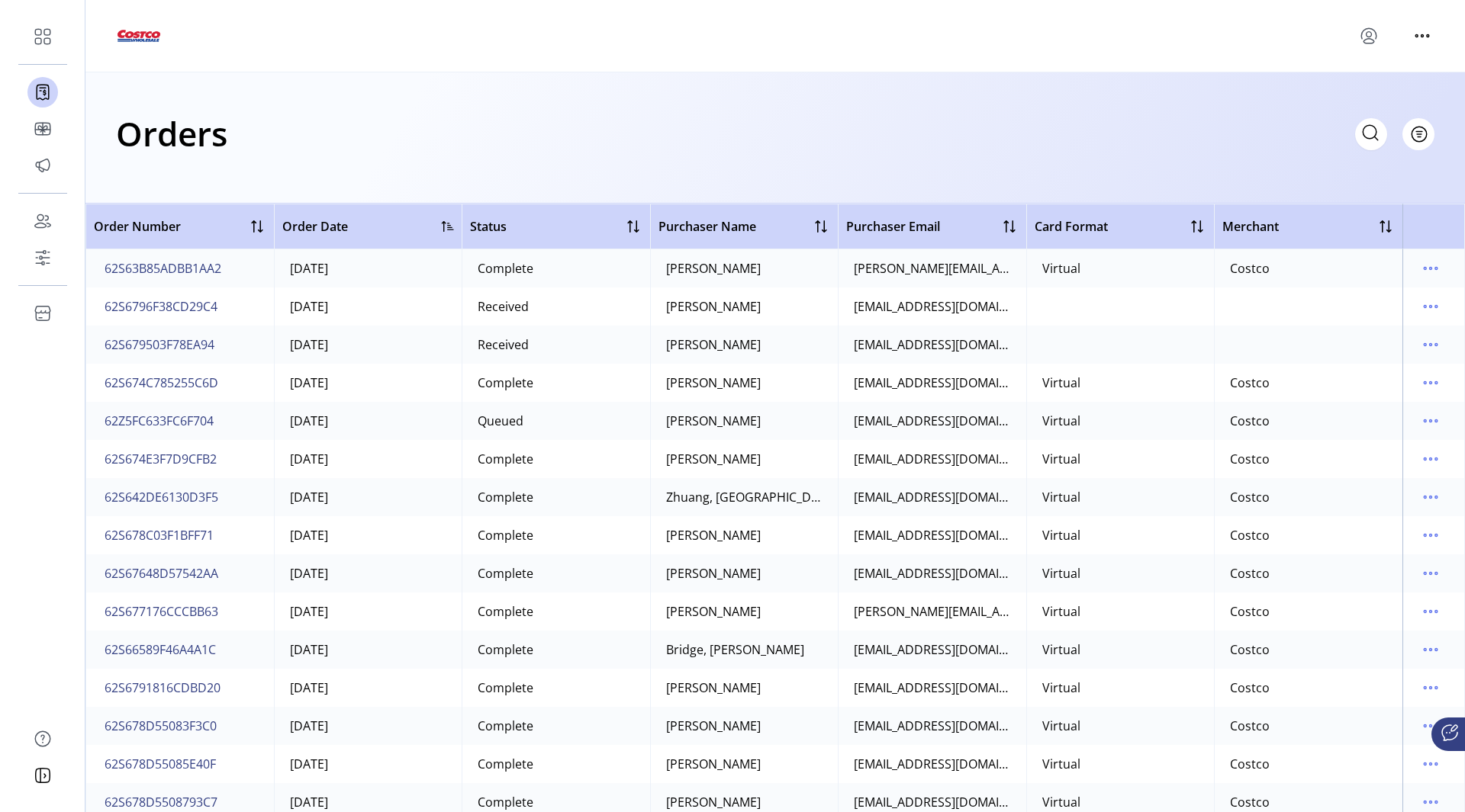
scroll to position [1983, 0]
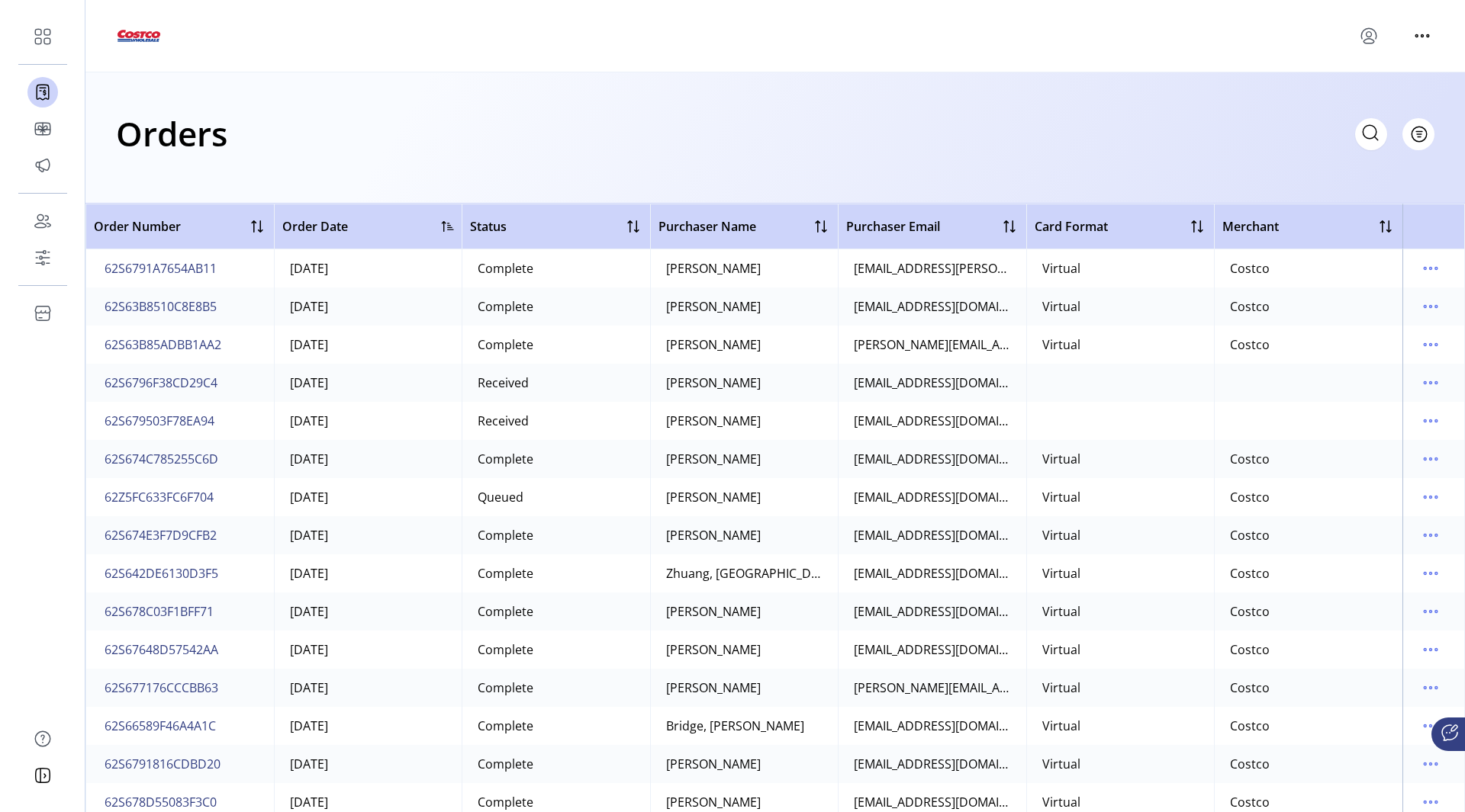
click at [1076, 415] on td at bounding box center [1120, 421] width 189 height 38
click at [136, 422] on span "62S679503F78EA94" at bounding box center [159, 421] width 110 height 18
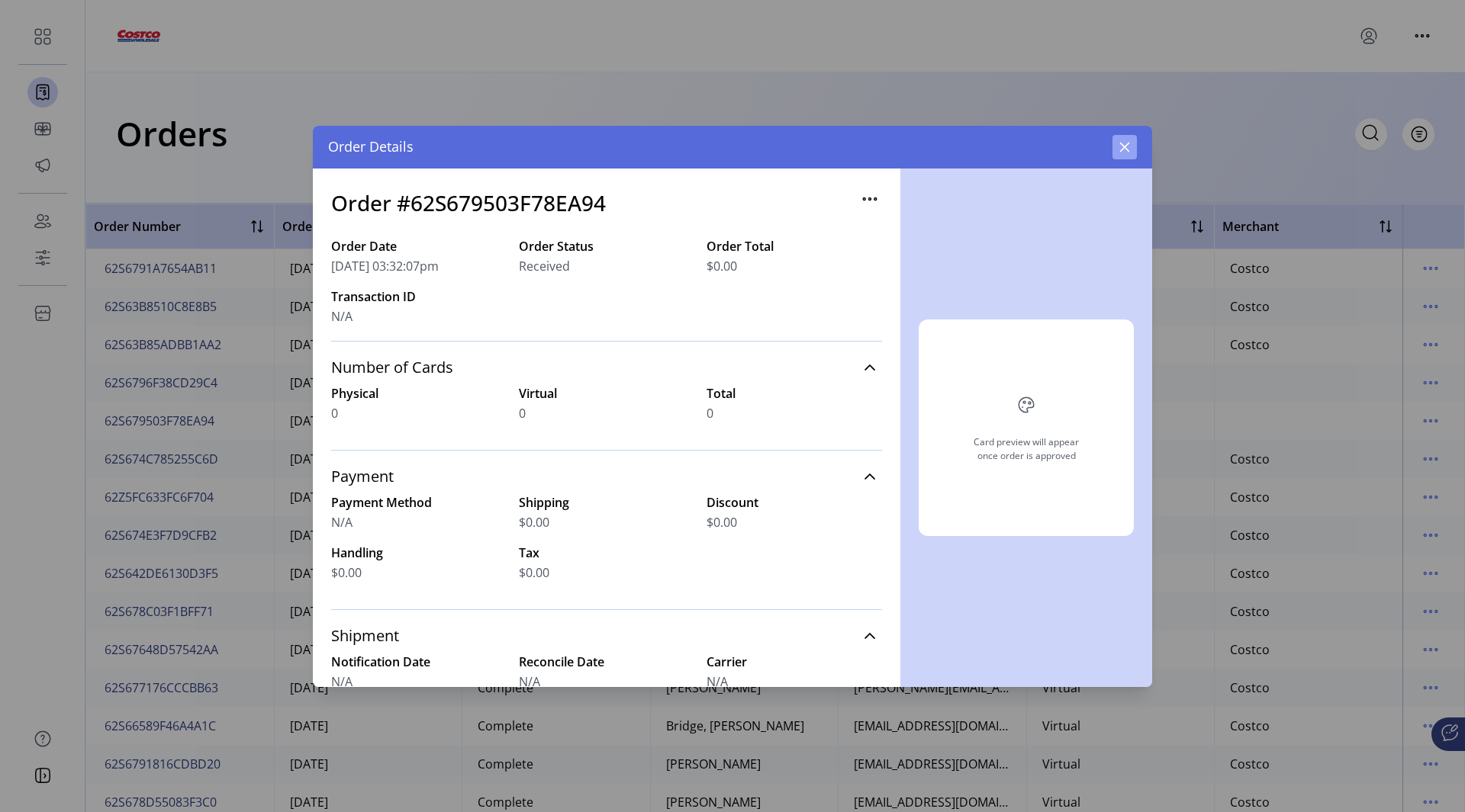
click at [1130, 142] on button "button" at bounding box center [1124, 147] width 24 height 24
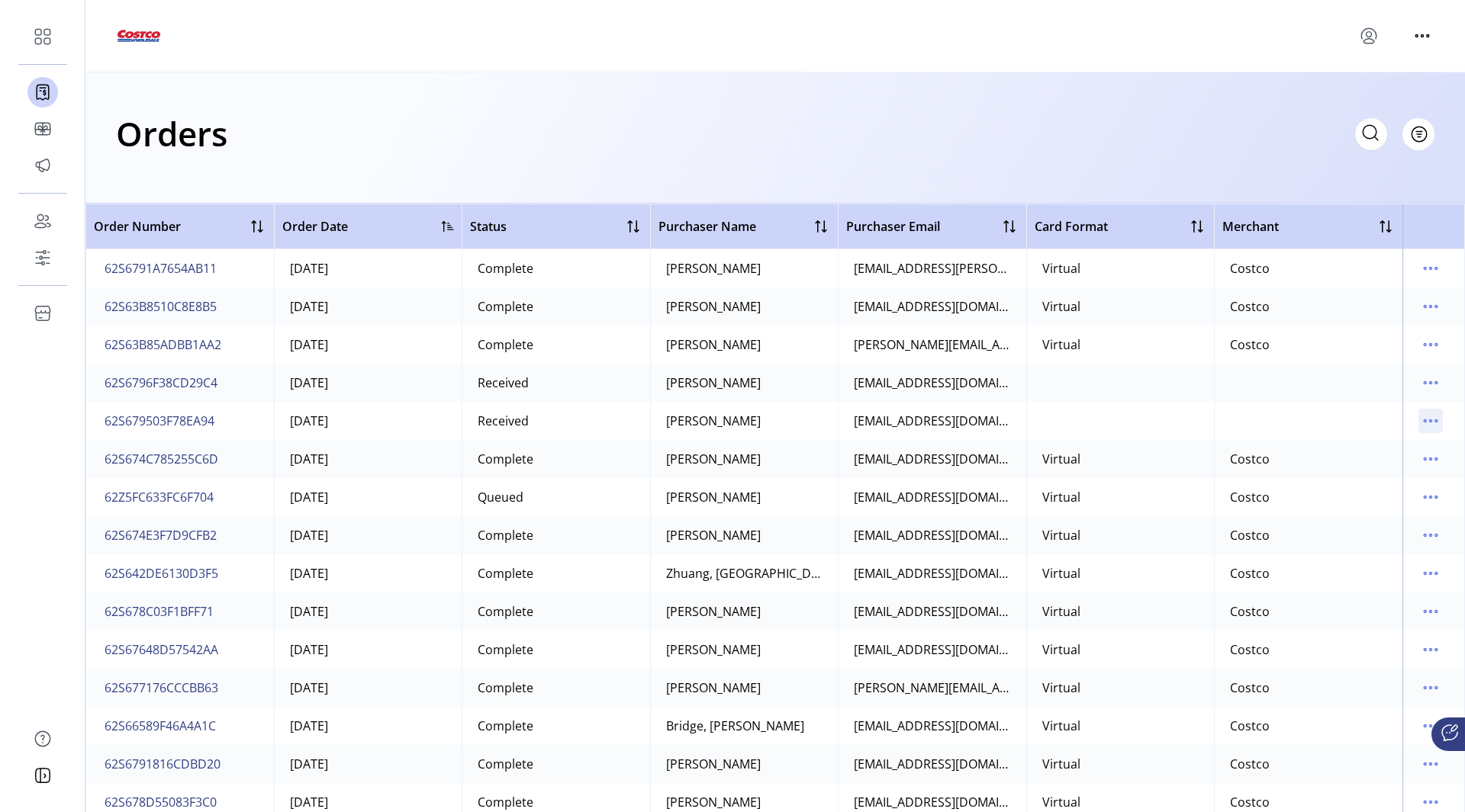
click at [1425, 421] on icon "menu" at bounding box center [1431, 421] width 24 height 24
click at [1387, 453] on span "View Details" at bounding box center [1359, 451] width 127 height 12
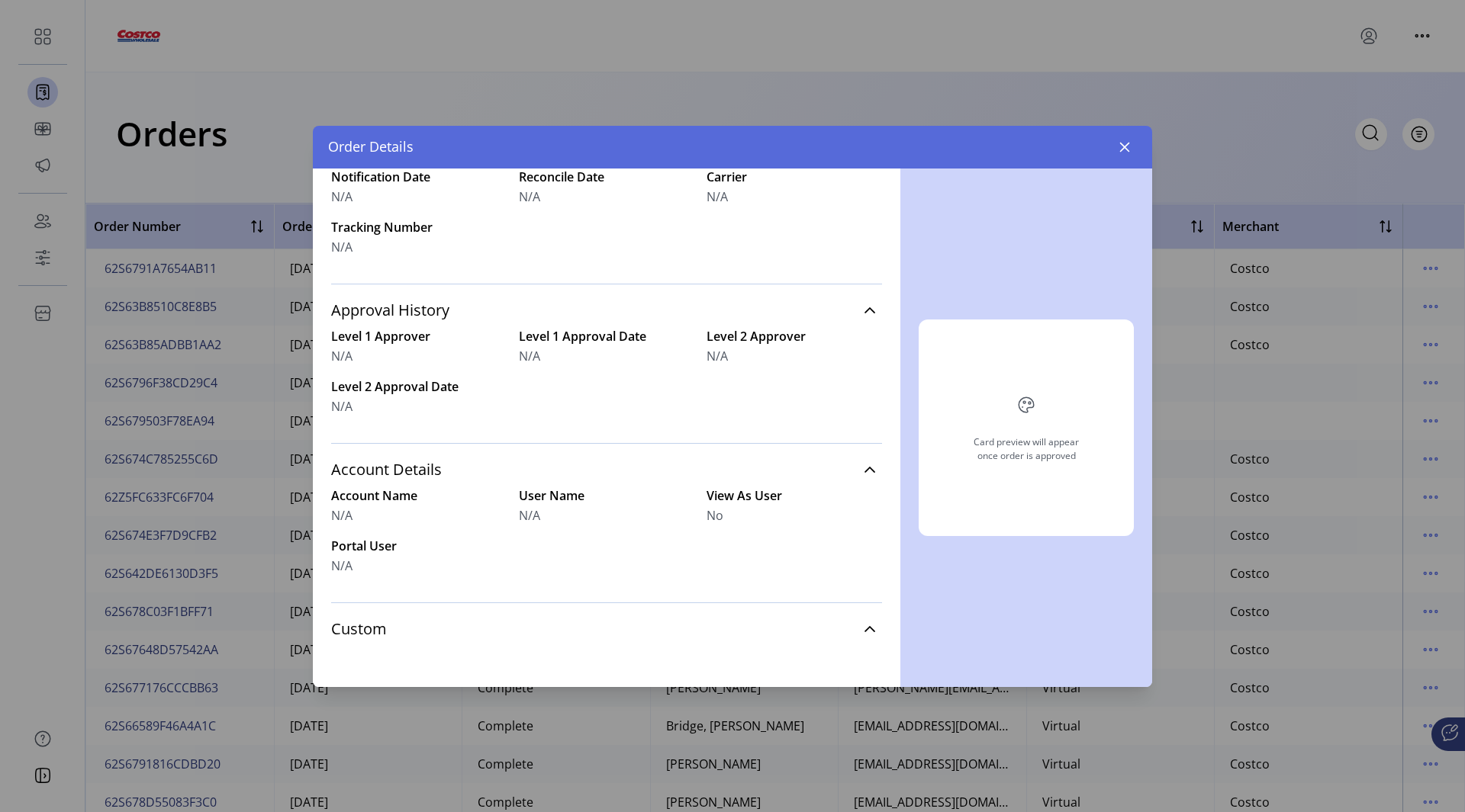
scroll to position [505, 0]
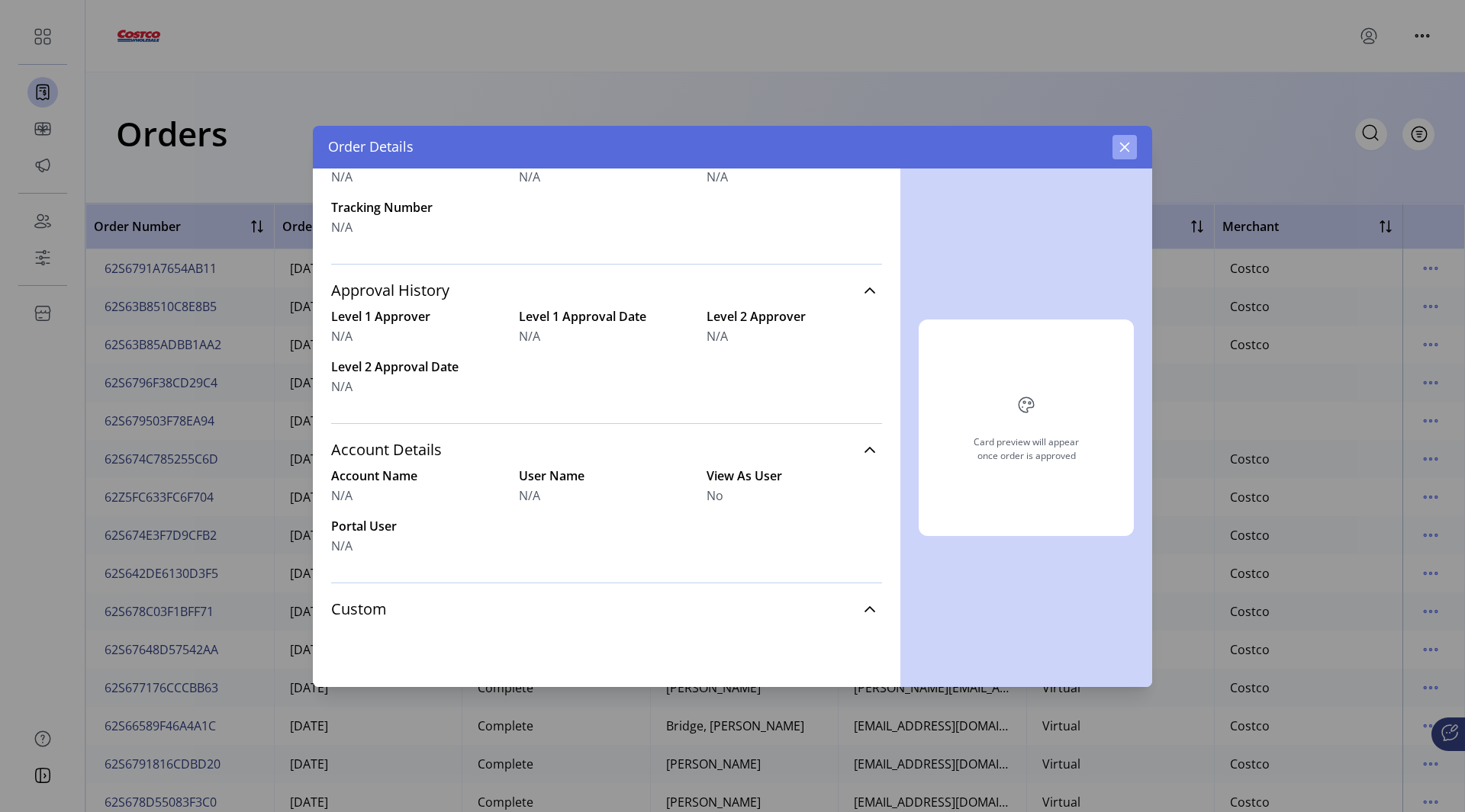
click at [1118, 148] on button "button" at bounding box center [1124, 147] width 24 height 24
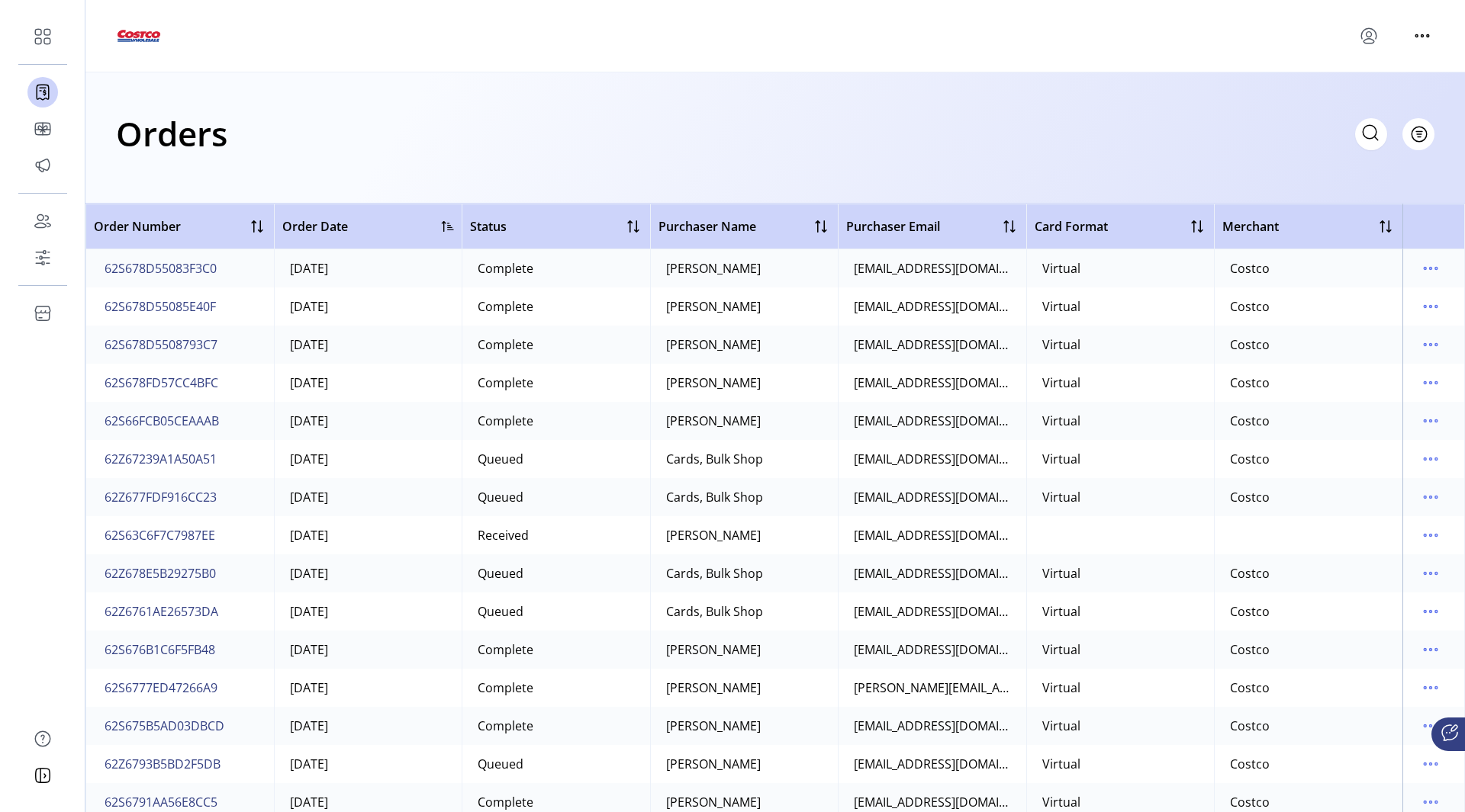
scroll to position [2822, 0]
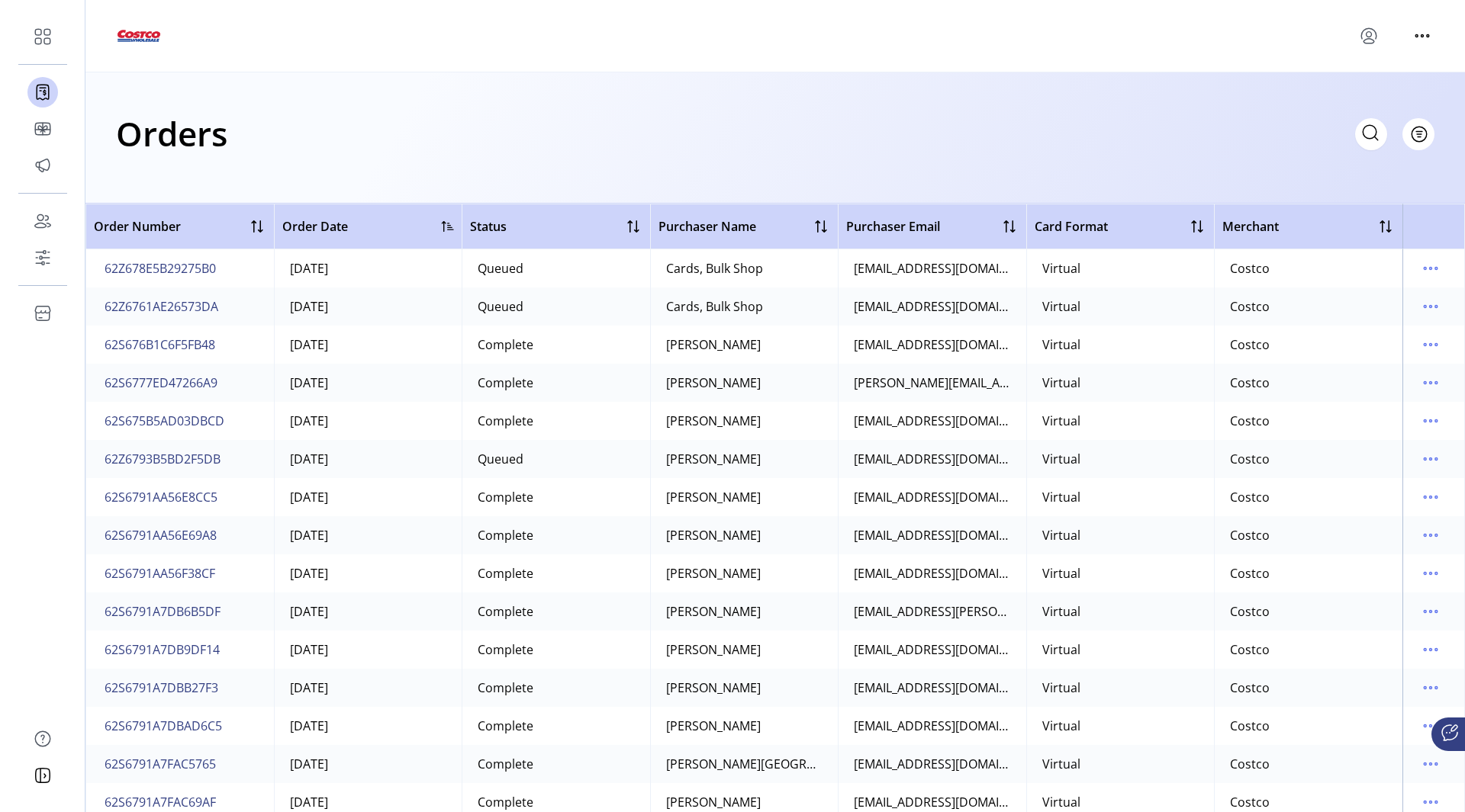
click at [449, 222] on div at bounding box center [448, 227] width 12 height 12
click at [455, 218] on th "Order Date" at bounding box center [368, 226] width 189 height 46
click at [449, 222] on div at bounding box center [448, 227] width 12 height 12
click at [252, 227] on div at bounding box center [257, 226] width 18 height 18
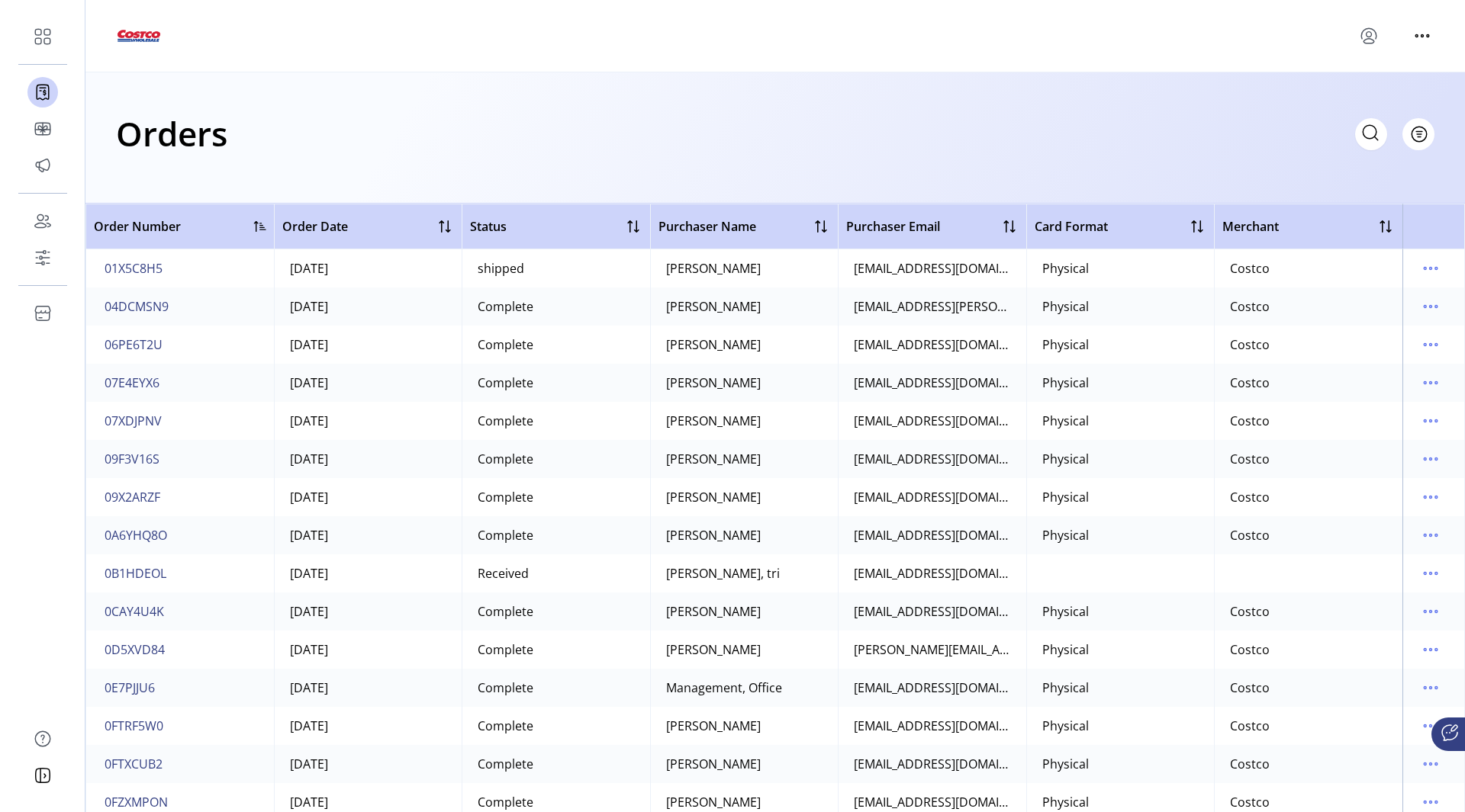
click at [252, 227] on div "Order Number" at bounding box center [180, 226] width 172 height 18
click at [265, 234] on div "Order Number" at bounding box center [180, 226] width 172 height 18
click at [260, 230] on div at bounding box center [260, 227] width 12 height 12
click at [455, 228] on th "Order Date" at bounding box center [368, 226] width 189 height 46
click at [435, 222] on div at bounding box center [444, 226] width 18 height 18
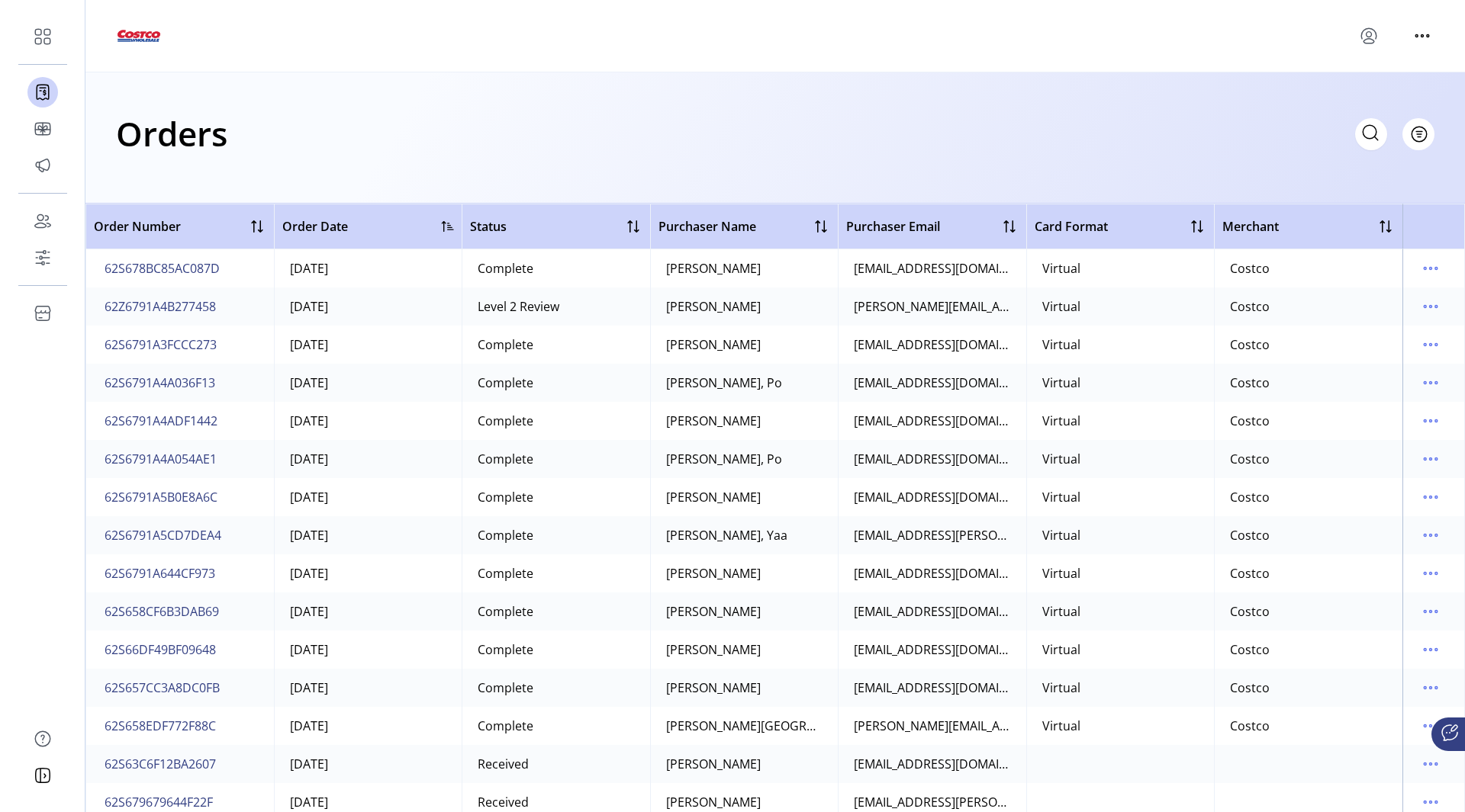
click at [442, 225] on div at bounding box center [448, 227] width 12 height 12
click at [441, 228] on div at bounding box center [448, 227] width 12 height 12
click at [625, 227] on div at bounding box center [633, 226] width 18 height 18
click at [625, 227] on div "Status" at bounding box center [556, 226] width 172 height 18
click at [633, 229] on div at bounding box center [636, 227] width 12 height 12
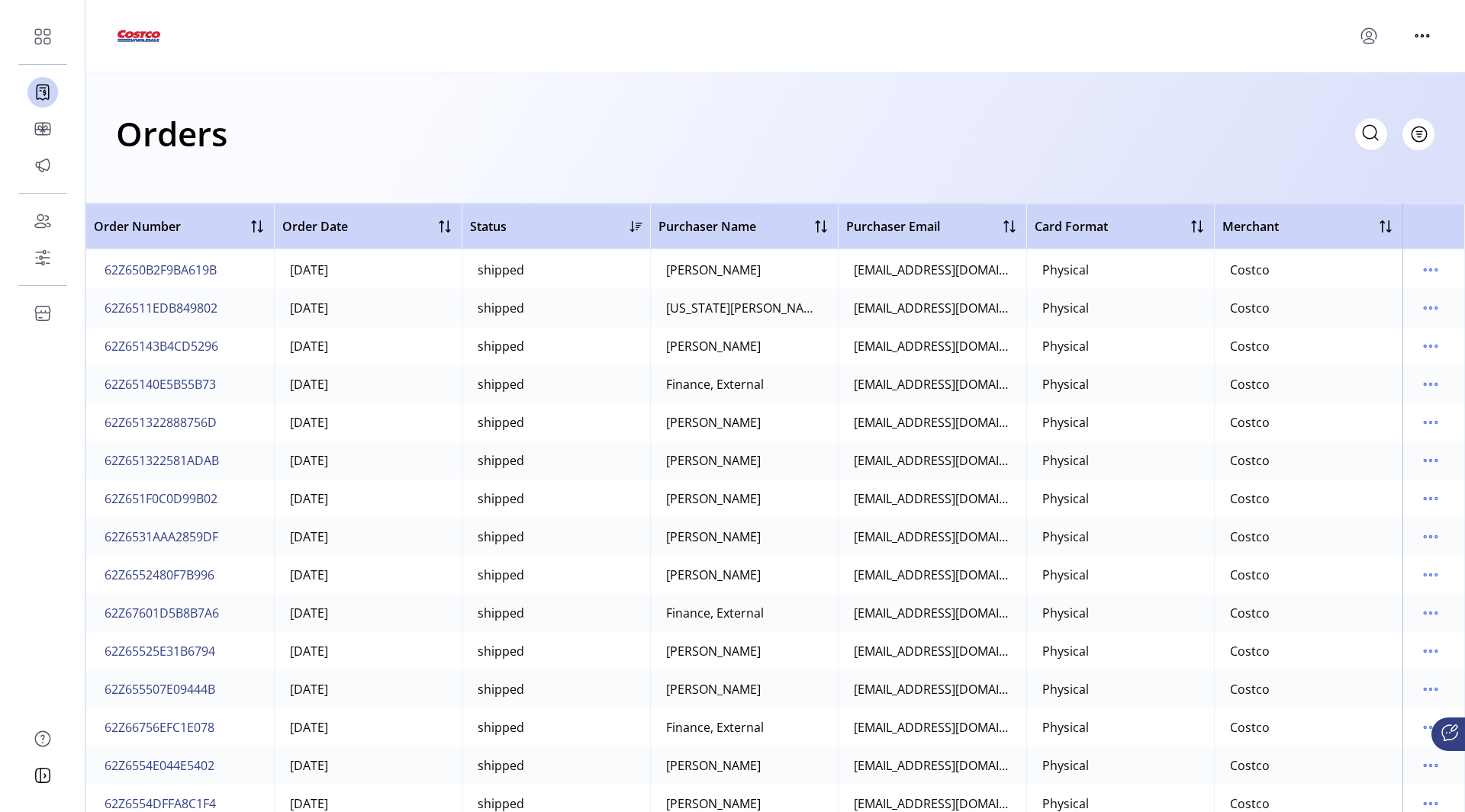
scroll to position [11289, 0]
click at [158, 649] on span "62Z6552480F7B996" at bounding box center [159, 649] width 110 height 18
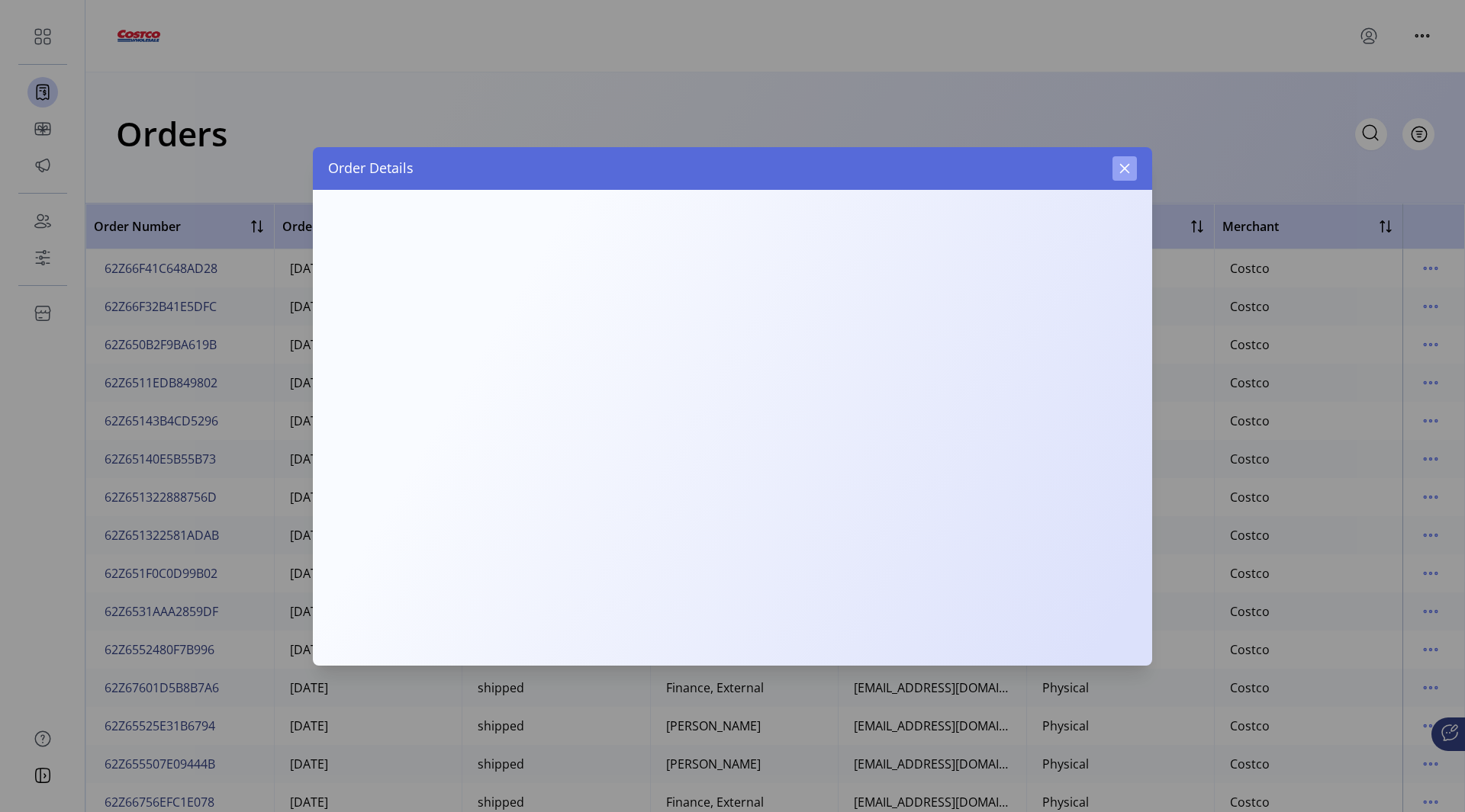
click at [1130, 177] on button "button" at bounding box center [1124, 168] width 24 height 24
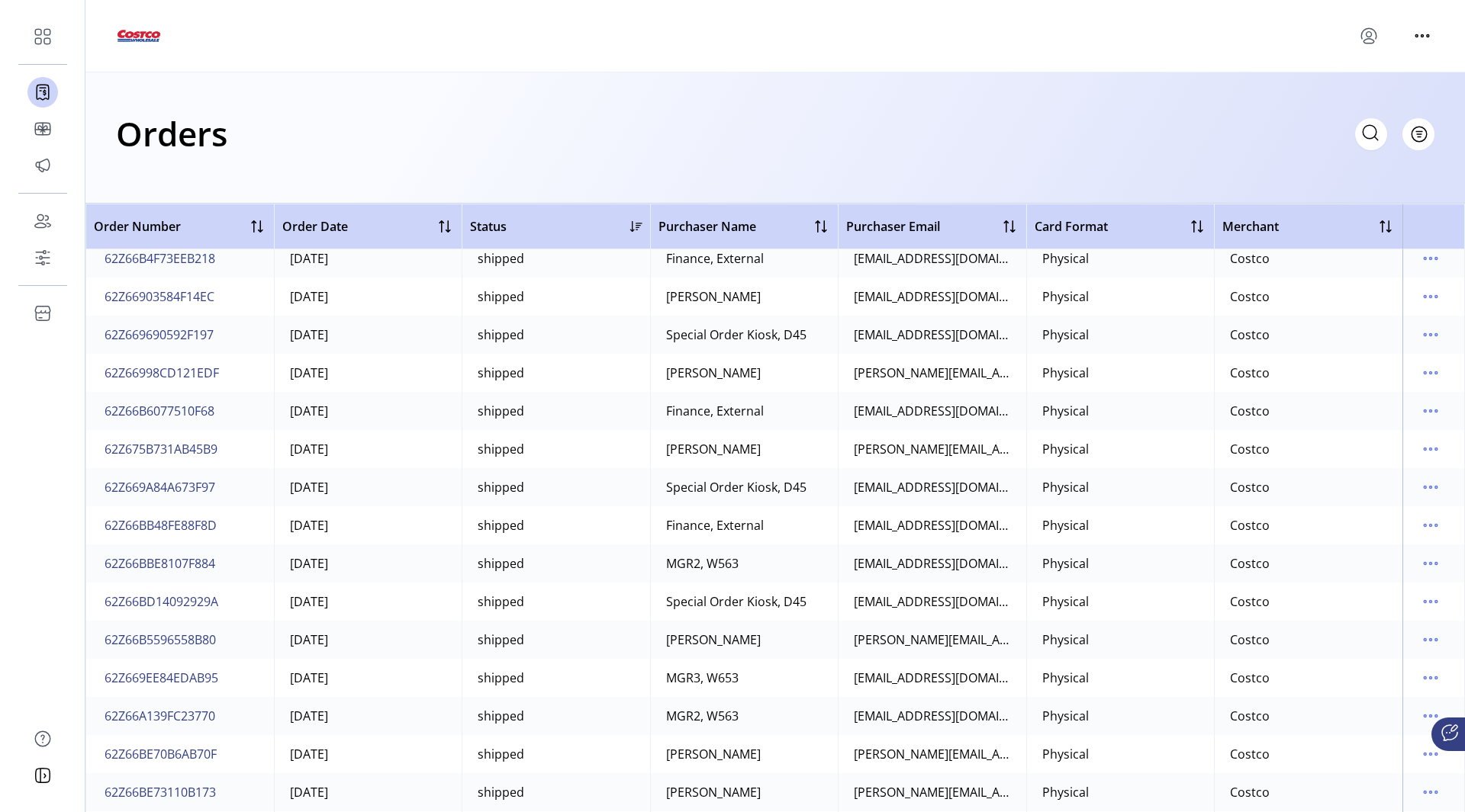
scroll to position [19117, 0]
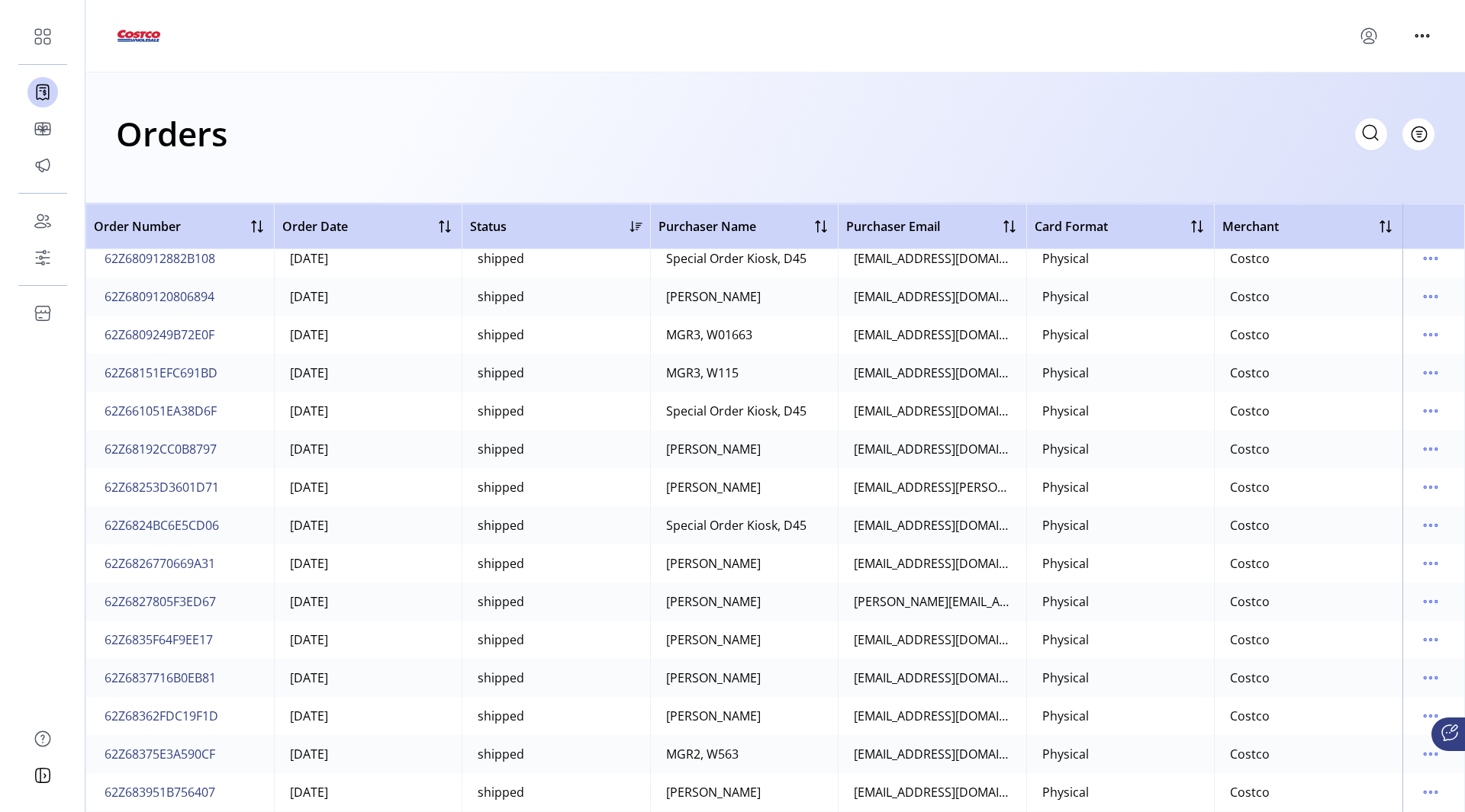
click at [1079, 222] on span "Card Format" at bounding box center [1071, 226] width 73 height 18
click at [1197, 218] on div at bounding box center [1197, 226] width 18 height 18
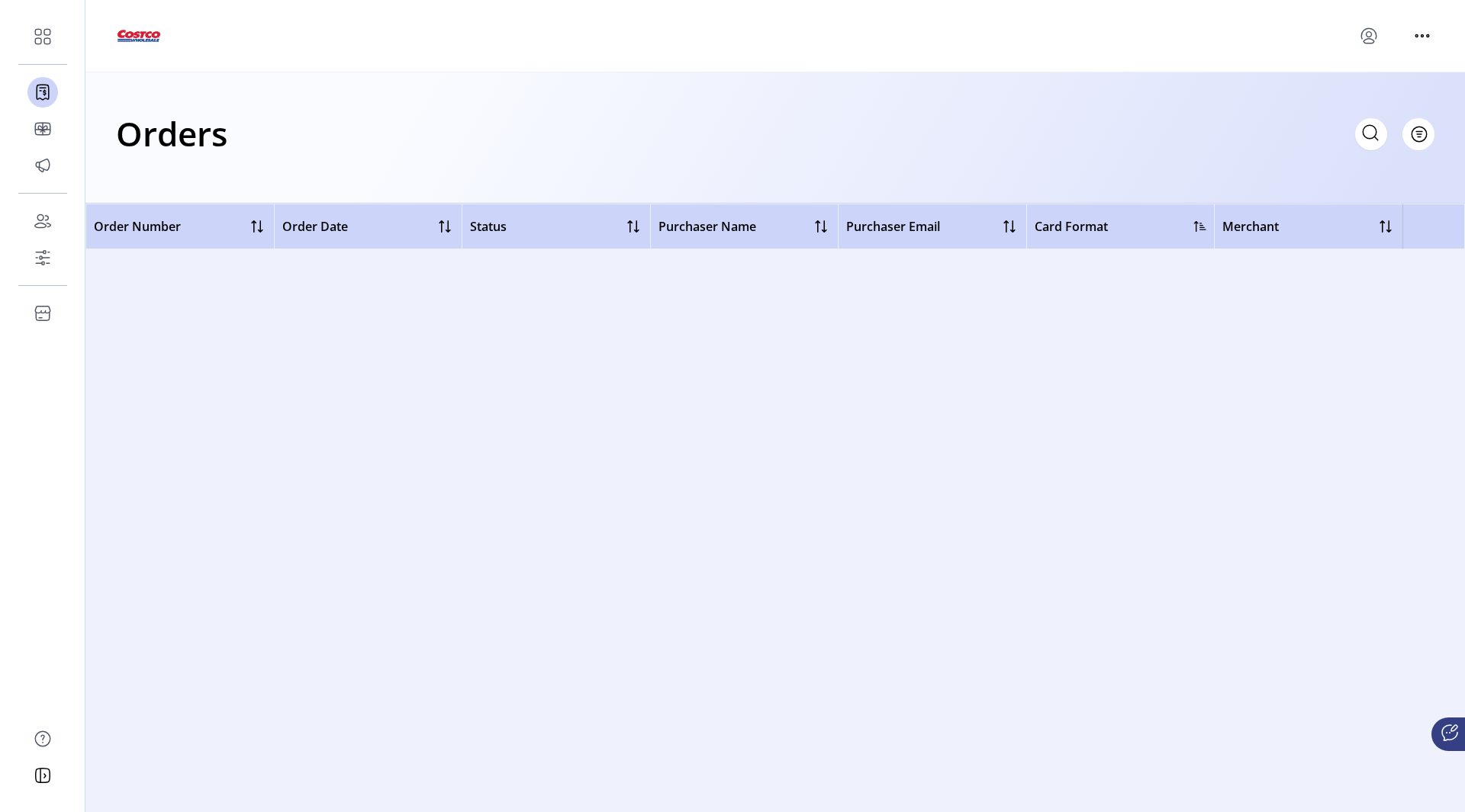
scroll to position [0, 0]
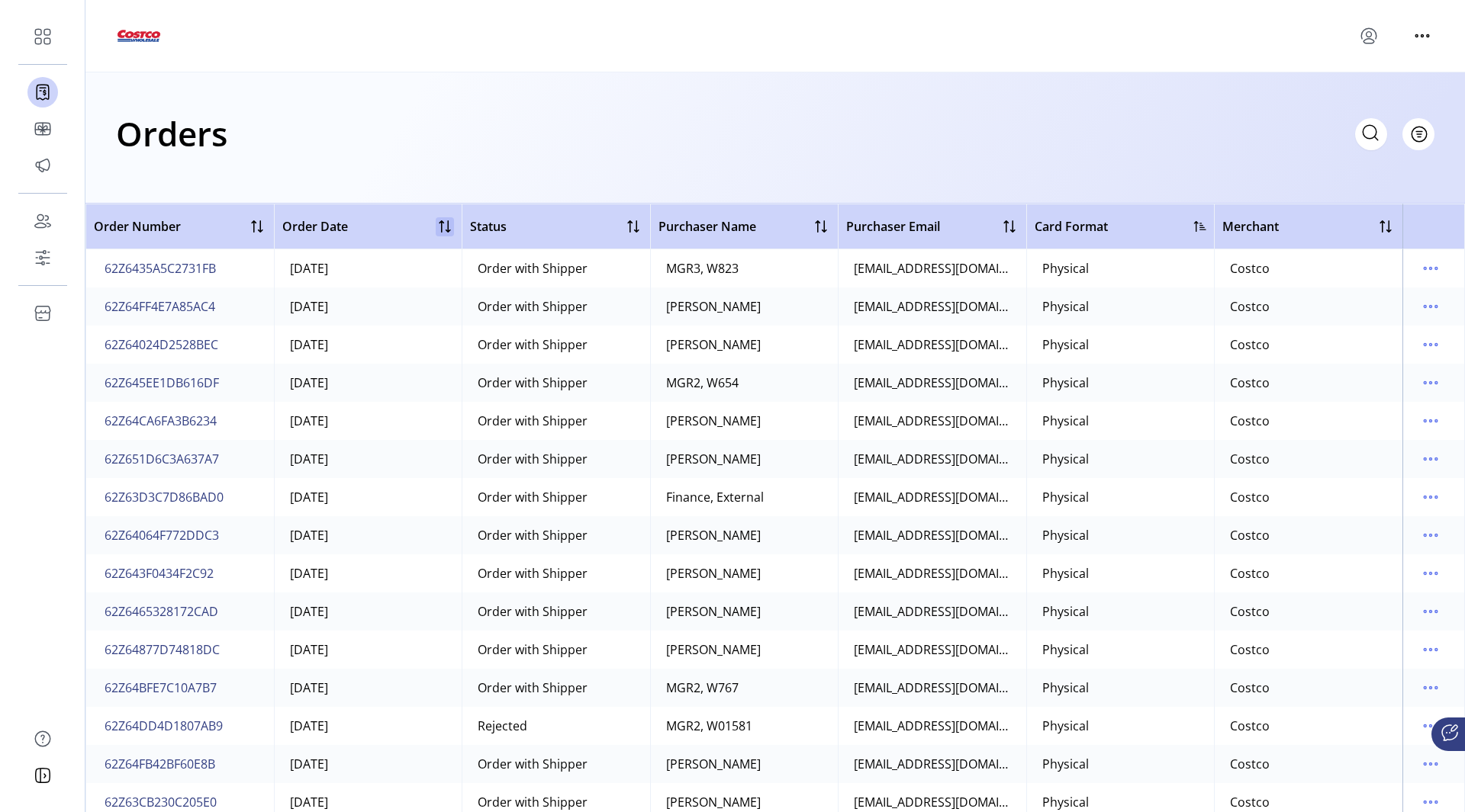
click at [444, 222] on div at bounding box center [444, 226] width 18 height 18
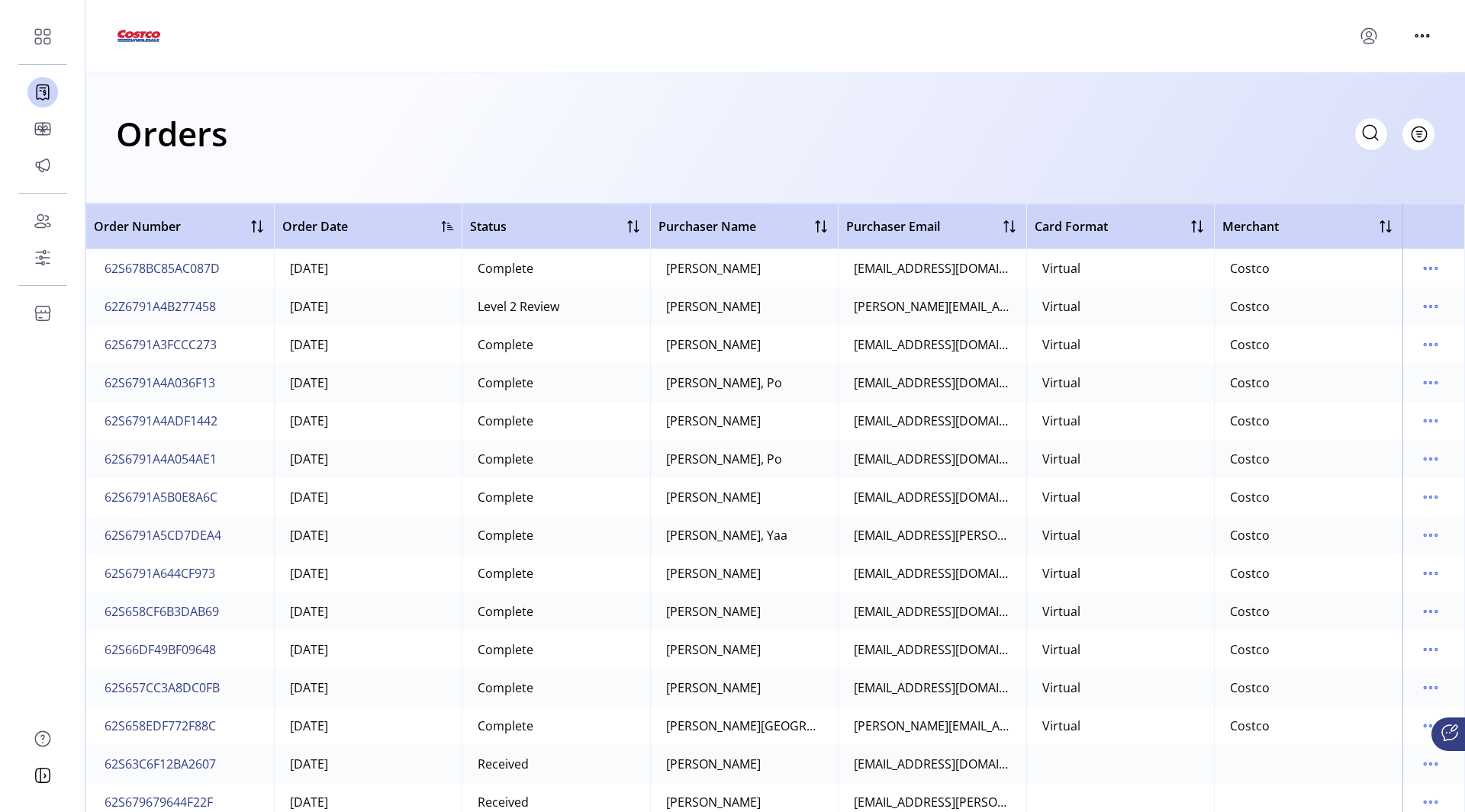
click at [442, 227] on div at bounding box center [448, 227] width 12 height 12
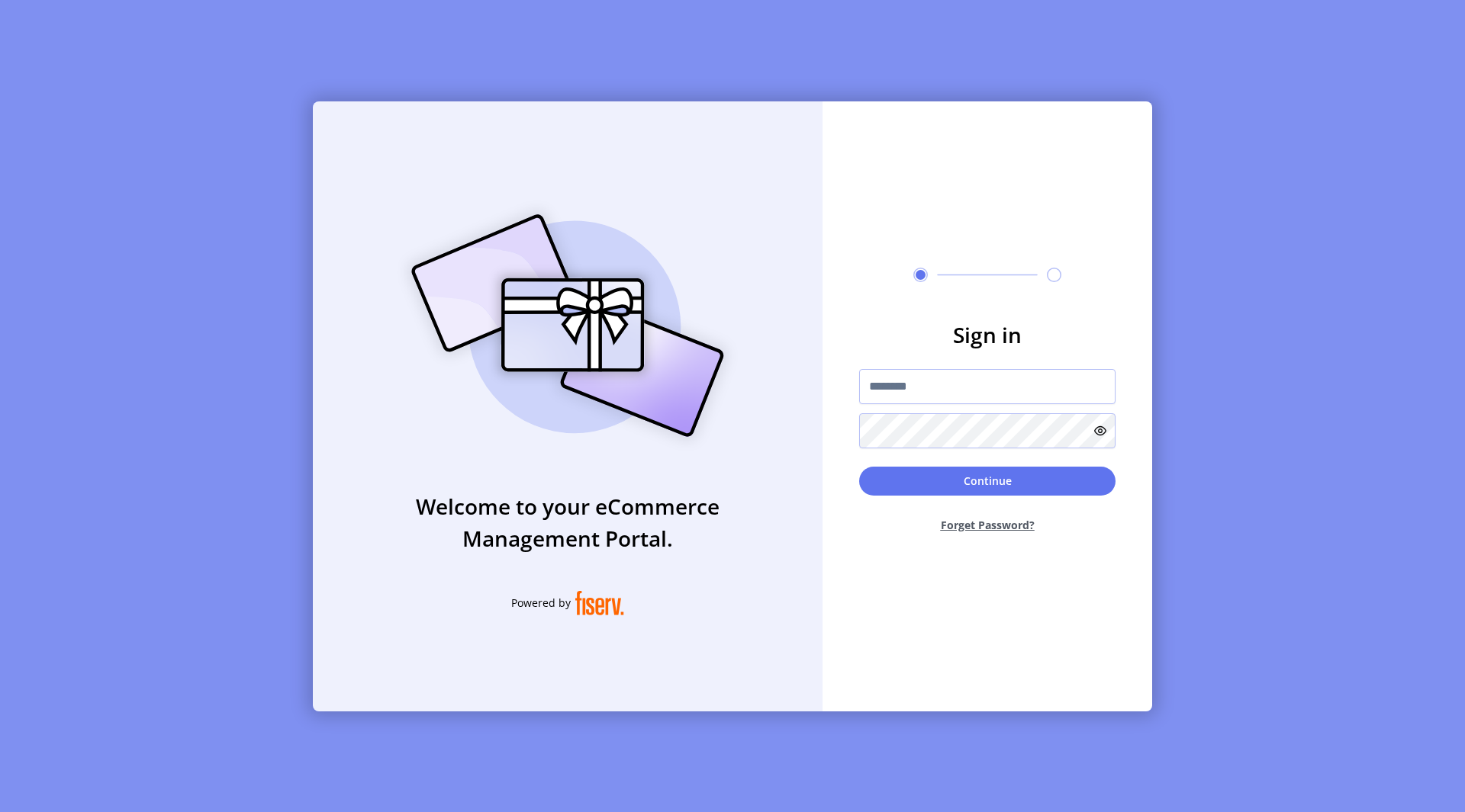
click at [1236, 109] on div "Welcome to your eCommerce Management Portal. Powered by Sign in Continue Forget…" at bounding box center [732, 406] width 1465 height 812
